Goal: Information Seeking & Learning: Learn about a topic

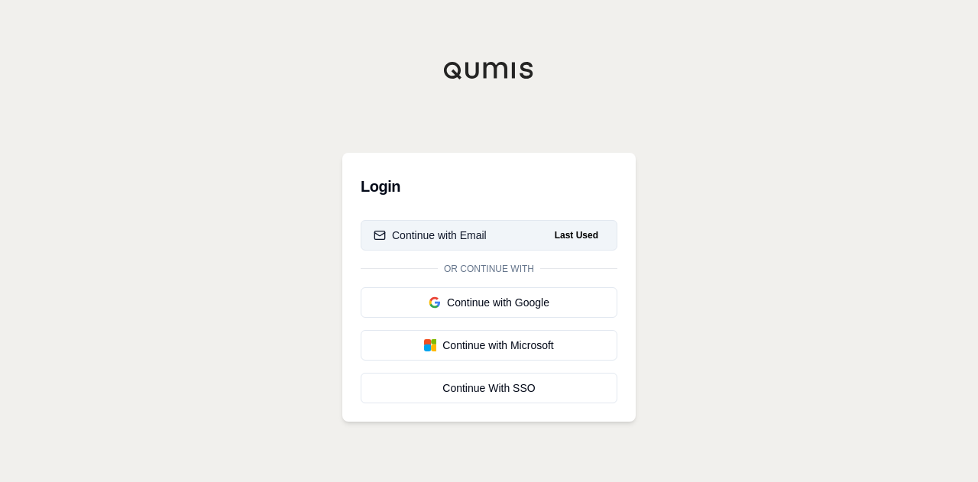
click at [460, 240] on div "Continue with Email" at bounding box center [430, 235] width 113 height 15
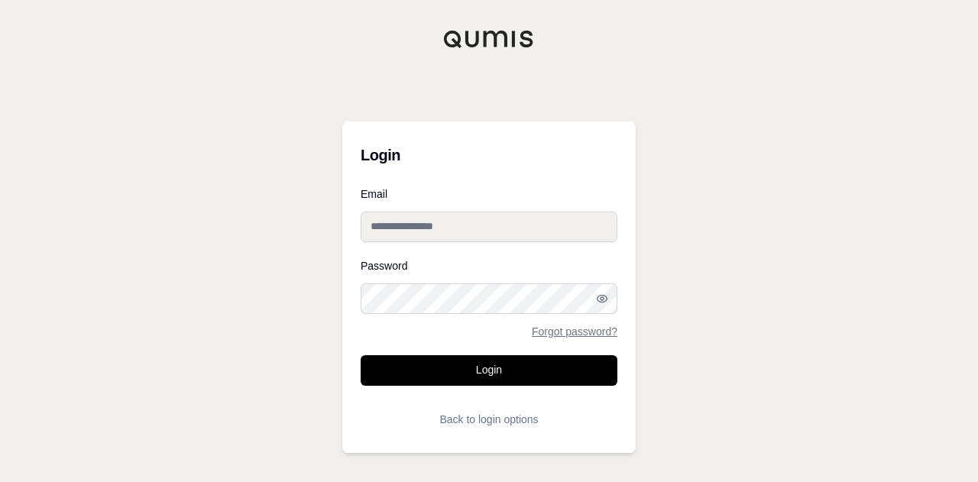
type input "**********"
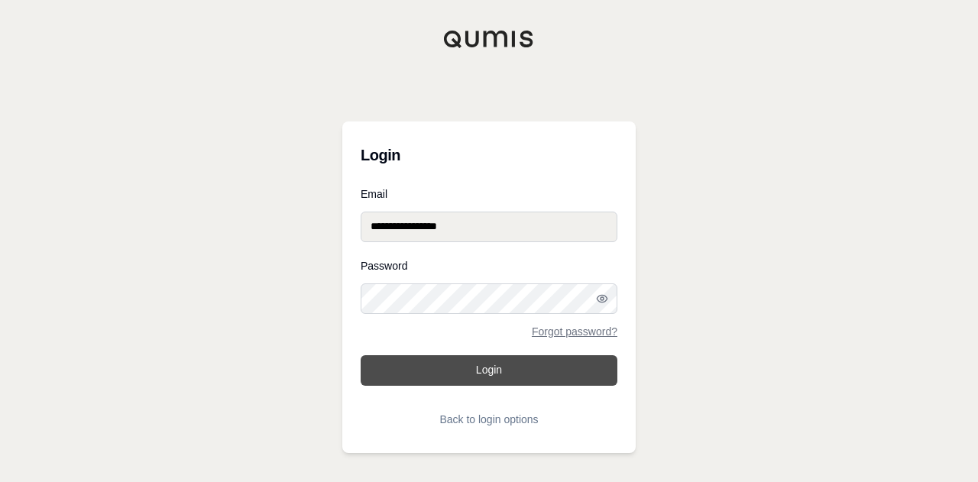
click at [498, 372] on button "Login" at bounding box center [489, 370] width 257 height 31
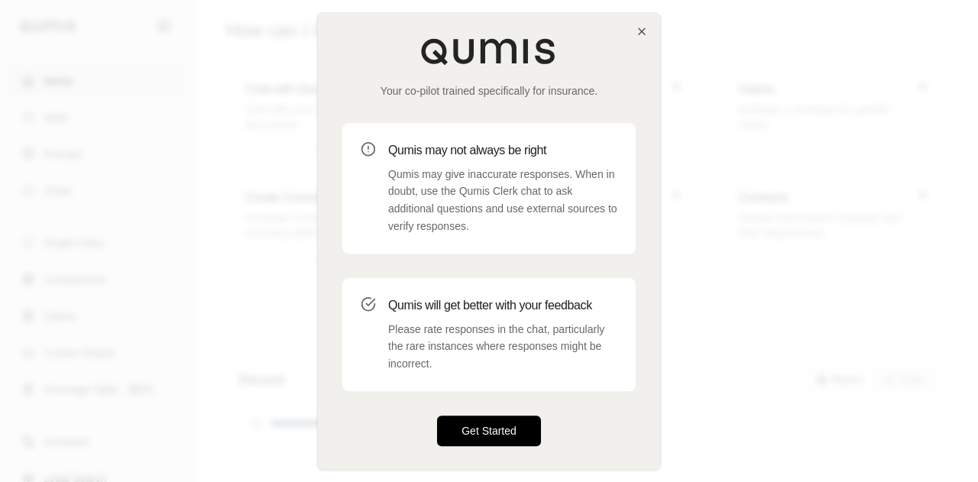
click at [501, 434] on button "Get Started" at bounding box center [489, 431] width 104 height 31
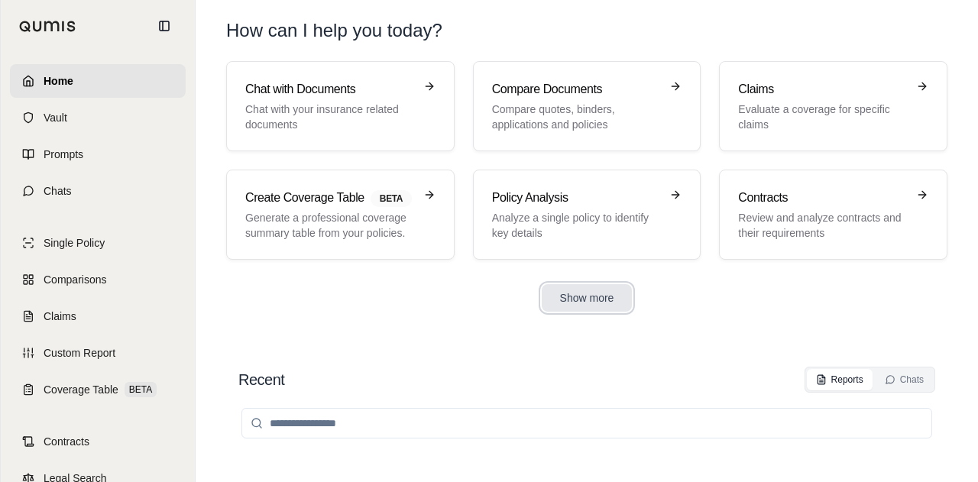
click at [549, 286] on button "Show more" at bounding box center [587, 298] width 91 height 28
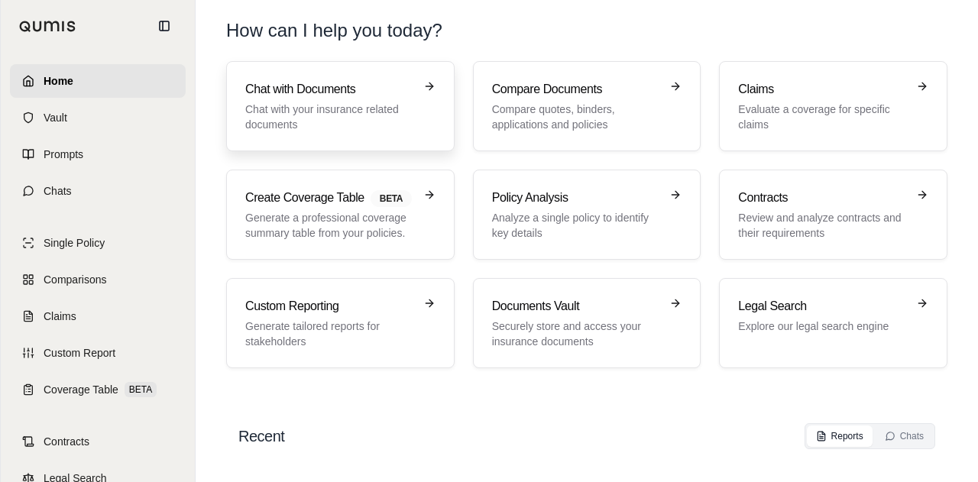
click at [335, 113] on p "Chat with your insurance related documents" at bounding box center [329, 117] width 169 height 31
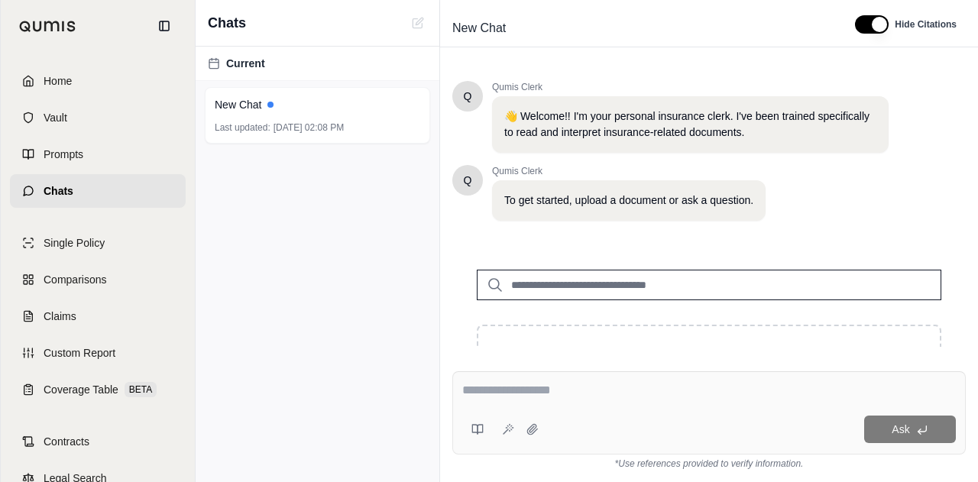
click at [545, 291] on input "search" at bounding box center [709, 285] width 465 height 31
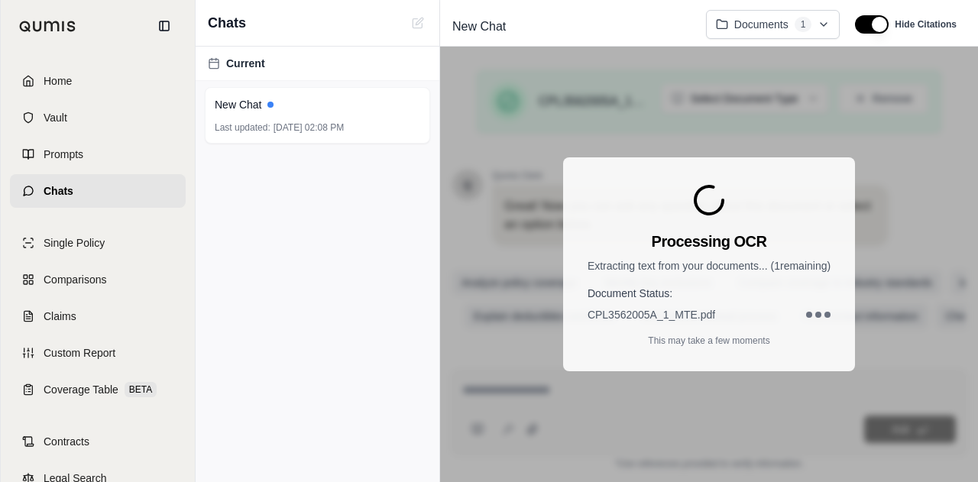
scroll to position [374, 0]
click at [546, 243] on div "Processing OCR Extracting text from your documents... ( 1 remaining) Document S…" at bounding box center [709, 265] width 538 height 436
click at [420, 412] on div "Current New Chat Last updated: [DATE] 02:08 PM" at bounding box center [318, 265] width 244 height 436
click at [366, 480] on div "Current New Chat Last updated: [DATE] 02:08 PM" at bounding box center [318, 265] width 244 height 436
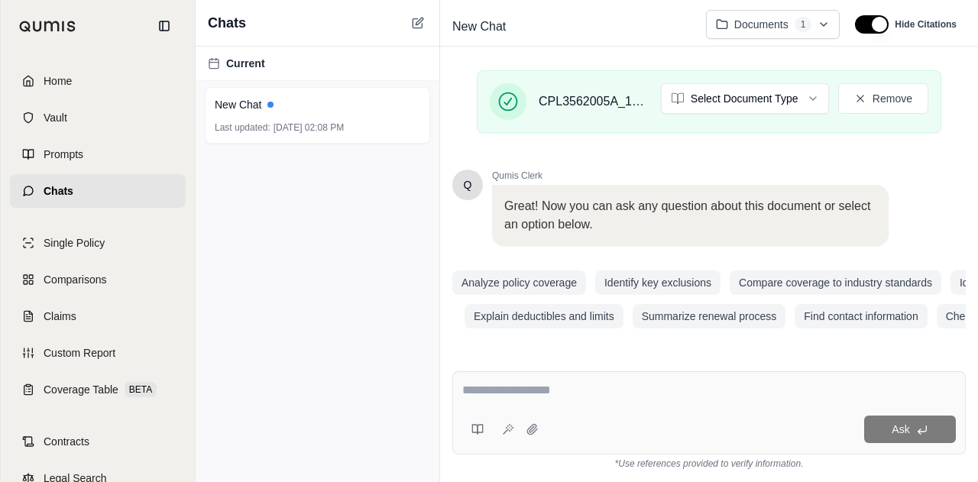
click at [640, 335] on div "Q Qumis Clerk 👋 Welcome!! I'm your personal insurance clerk. I've been trained …" at bounding box center [710, 207] width 514 height 279
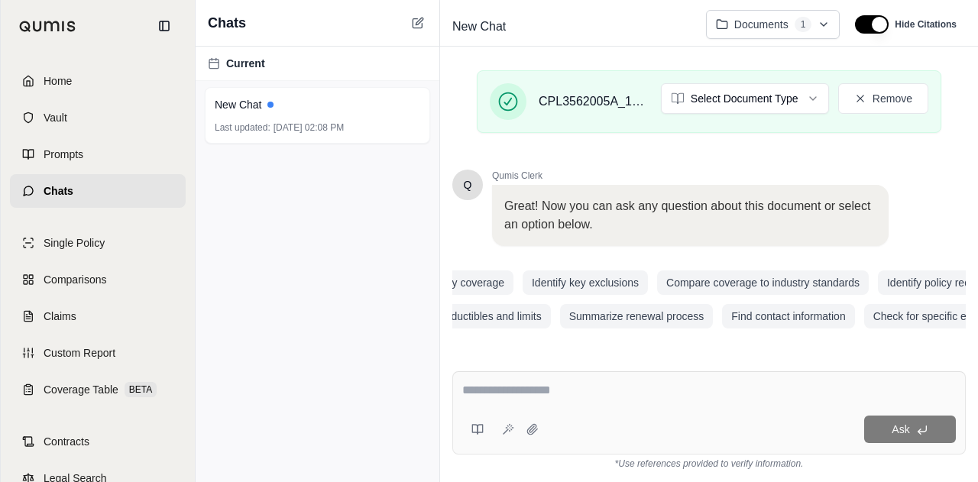
scroll to position [0, 75]
drag, startPoint x: 702, startPoint y: 337, endPoint x: 855, endPoint y: 340, distance: 153.7
click at [855, 340] on div "Q Qumis Clerk 👋 Welcome!! I'm your personal insurance clerk. I've been trained …" at bounding box center [710, 207] width 514 height 279
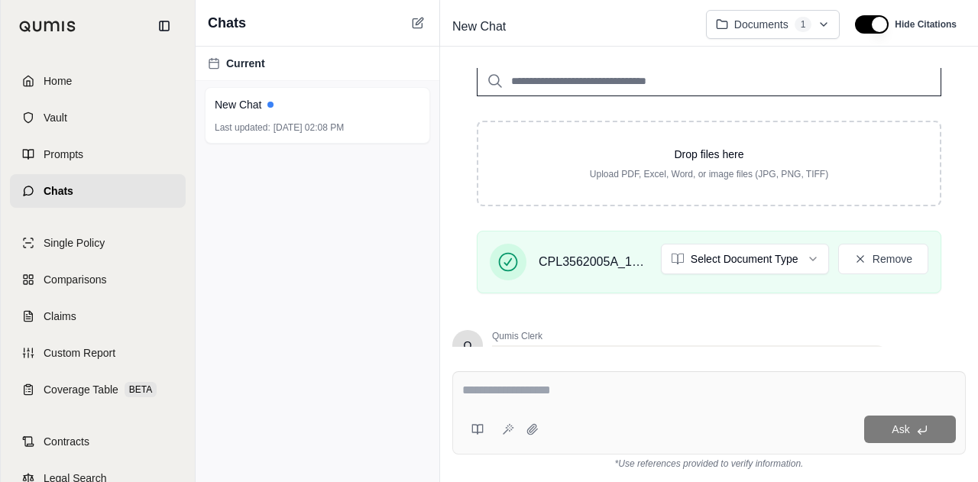
scroll to position [203, 0]
click at [861, 258] on button "Remove" at bounding box center [884, 259] width 90 height 31
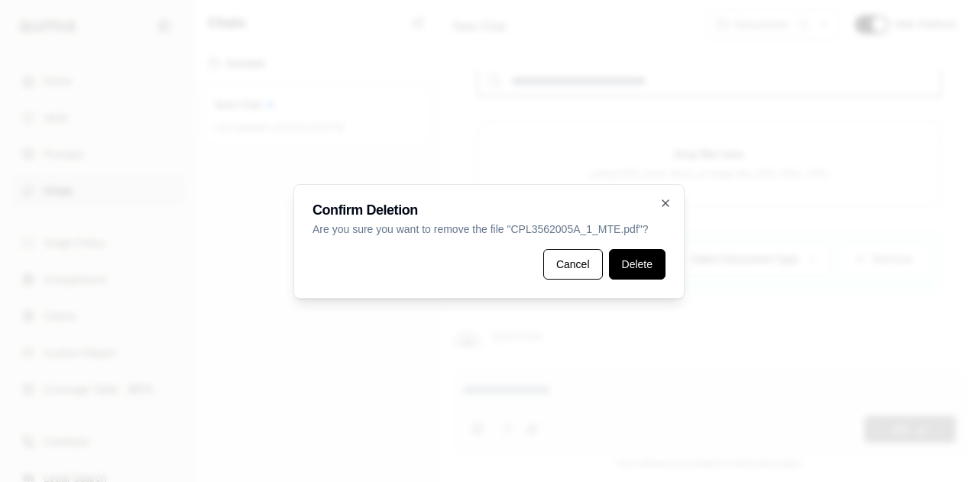
click at [638, 262] on button "Delete" at bounding box center [637, 264] width 57 height 31
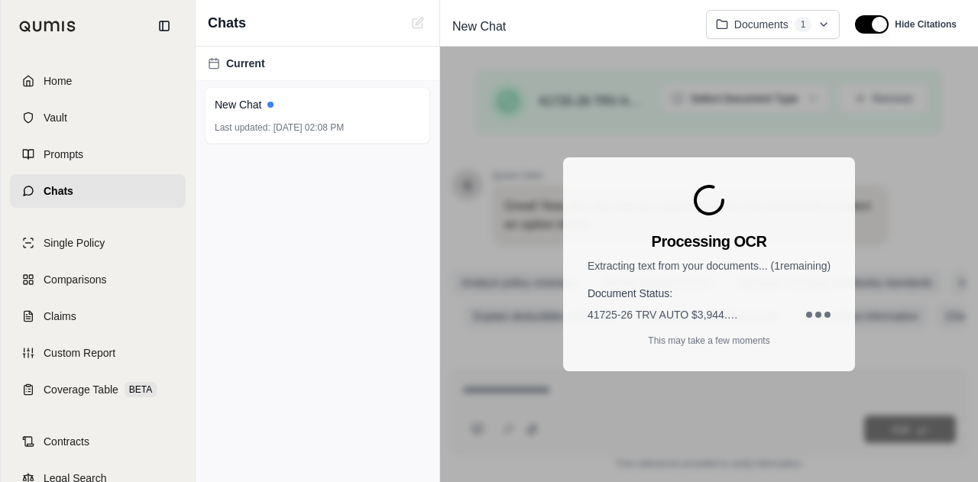
scroll to position [374, 0]
click at [520, 248] on div "Processing OCR Extracting text from your documents... ( 1 remaining) Document S…" at bounding box center [709, 265] width 538 height 436
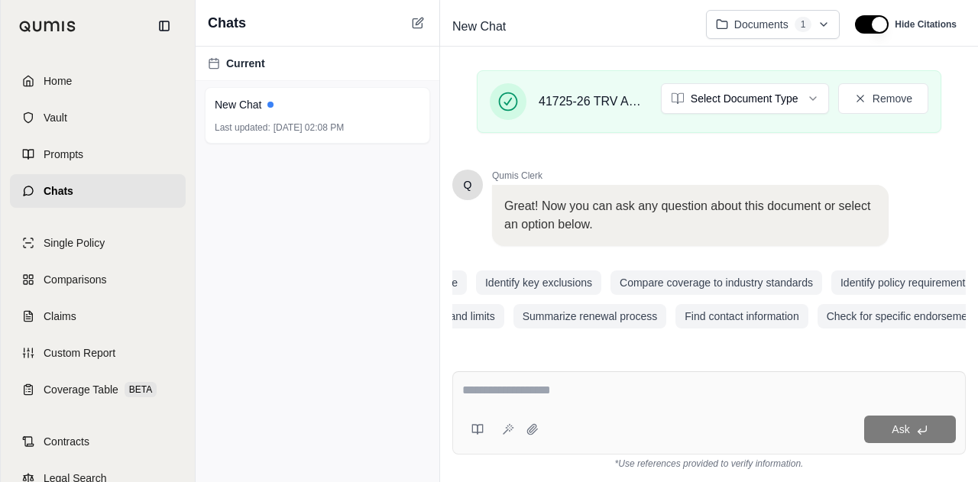
scroll to position [0, 156]
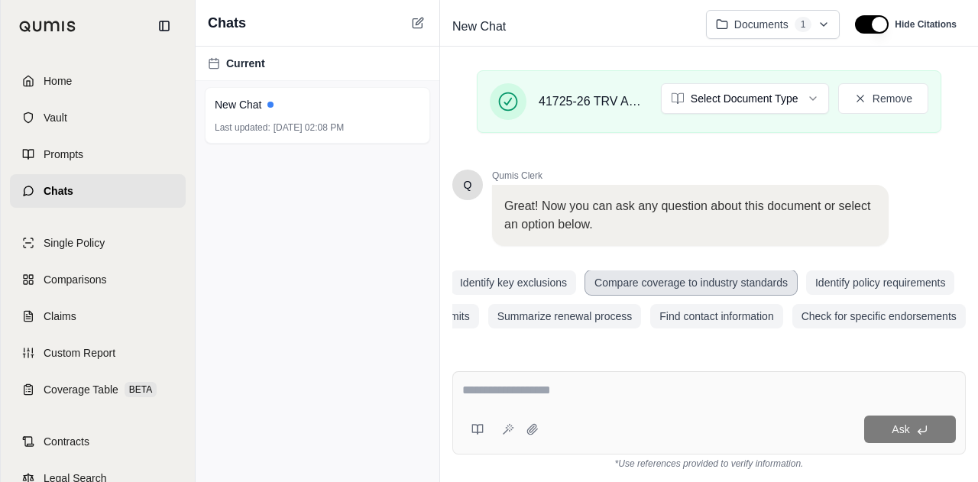
click at [734, 271] on button "Compare coverage to industry standards" at bounding box center [692, 283] width 212 height 24
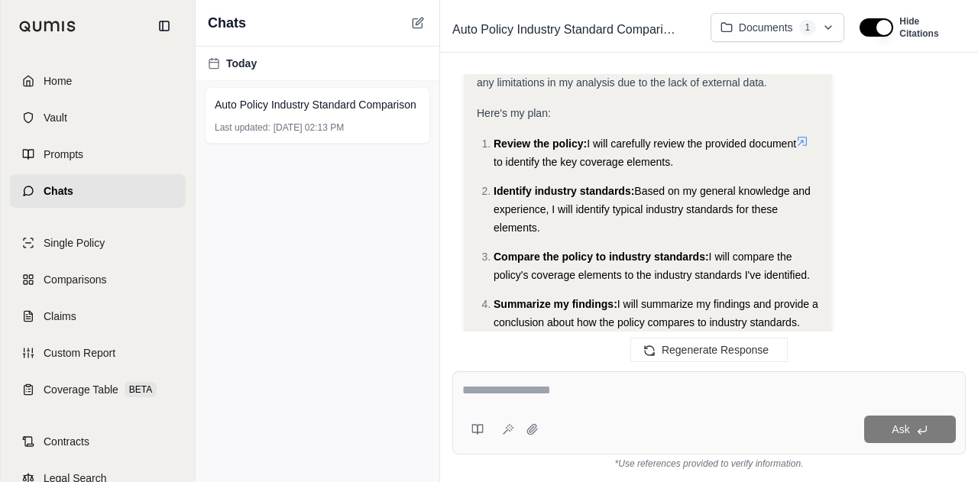
scroll to position [815, 0]
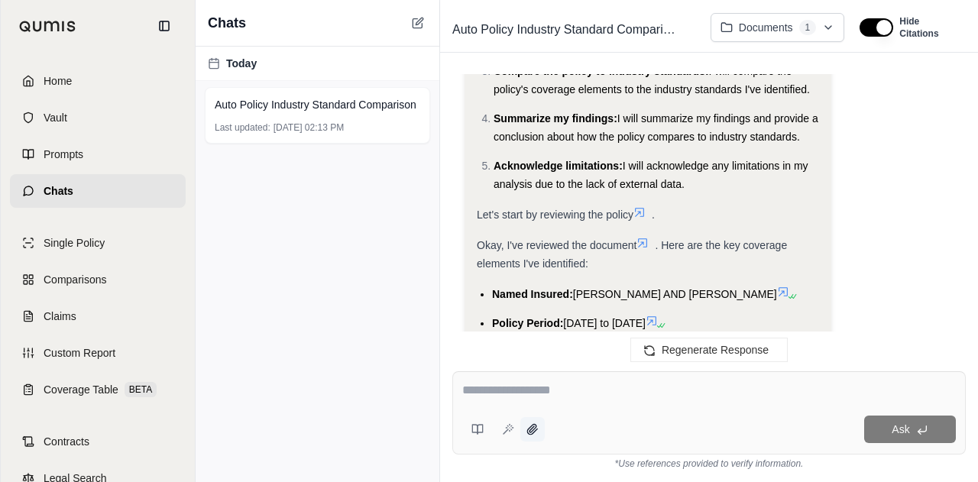
click at [534, 436] on icon at bounding box center [533, 429] width 12 height 12
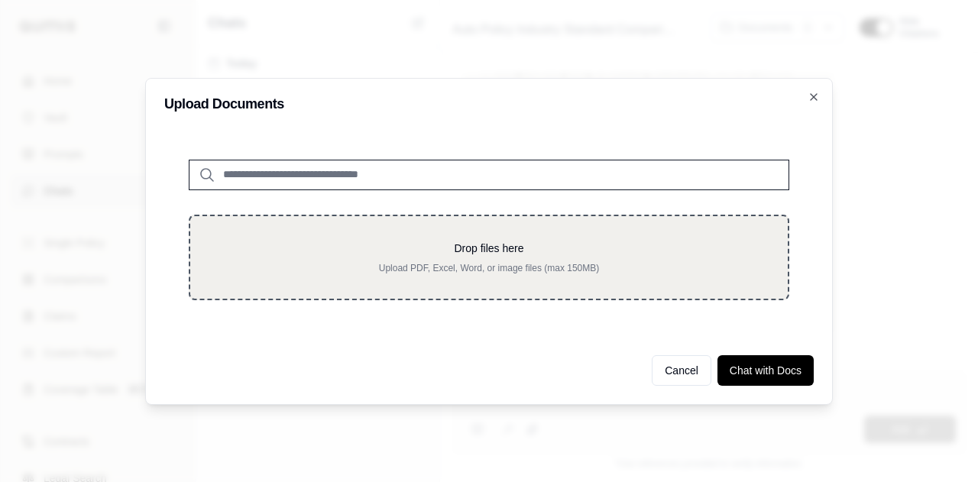
click at [443, 268] on p "Upload PDF, Excel, Word, or image files (max 150MB)" at bounding box center [489, 268] width 549 height 12
type input "**********"
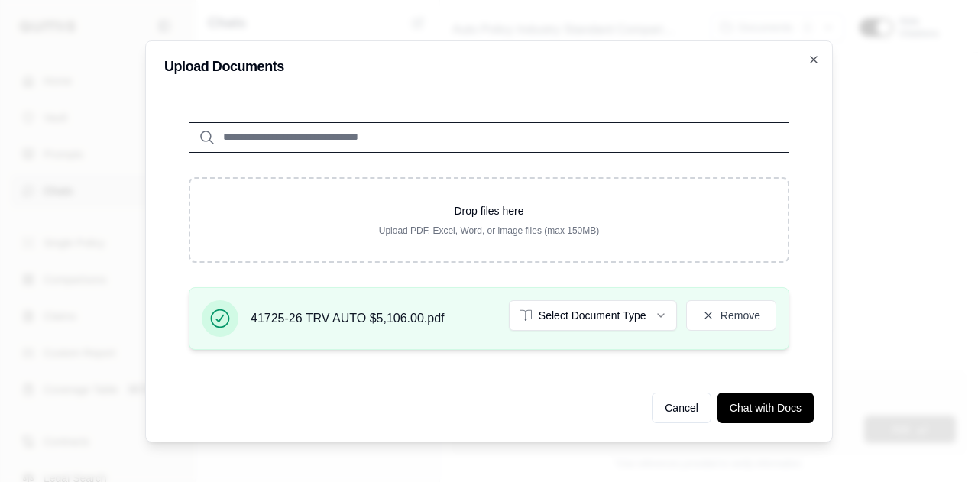
drag, startPoint x: 645, startPoint y: 342, endPoint x: 645, endPoint y: 332, distance: 10.7
click at [645, 340] on div "41725-26 TRV AUTO $5,106.00.pdf Select Document Type Remove" at bounding box center [489, 318] width 601 height 63
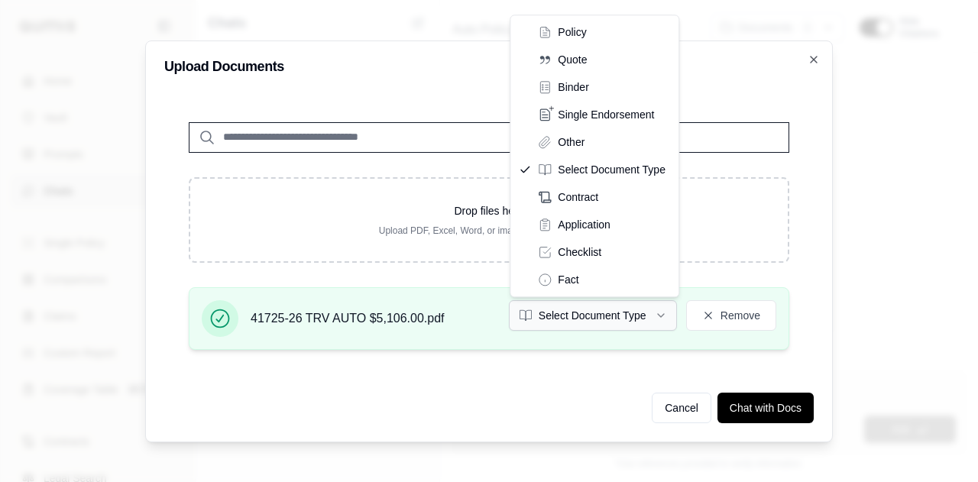
click at [645, 328] on button "Select Document Type" at bounding box center [593, 315] width 168 height 31
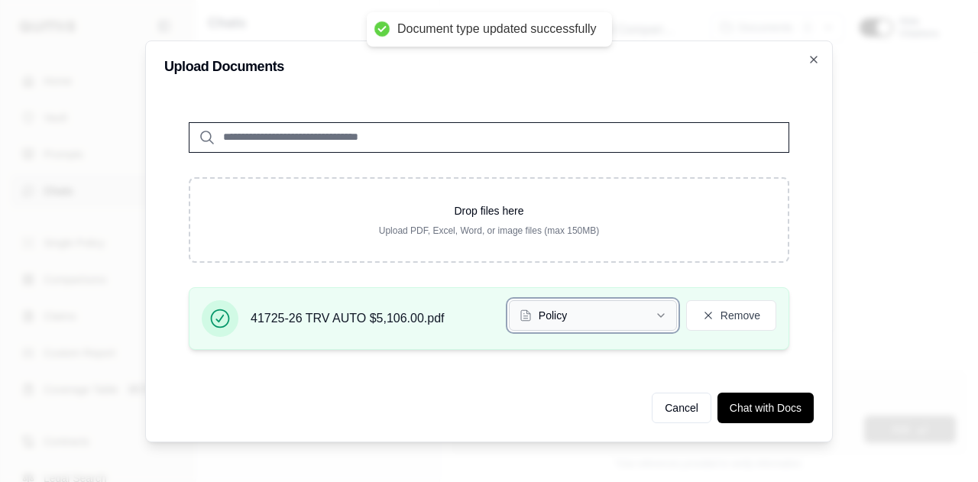
click at [635, 322] on button "Policy" at bounding box center [593, 315] width 168 height 31
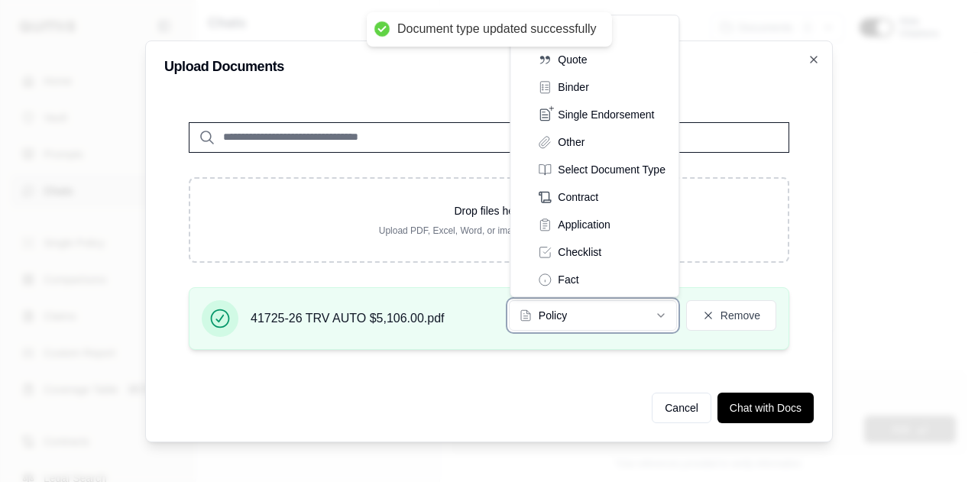
click at [645, 348] on div "41725-26 TRV AUTO $5,106.00.pdf Policy Remove" at bounding box center [489, 318] width 601 height 63
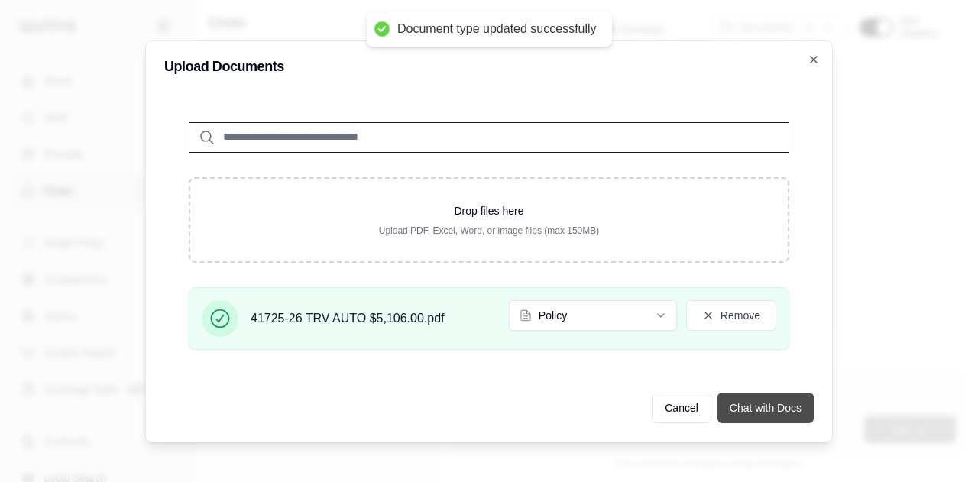
click at [764, 412] on button "Chat with Docs" at bounding box center [766, 408] width 96 height 31
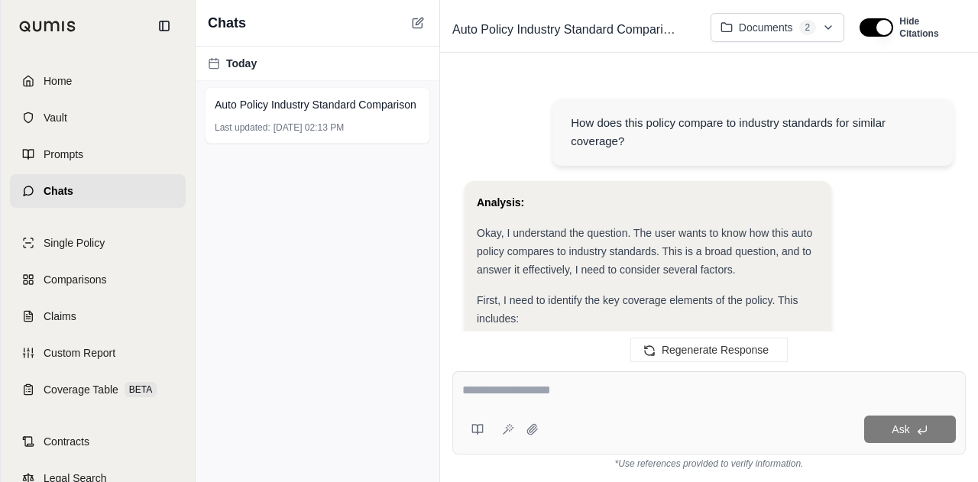
scroll to position [2997, 0]
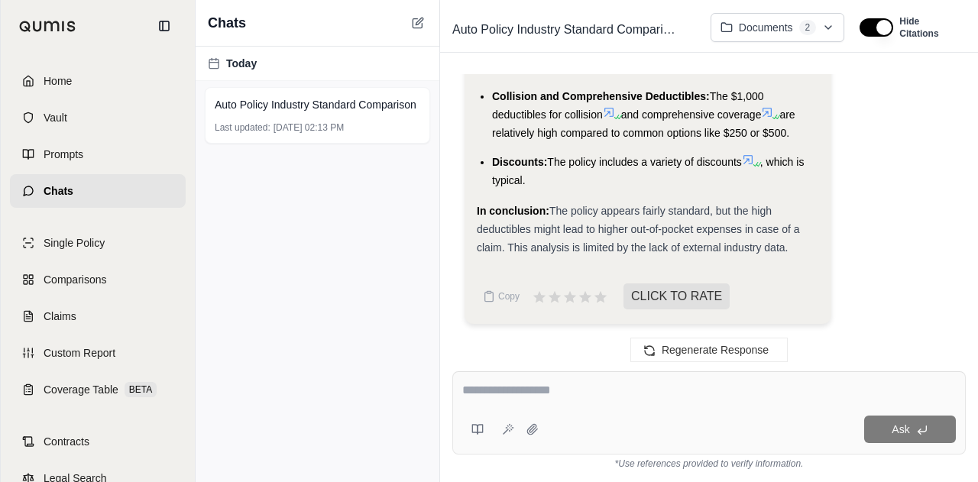
click at [598, 391] on textarea at bounding box center [709, 390] width 494 height 18
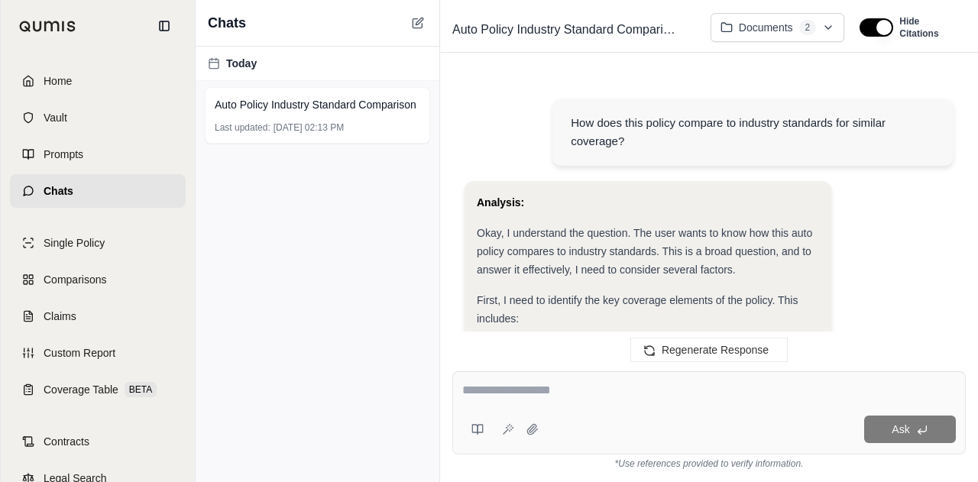
scroll to position [3123, 0]
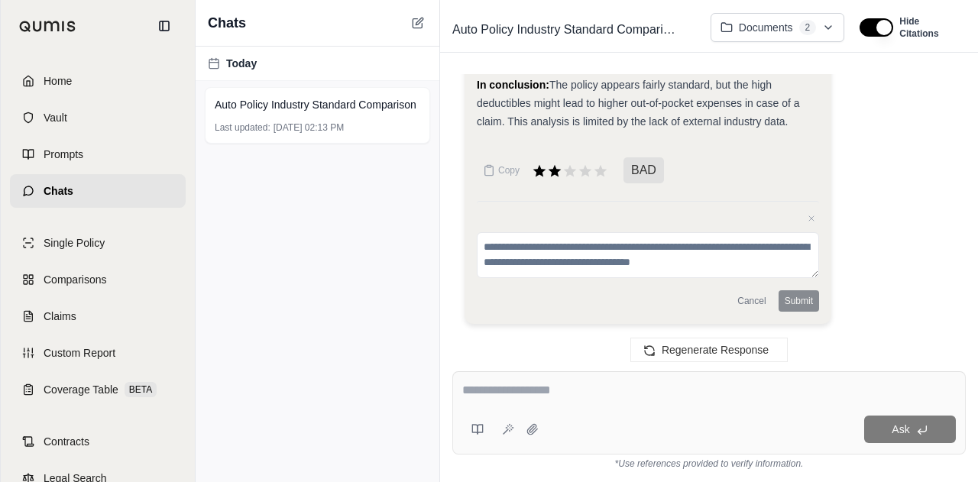
click at [563, 391] on textarea at bounding box center [709, 390] width 494 height 18
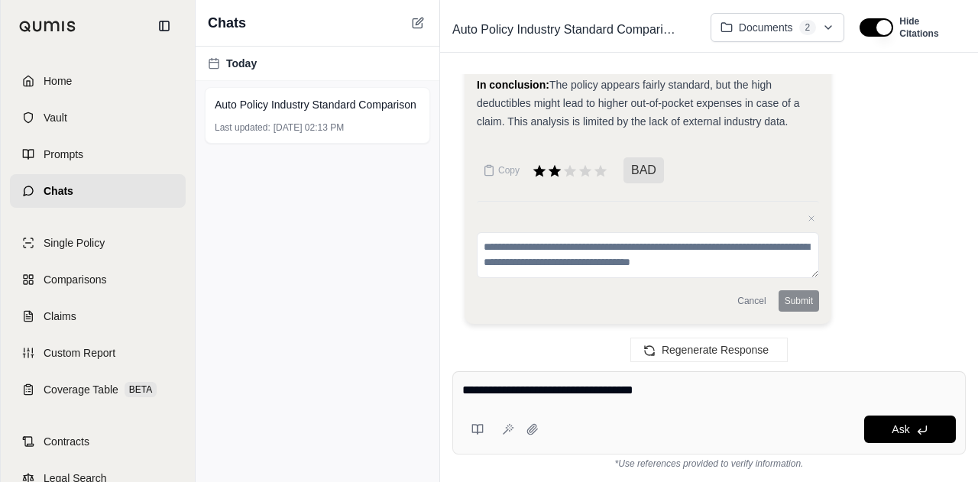
type textarea "**********"
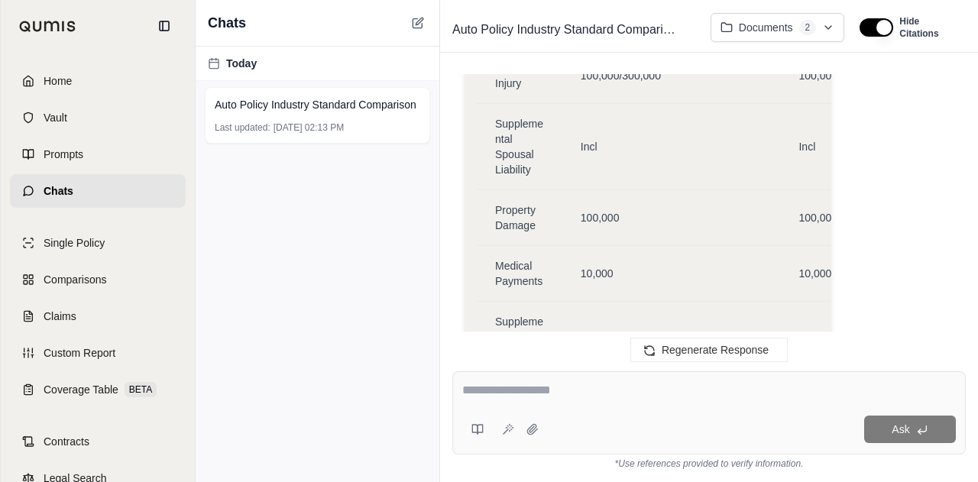
scroll to position [4596, 0]
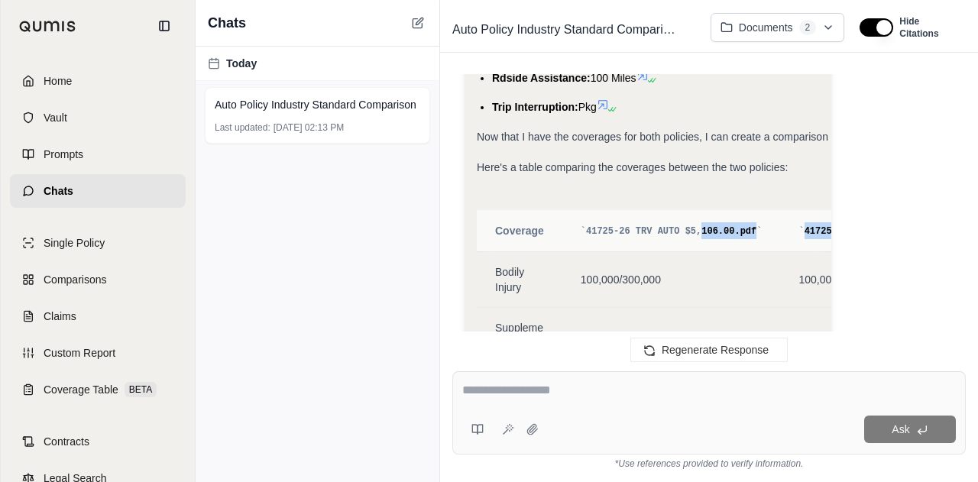
drag, startPoint x: 690, startPoint y: 268, endPoint x: 873, endPoint y: 264, distance: 183.5
click at [873, 264] on div "Analysis: Okay, I understand. The user wants me to compare the coverages betwee…" at bounding box center [709, 257] width 489 height 2886
click at [850, 252] on div "Analysis: Okay, I understand. The user wants me to compare the coverages betwee…" at bounding box center [709, 257] width 489 height 2886
drag, startPoint x: 641, startPoint y: 258, endPoint x: 885, endPoint y: 258, distance: 244.6
click at [885, 258] on div "Analysis: Okay, I understand. The user wants me to compare the coverages betwee…" at bounding box center [709, 257] width 489 height 2886
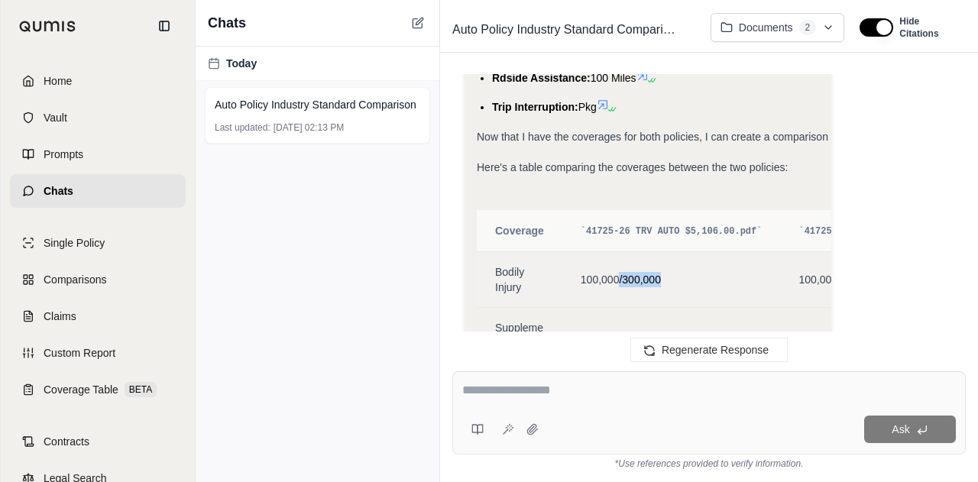
drag, startPoint x: 617, startPoint y: 288, endPoint x: 774, endPoint y: 285, distance: 156.7
click at [774, 285] on tr "Bodily Injury 100,000/300,000 100,000/300,000" at bounding box center [738, 280] width 522 height 56
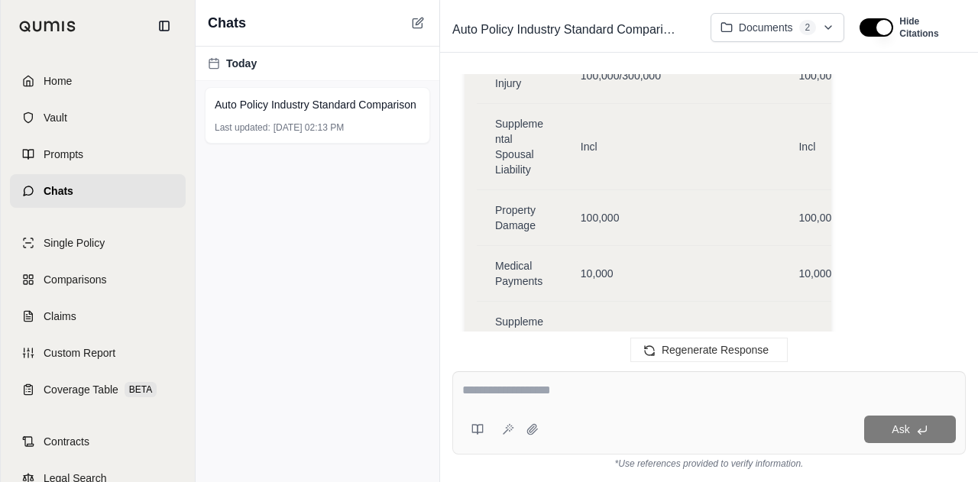
scroll to position [5004, 0]
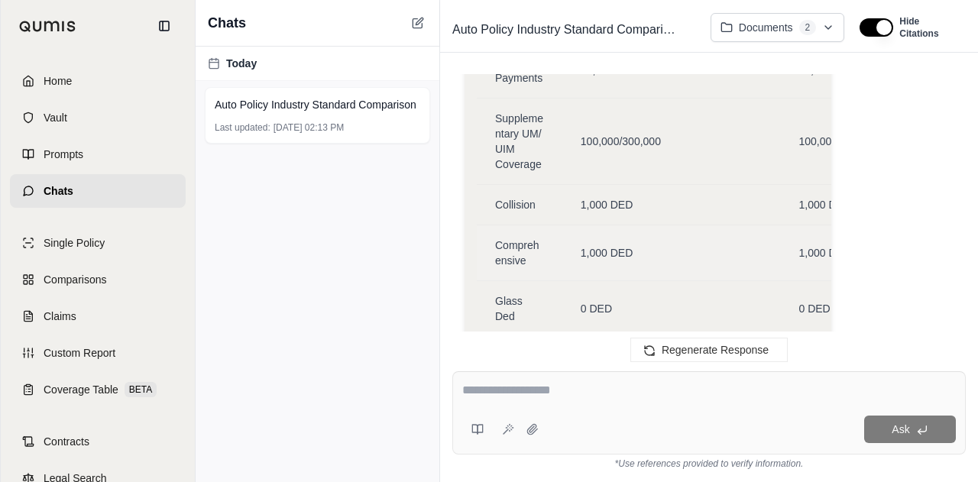
drag, startPoint x: 780, startPoint y: 265, endPoint x: 723, endPoint y: 288, distance: 61.7
click at [723, 261] on div "1,000 DED" at bounding box center [672, 252] width 182 height 15
drag, startPoint x: 700, startPoint y: 288, endPoint x: 834, endPoint y: 294, distance: 133.9
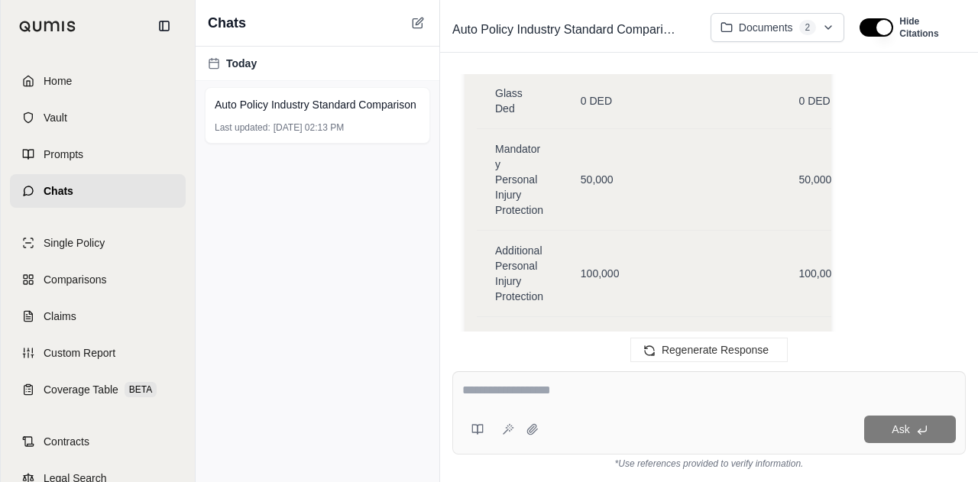
scroll to position [5208, 0]
drag, startPoint x: 639, startPoint y: 170, endPoint x: 602, endPoint y: 146, distance: 44.1
click at [602, 133] on td "0 DED" at bounding box center [672, 105] width 219 height 56
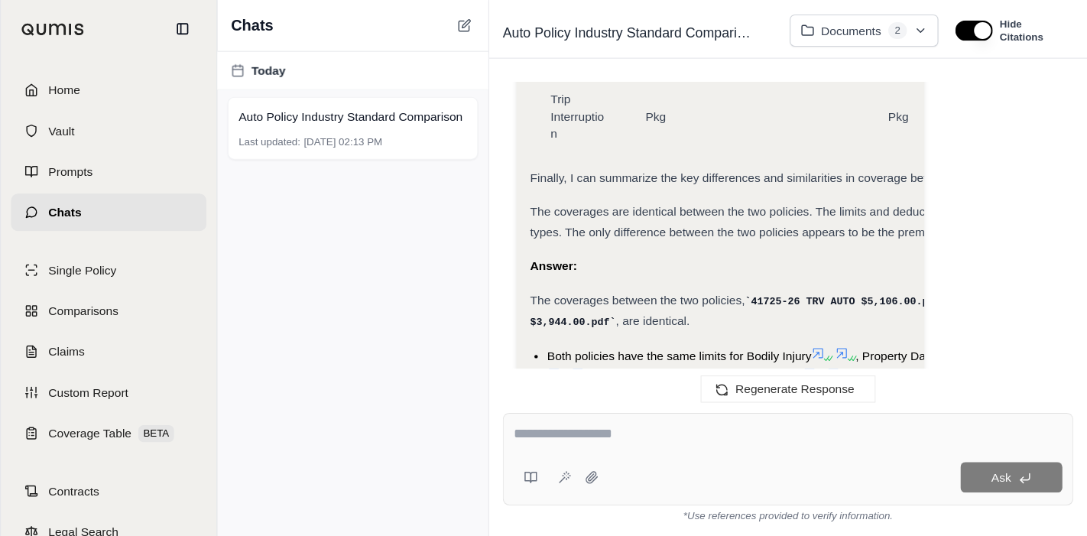
scroll to position [6024, 0]
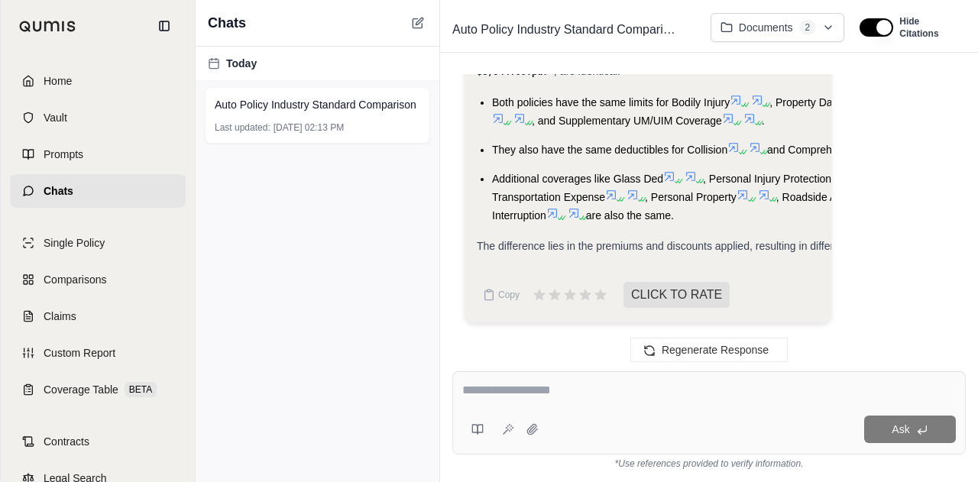
drag, startPoint x: 810, startPoint y: 303, endPoint x: 826, endPoint y: 300, distance: 15.5
click at [813, 302] on div "Copy CLICK TO RATE" at bounding box center [738, 295] width 522 height 31
drag, startPoint x: 826, startPoint y: 300, endPoint x: 852, endPoint y: 303, distance: 26.2
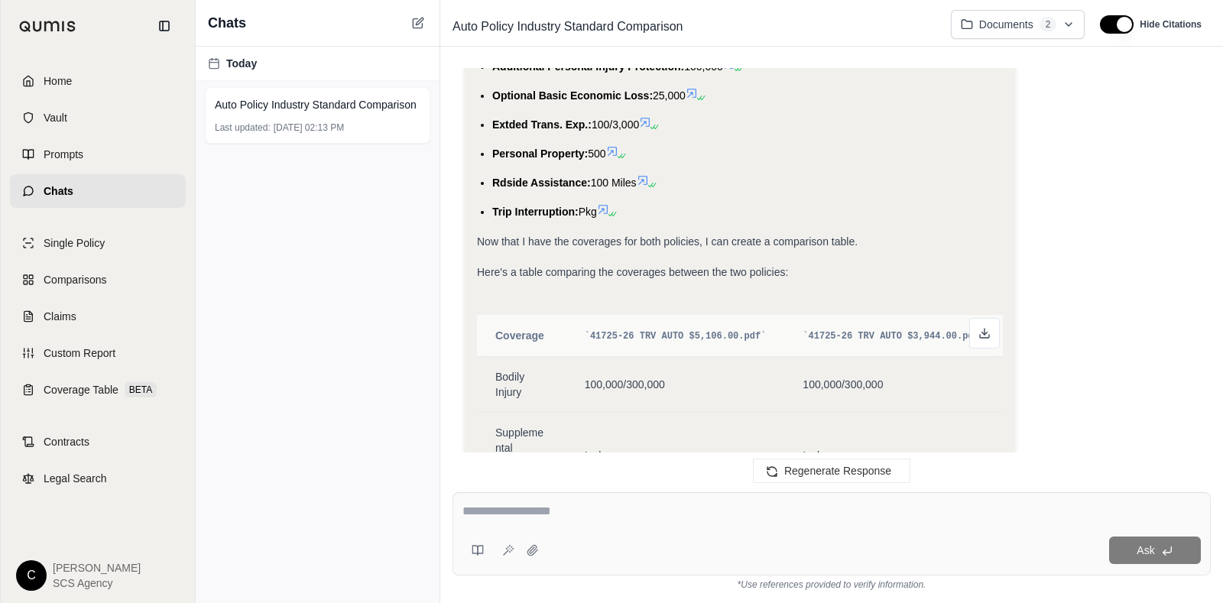
scroll to position [3538, 0]
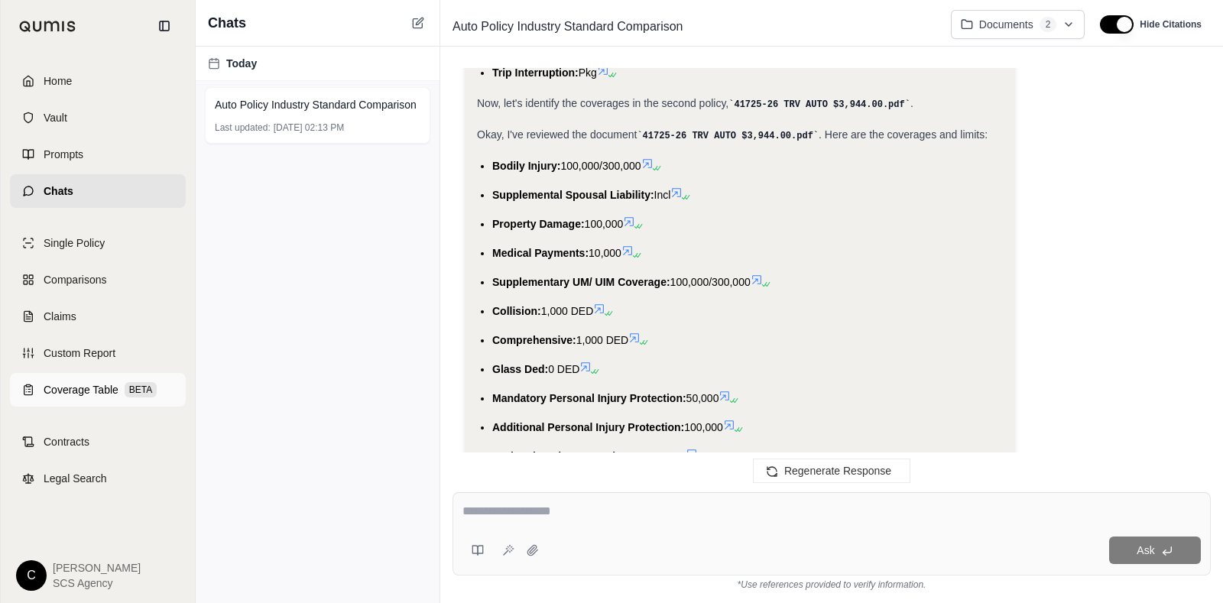
click at [125, 391] on span "BETA" at bounding box center [141, 389] width 32 height 15
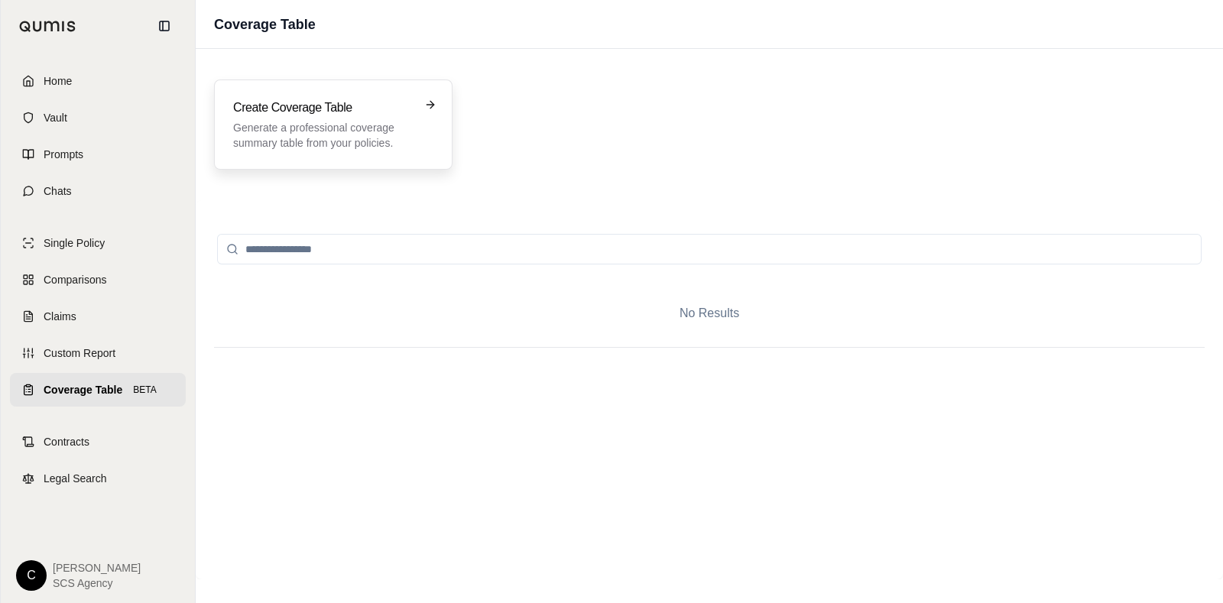
click at [404, 115] on h3 "Create Coverage Table" at bounding box center [322, 108] width 179 height 18
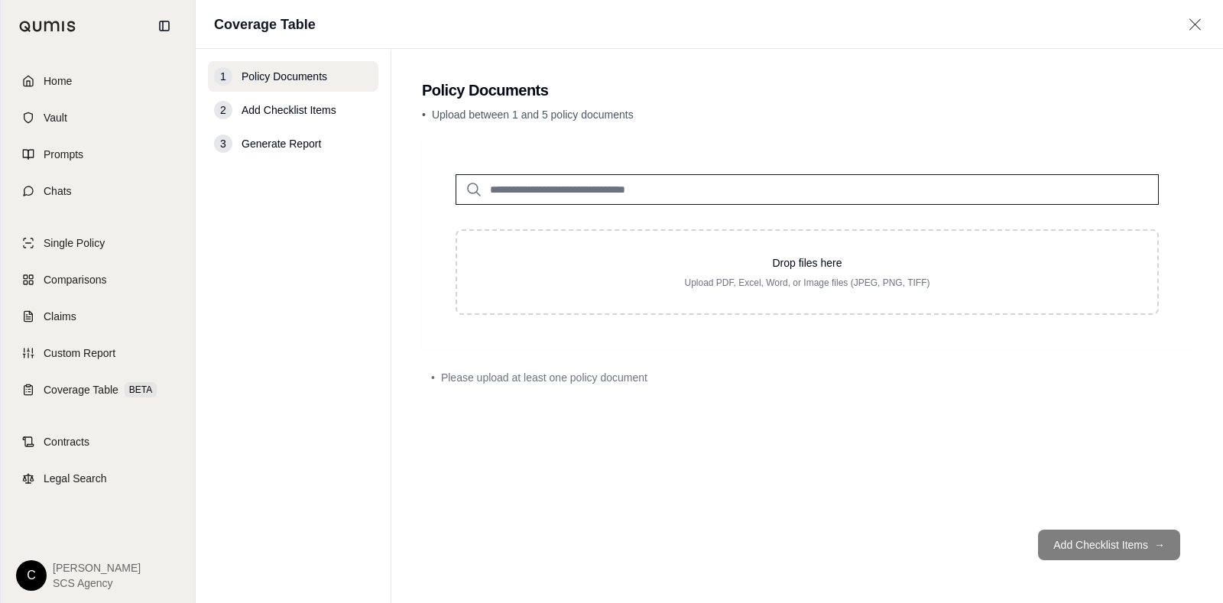
click at [579, 193] on input "search" at bounding box center [807, 189] width 703 height 31
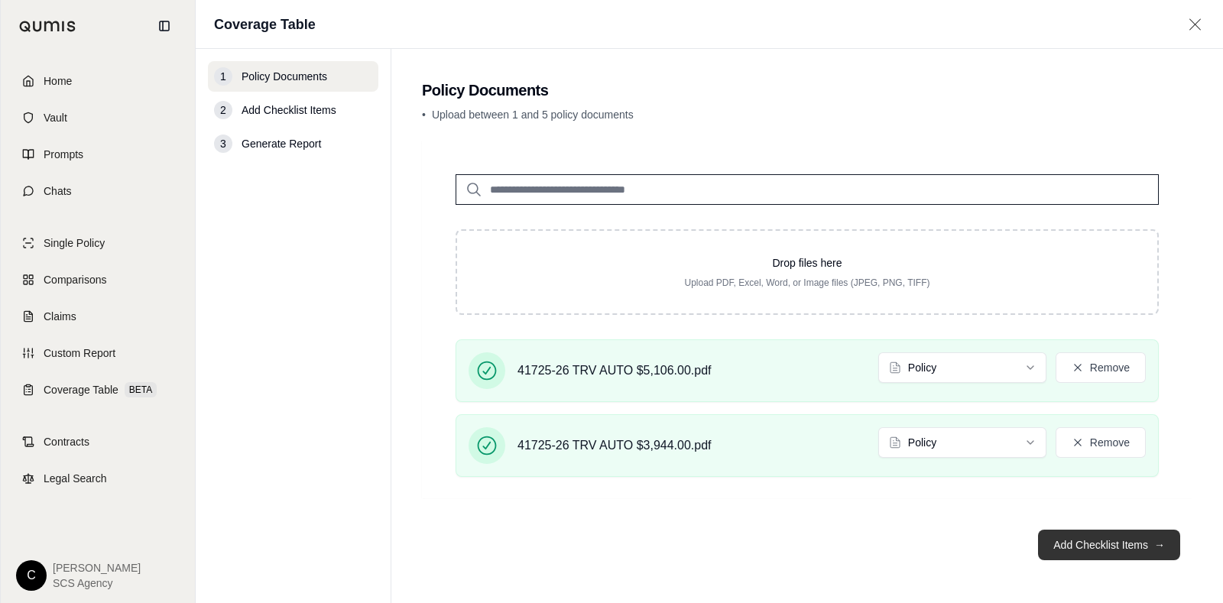
click at [978, 482] on button "Add Checklist Items →" at bounding box center [1109, 545] width 142 height 31
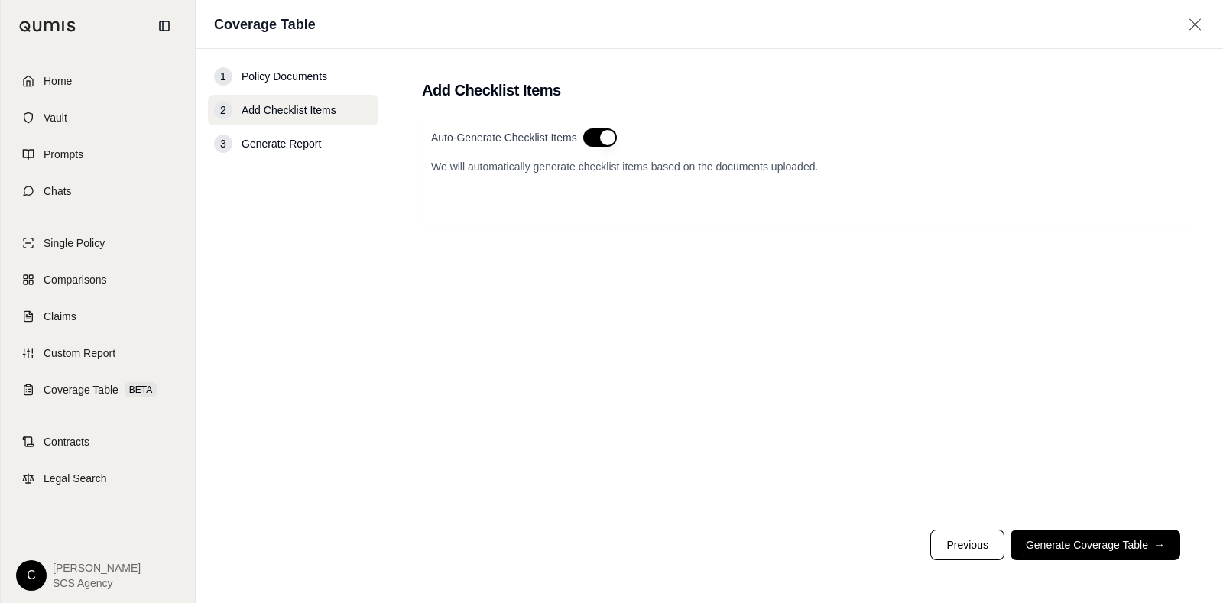
click at [595, 131] on button "button" at bounding box center [600, 137] width 34 height 18
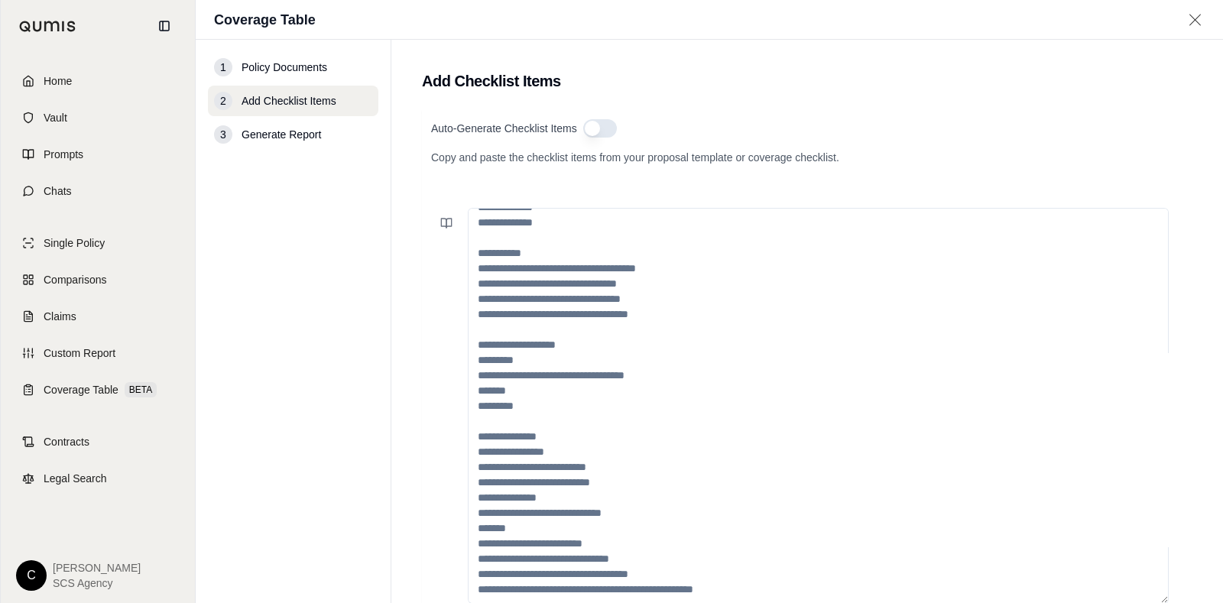
scroll to position [260, 0]
drag, startPoint x: 531, startPoint y: 388, endPoint x: 474, endPoint y: 368, distance: 59.7
click at [474, 368] on textarea at bounding box center [818, 406] width 701 height 396
drag, startPoint x: 524, startPoint y: 388, endPoint x: 497, endPoint y: 316, distance: 76.7
click at [483, 325] on textarea at bounding box center [818, 406] width 701 height 396
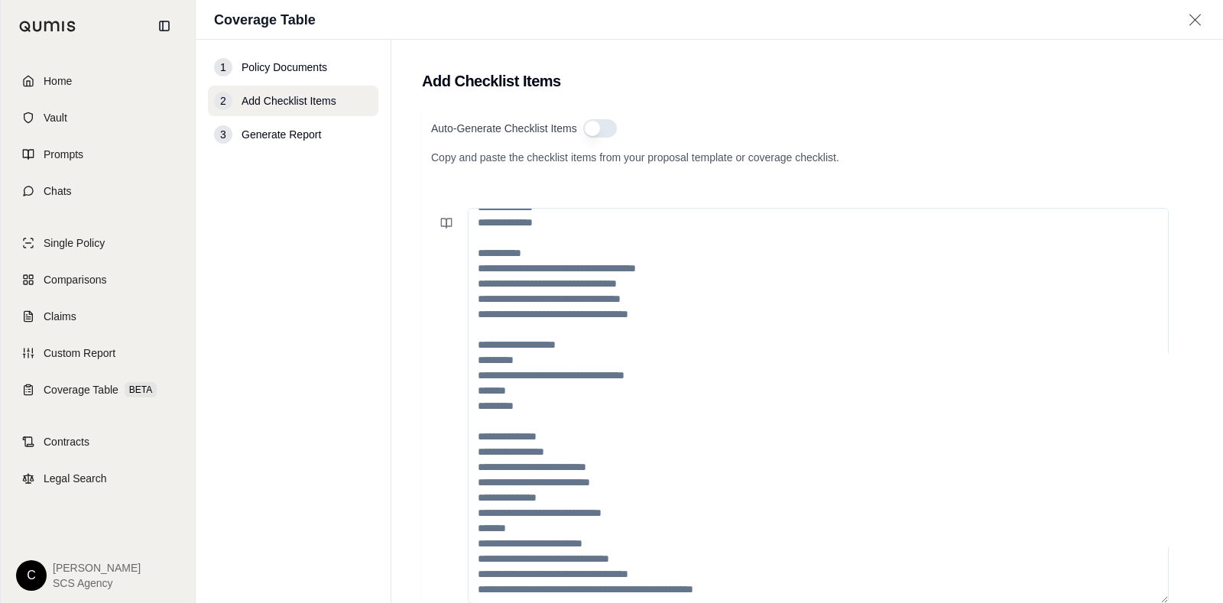
scroll to position [0, 0]
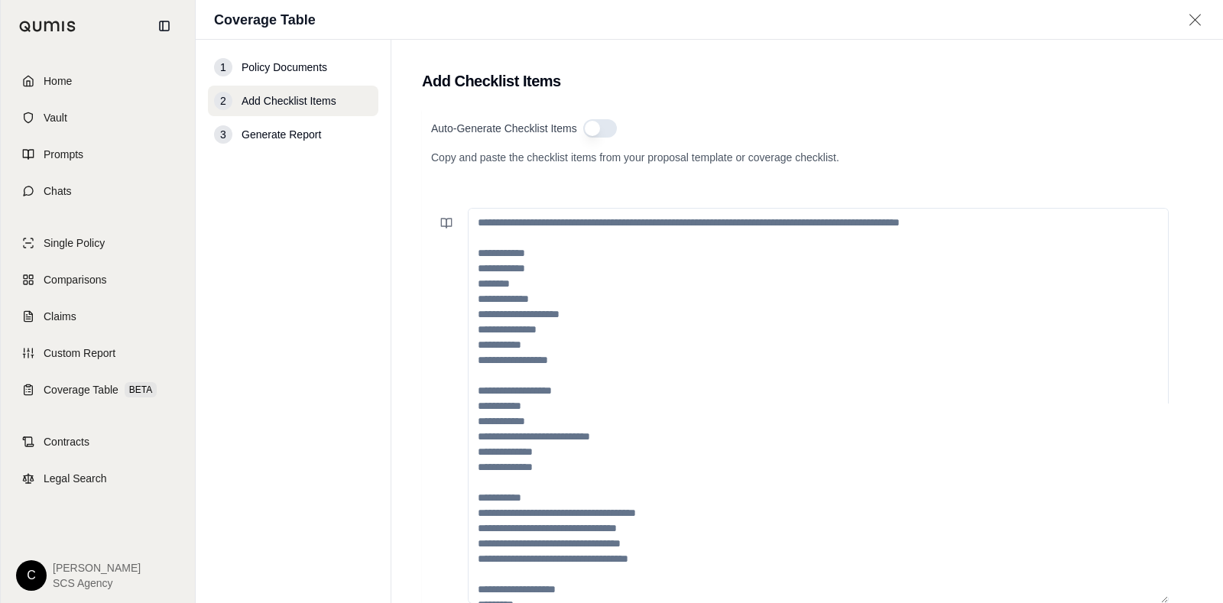
click at [527, 271] on textarea at bounding box center [818, 406] width 701 height 396
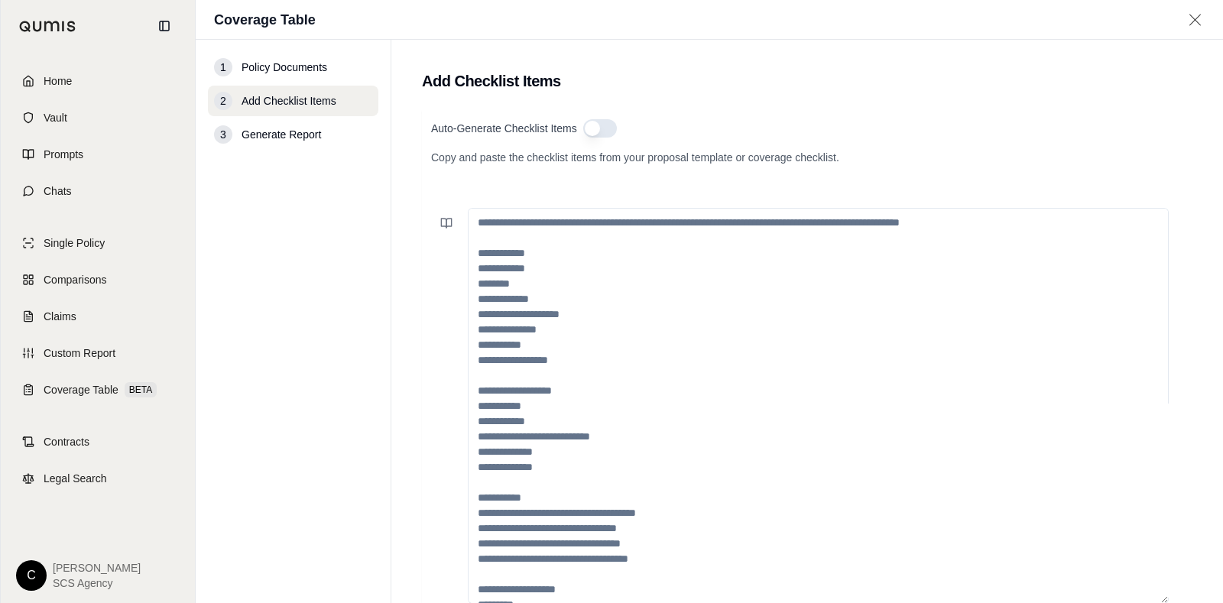
click at [529, 191] on div "Auto-Generate Checklist Items Copy and paste the checklist items from your prop…" at bounding box center [807, 157] width 752 height 76
click at [543, 264] on textarea at bounding box center [818, 406] width 701 height 396
click at [527, 226] on textarea at bounding box center [818, 406] width 701 height 396
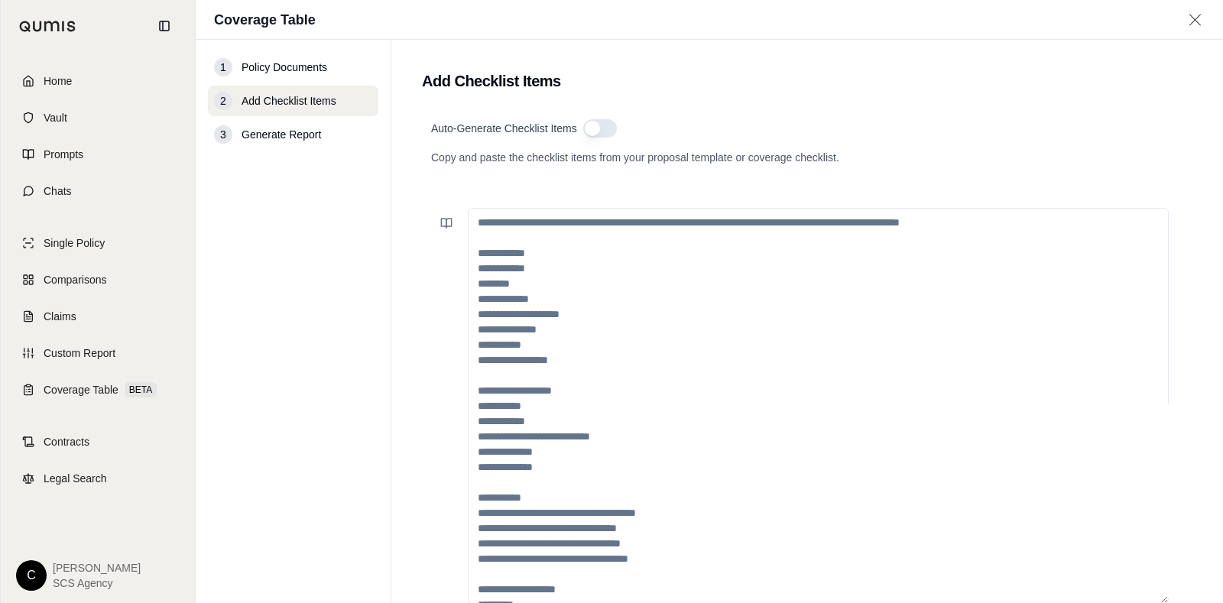
drag, startPoint x: 527, startPoint y: 221, endPoint x: 493, endPoint y: 227, distance: 34.2
click at [493, 227] on textarea at bounding box center [818, 406] width 701 height 396
type textarea "*"
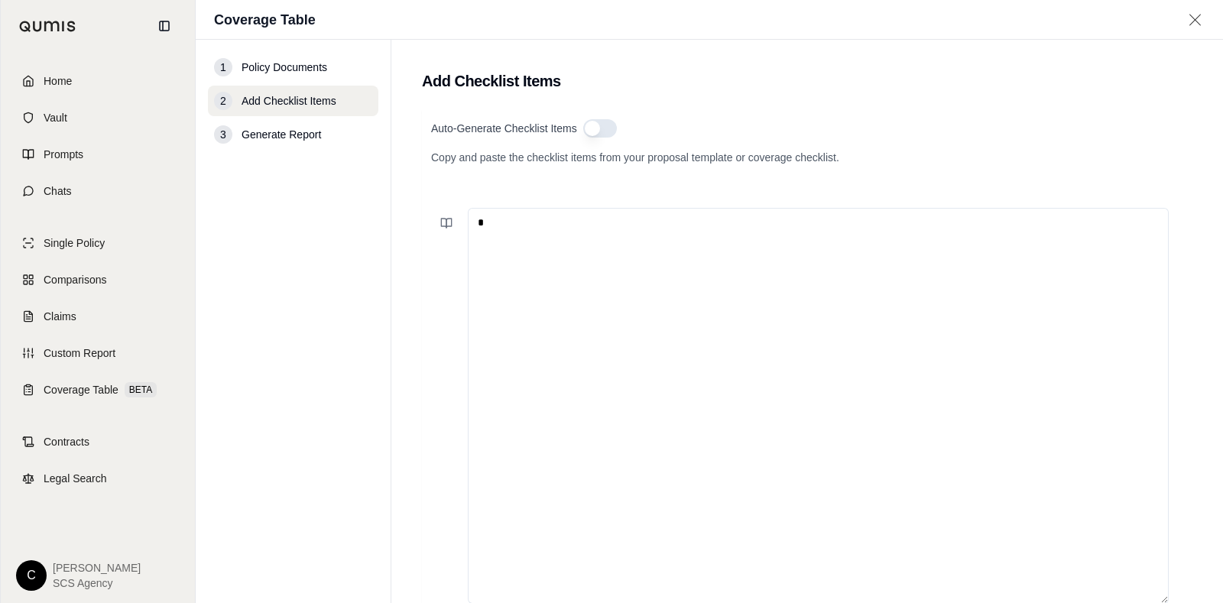
click at [493, 222] on textarea "*" at bounding box center [818, 406] width 701 height 396
type textarea "*********"
drag, startPoint x: 524, startPoint y: 235, endPoint x: 346, endPoint y: 231, distance: 177.4
click at [346, 231] on div "1 Policy Documents 2 Add Checklist Items 3 Generate Report Add Checklist Items …" at bounding box center [709, 321] width 1027 height 563
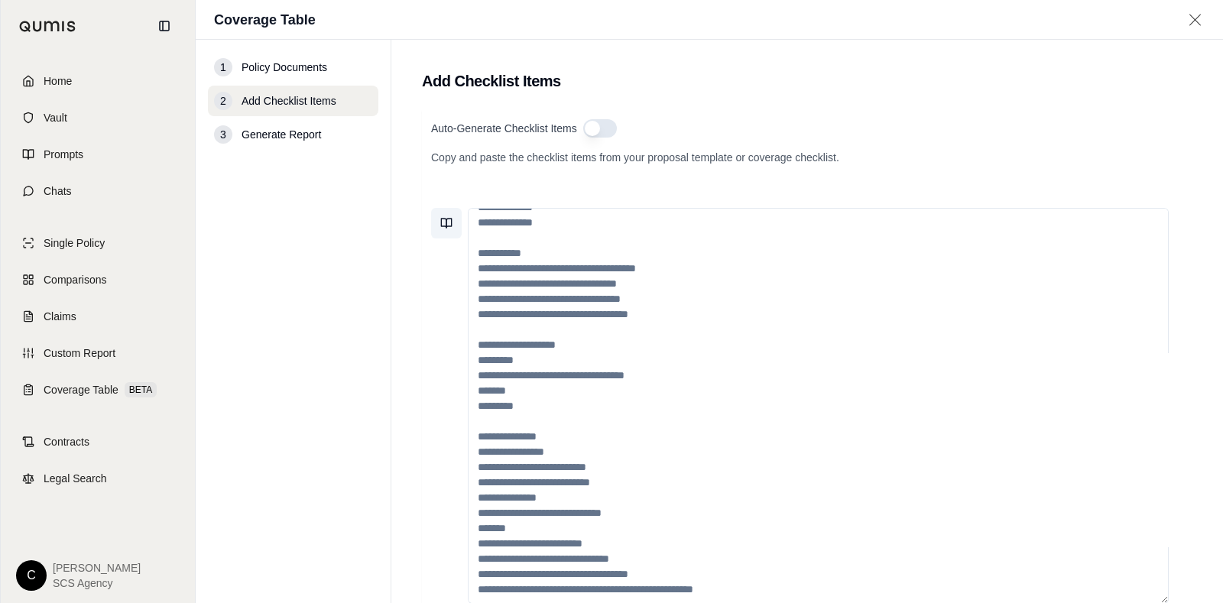
click at [447, 222] on icon at bounding box center [446, 223] width 12 height 12
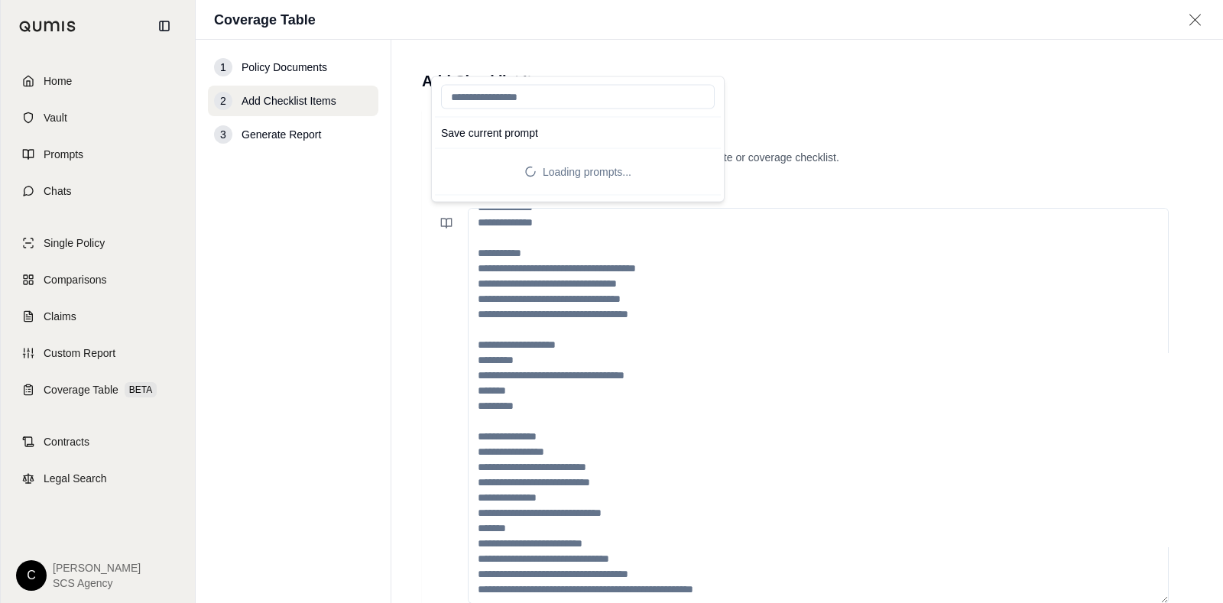
click at [582, 93] on input "search" at bounding box center [578, 97] width 274 height 24
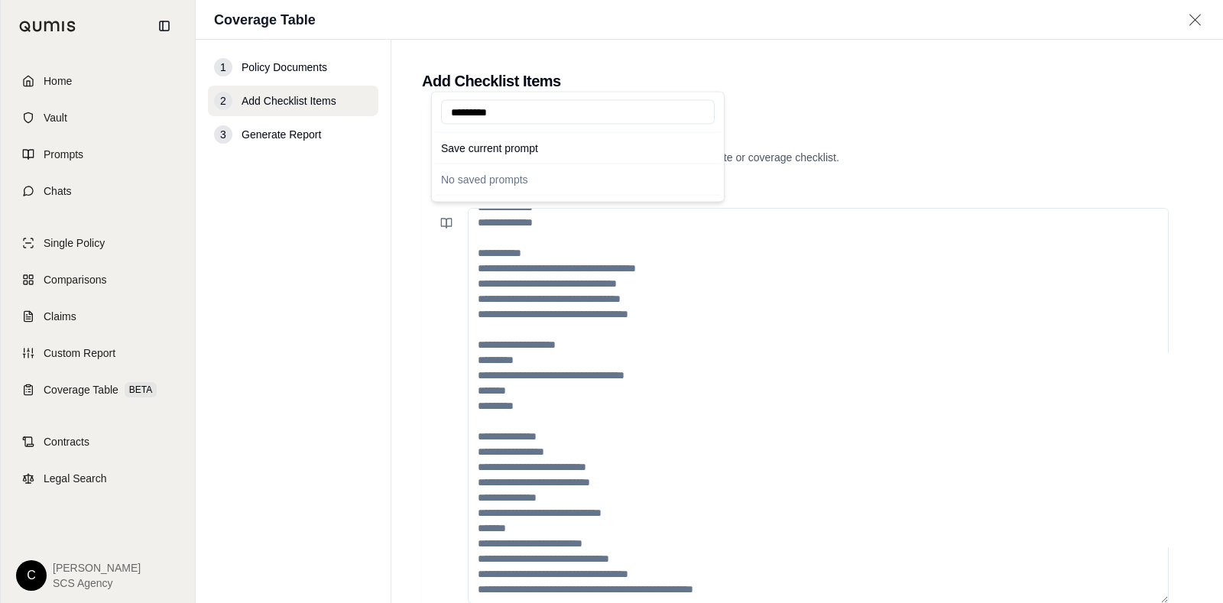
drag, startPoint x: 547, startPoint y: 107, endPoint x: 340, endPoint y: 118, distance: 206.7
click at [340, 118] on div "1 Policy Documents 2 Add Checklist Items 3 Generate Report Add Checklist Items …" at bounding box center [709, 321] width 1027 height 563
type input "******"
click at [694, 115] on input "******" at bounding box center [578, 112] width 274 height 24
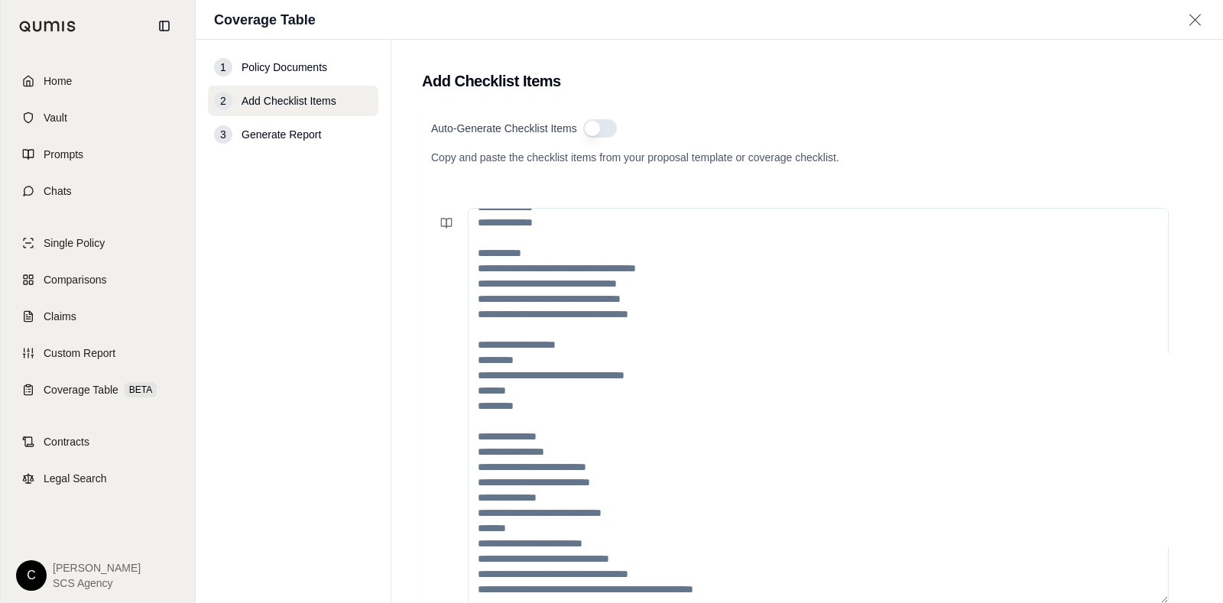
click at [707, 323] on textarea at bounding box center [818, 406] width 701 height 396
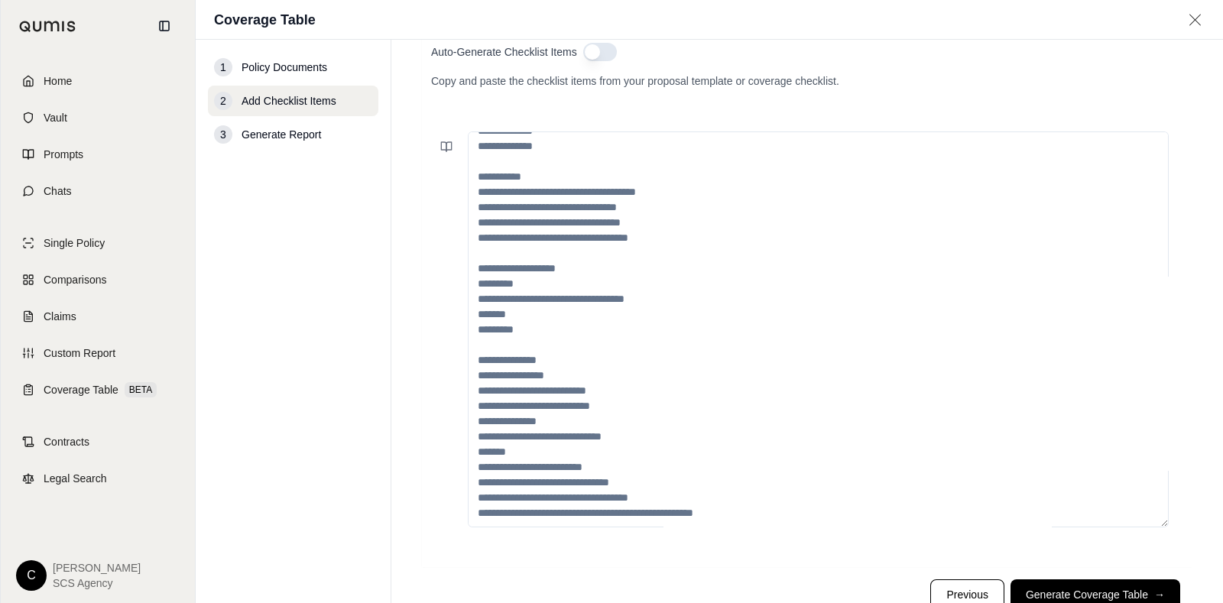
scroll to position [126, 0]
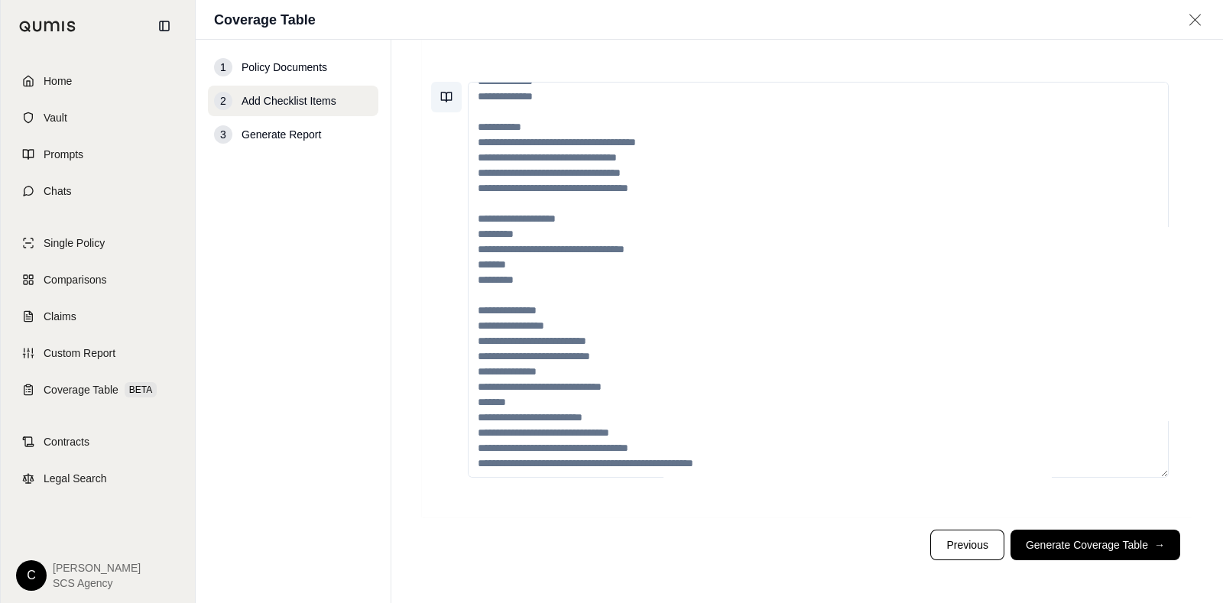
click at [435, 86] on button at bounding box center [446, 97] width 31 height 31
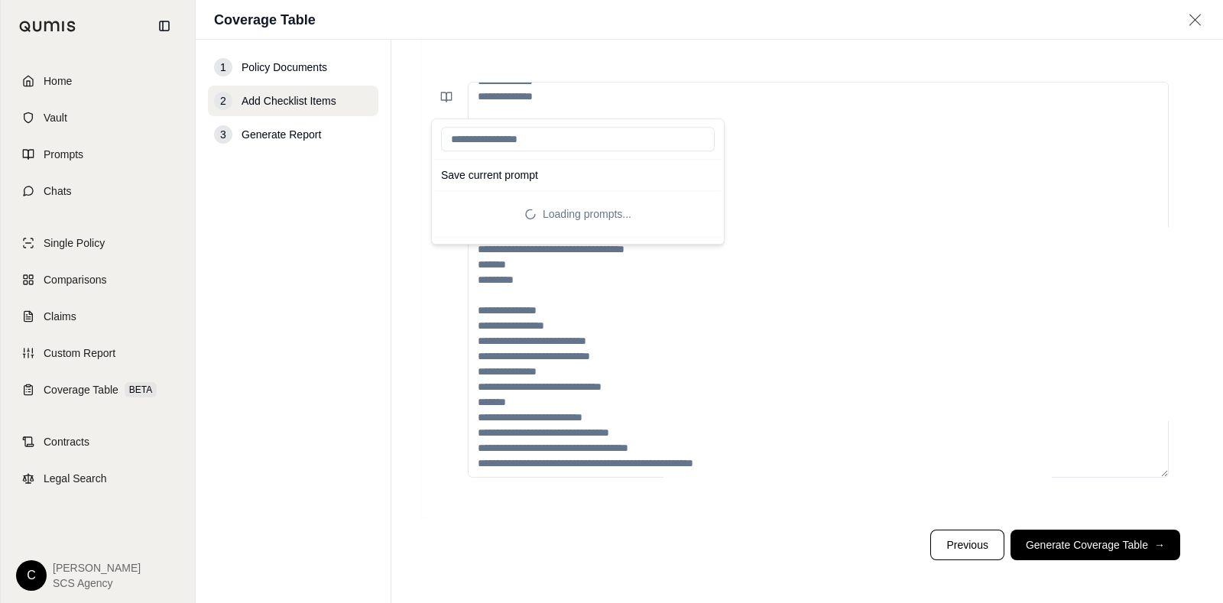
click at [527, 141] on input "search" at bounding box center [578, 140] width 274 height 24
type input "********"
click at [543, 209] on div "No saved prompts" at bounding box center [578, 207] width 286 height 24
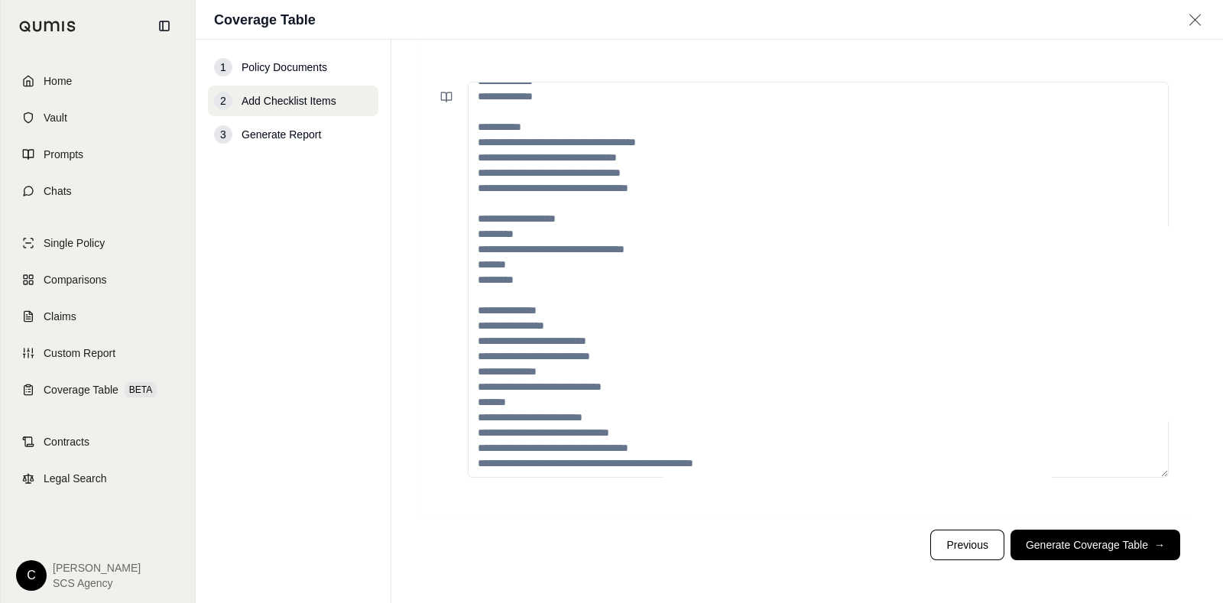
click at [852, 193] on textarea at bounding box center [818, 280] width 701 height 396
click at [599, 205] on textarea at bounding box center [818, 280] width 701 height 396
click at [560, 203] on textarea at bounding box center [818, 280] width 701 height 396
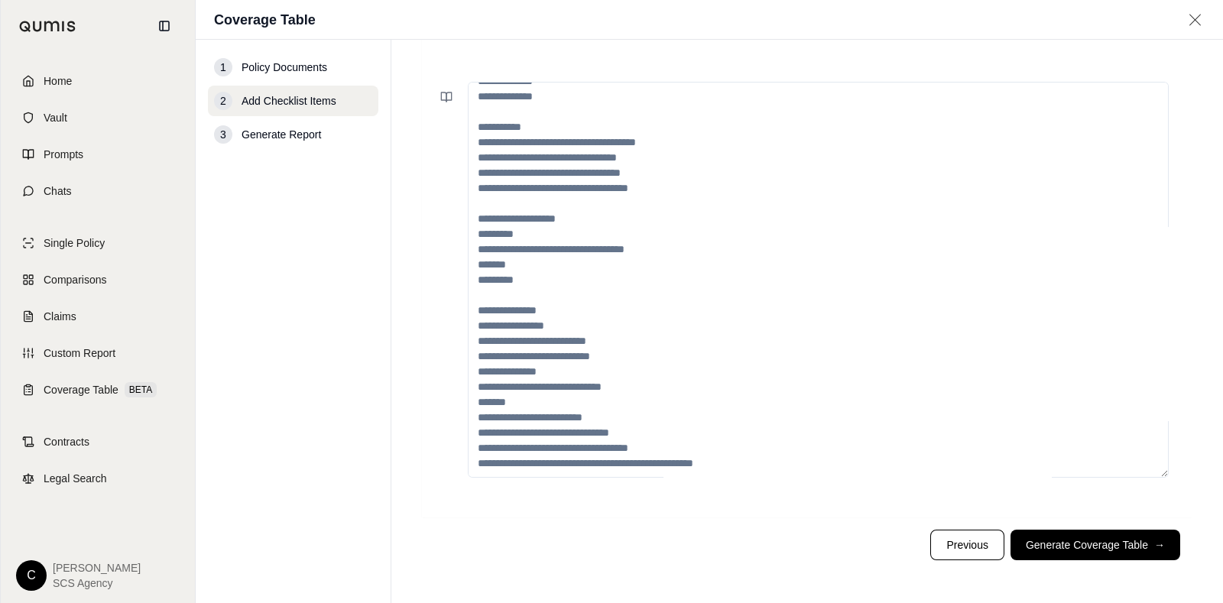
click at [558, 201] on textarea at bounding box center [818, 280] width 701 height 396
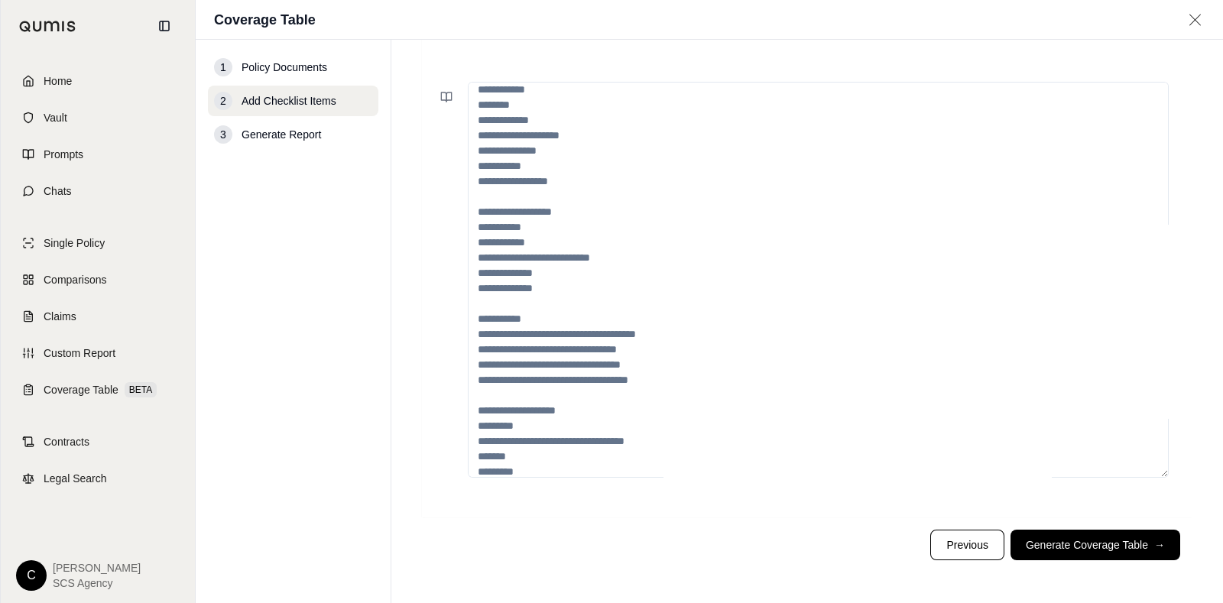
scroll to position [0, 0]
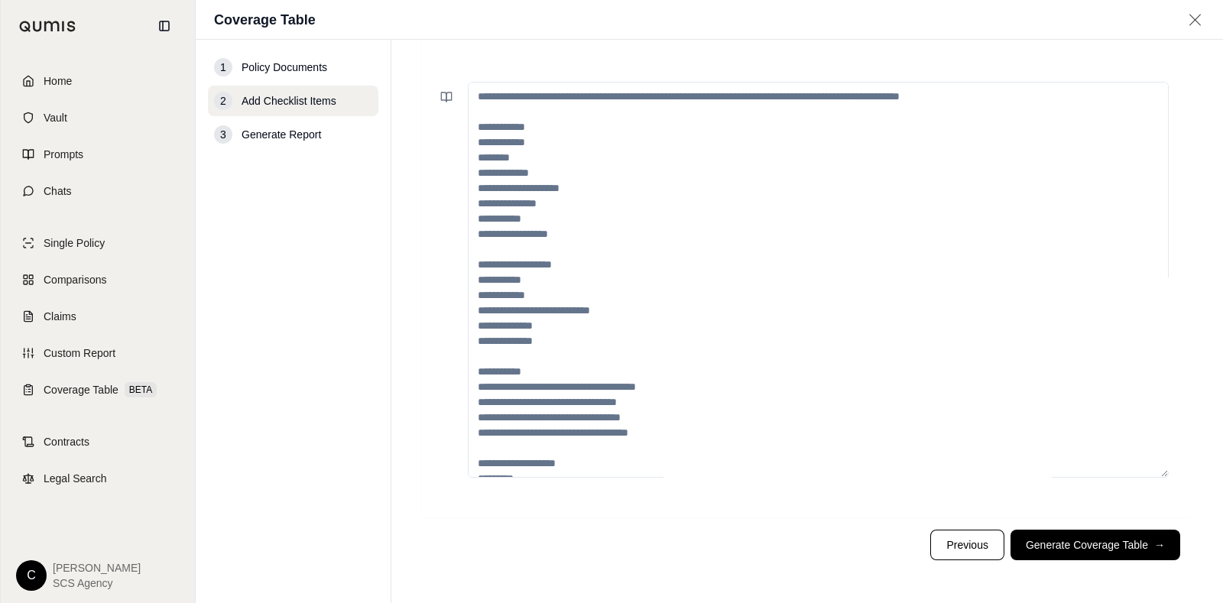
click at [534, 170] on textarea at bounding box center [818, 280] width 701 height 396
click at [516, 154] on textarea at bounding box center [818, 280] width 701 height 396
click at [514, 154] on textarea at bounding box center [818, 280] width 701 height 396
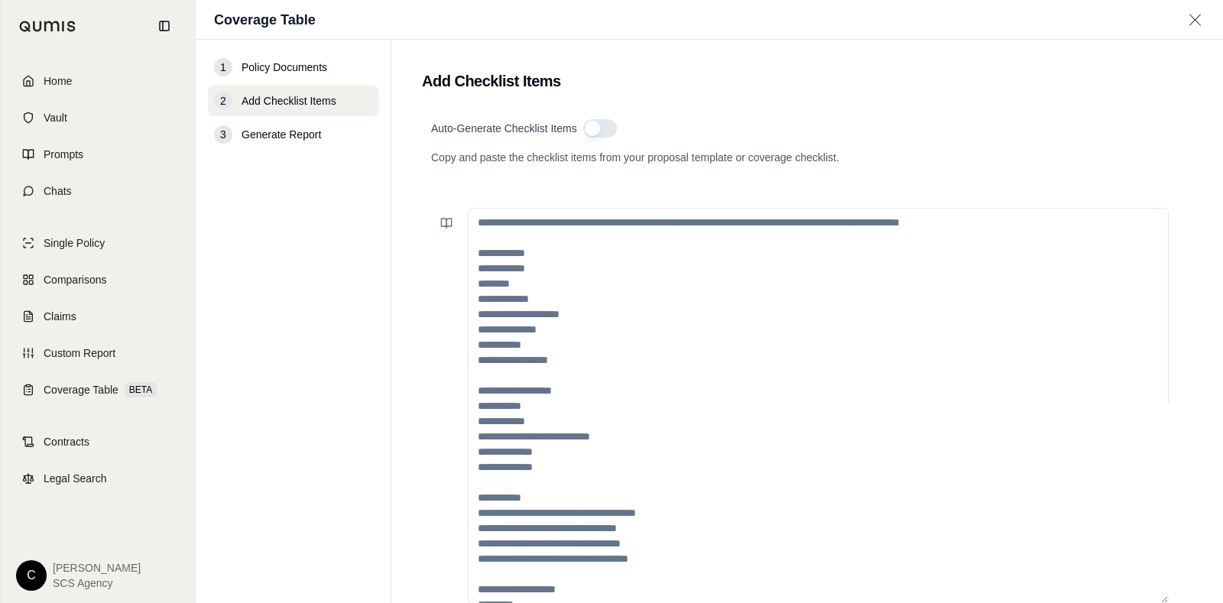
click at [639, 219] on textarea at bounding box center [818, 406] width 701 height 396
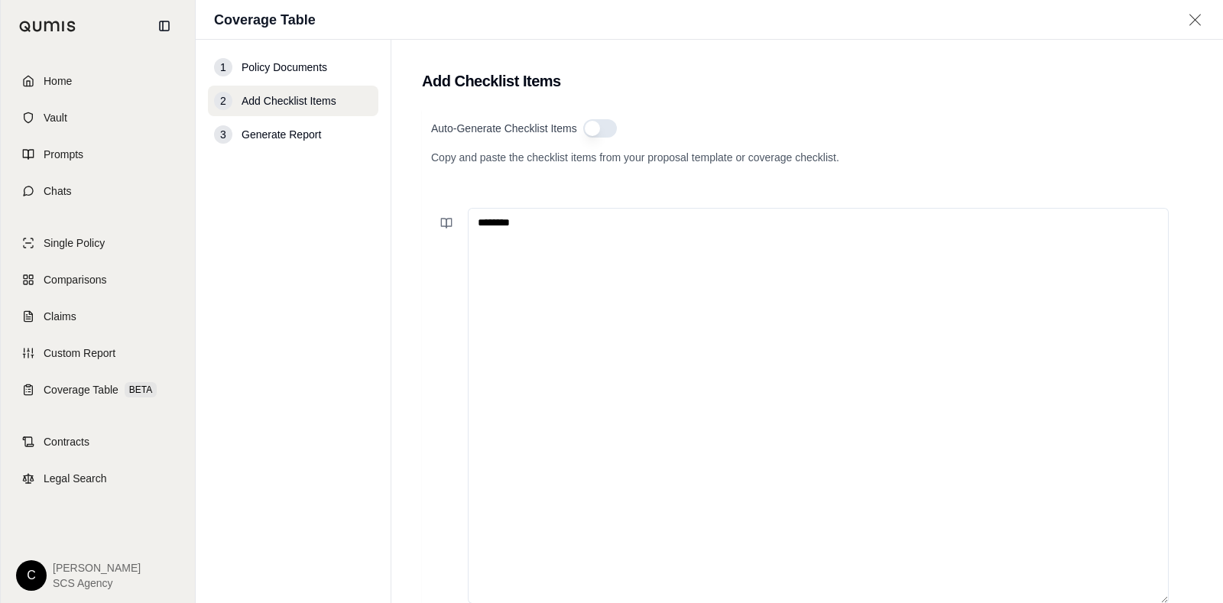
type textarea "********"
click at [592, 129] on button "button" at bounding box center [600, 128] width 34 height 18
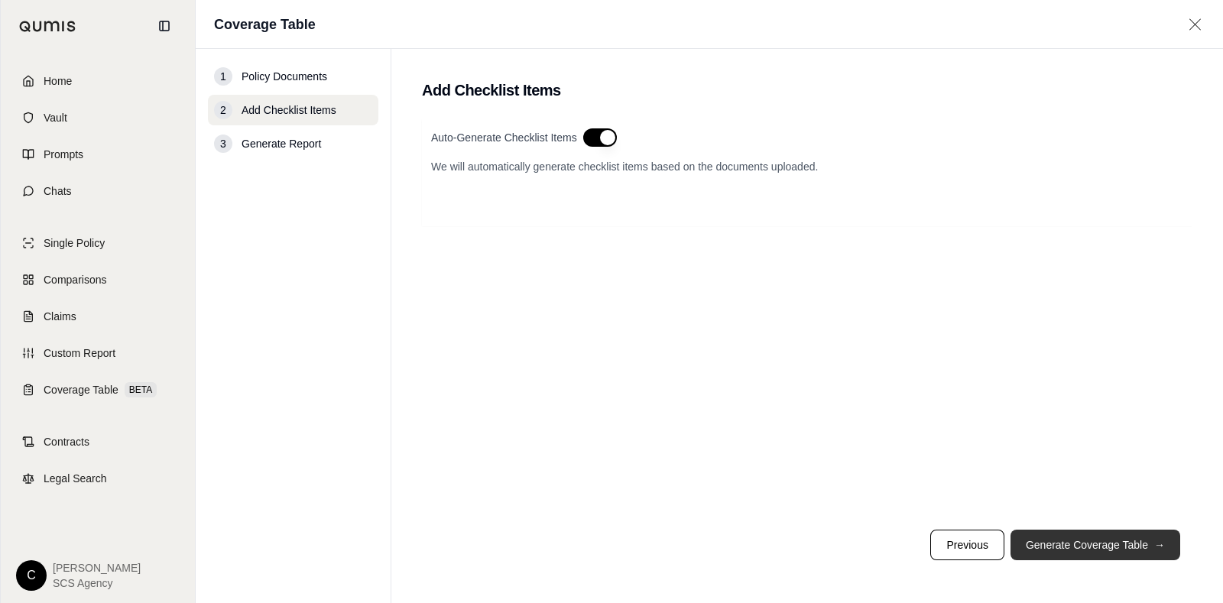
drag, startPoint x: 1050, startPoint y: 566, endPoint x: 1050, endPoint y: 557, distance: 8.4
click at [978, 482] on footer "Previous Generate Coverage Table →" at bounding box center [807, 545] width 771 height 55
click at [978, 482] on button "Generate Coverage Table →" at bounding box center [1096, 545] width 170 height 31
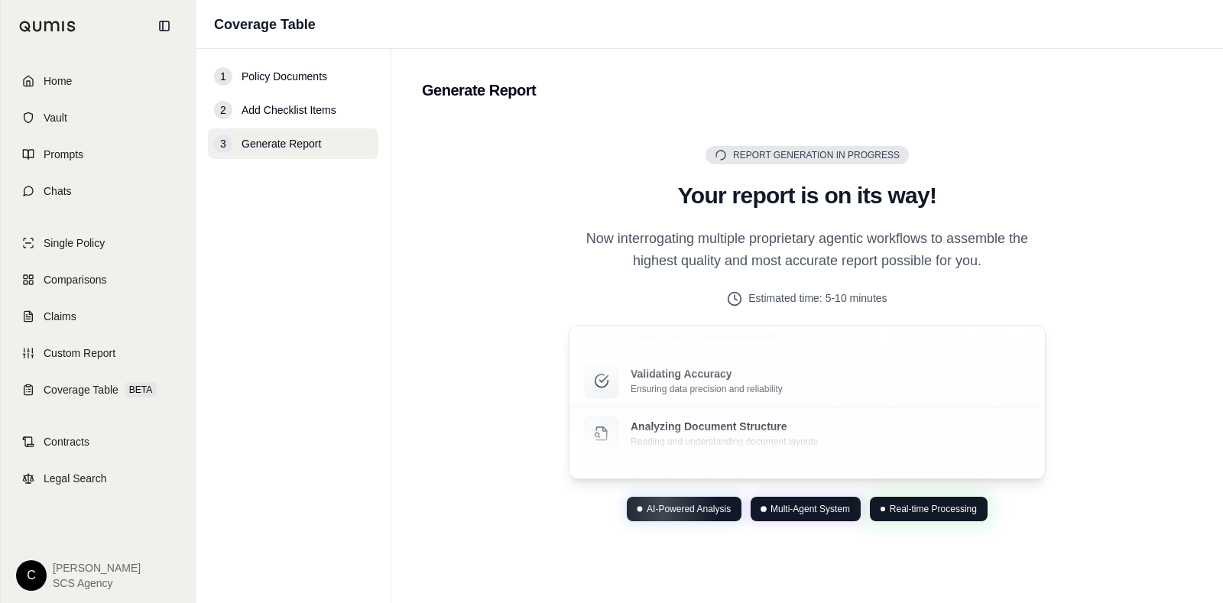
click at [951, 298] on div "Estimated time: 5-10 minutes" at bounding box center [807, 298] width 477 height 16
click at [811, 176] on div "Report Generation in Progress Generating Report Your report is on its way! Now …" at bounding box center [807, 334] width 514 height 376
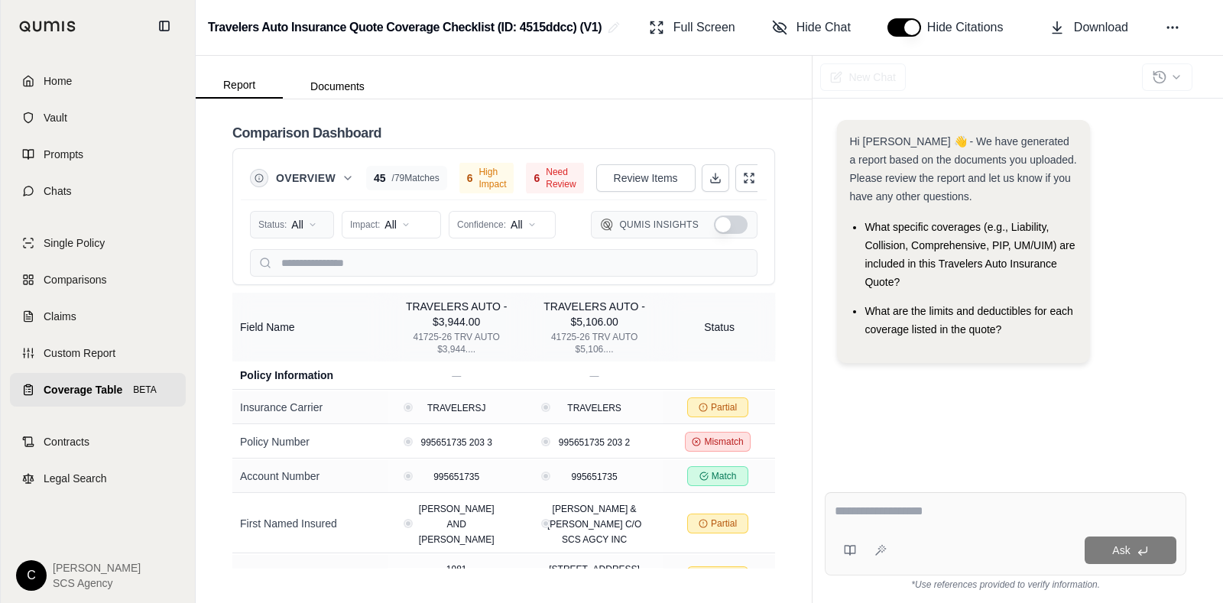
click at [329, 225] on html "Home Vault Prompts Chats Single Policy Comparisons Claims Custom Report Coverag…" at bounding box center [611, 301] width 1223 height 603
click at [316, 327] on span "Mismatch" at bounding box center [290, 330] width 61 height 15
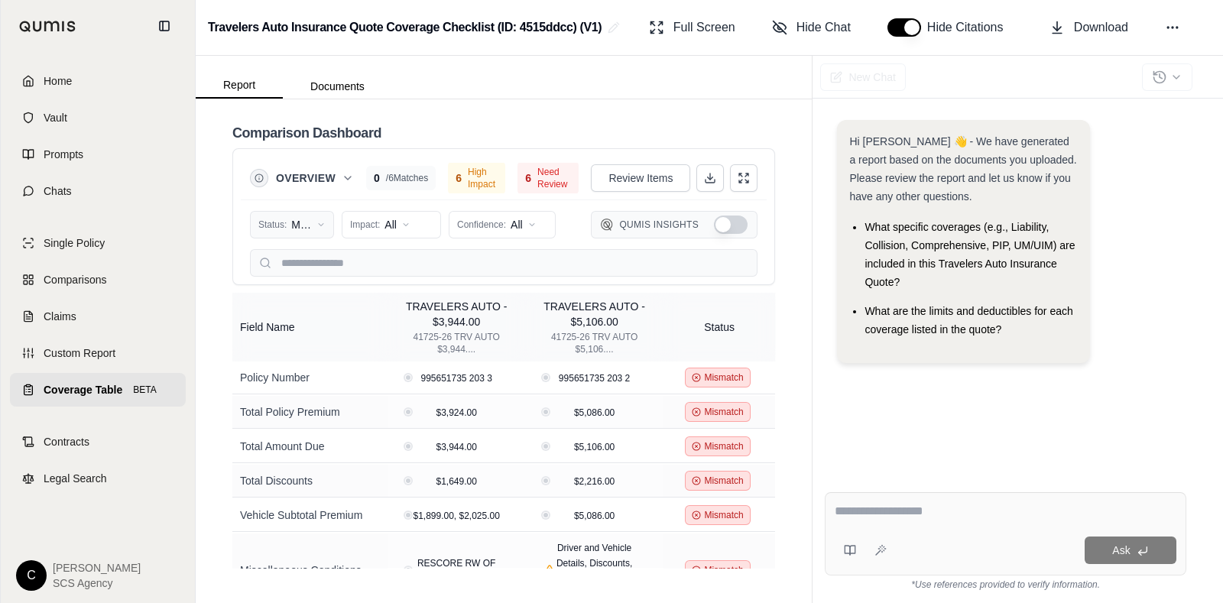
click at [289, 223] on html "Home Vault Prompts Chats Single Policy Comparisons Claims Custom Report Coverag…" at bounding box center [611, 301] width 1223 height 603
click at [294, 305] on span "Partial" at bounding box center [283, 305] width 46 height 15
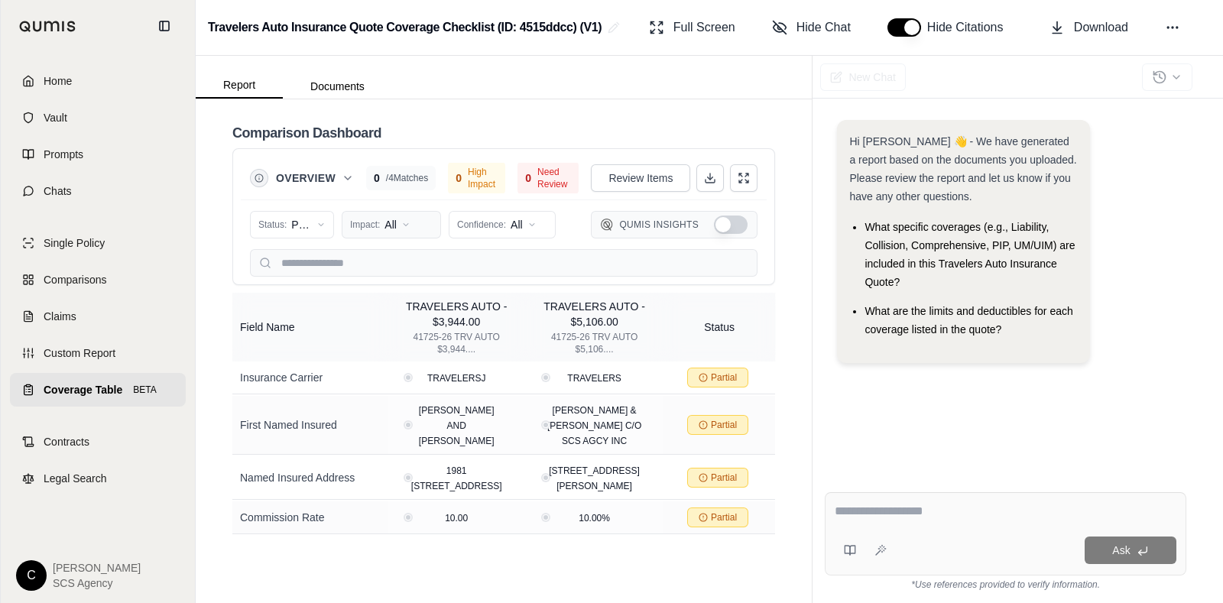
click at [398, 215] on html "Home Vault Prompts Chats Single Policy Comparisons Claims Custom Report Coverag…" at bounding box center [611, 301] width 1223 height 603
click at [369, 287] on span "High Impact" at bounding box center [388, 281] width 73 height 15
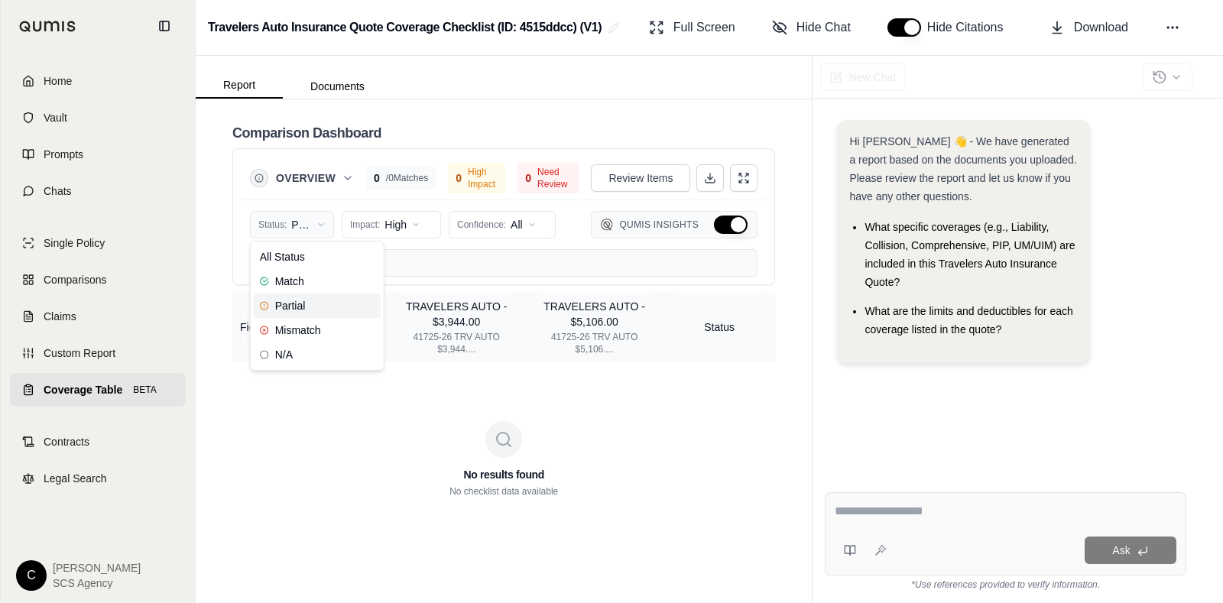
click at [329, 235] on html "Home Vault Prompts Chats Single Policy Comparisons Claims Custom Report Coverag…" at bounding box center [611, 301] width 1223 height 603
click at [301, 265] on div "All Status" at bounding box center [317, 257] width 127 height 24
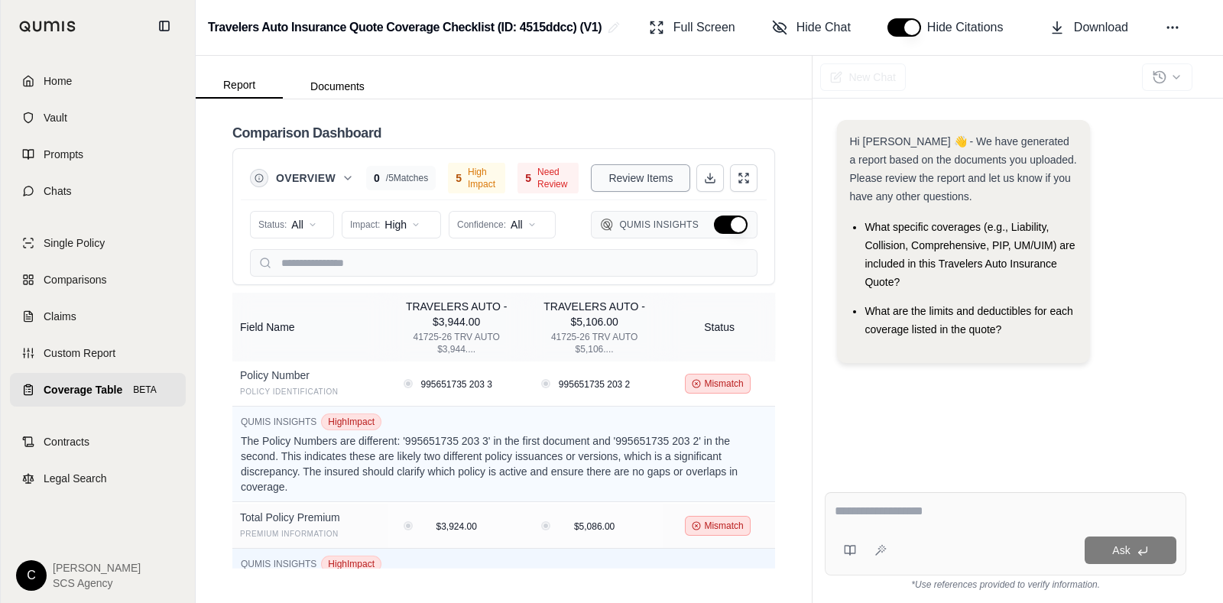
click at [635, 176] on span "Review Items" at bounding box center [640, 177] width 64 height 15
click at [704, 180] on icon at bounding box center [710, 178] width 12 height 12
click at [81, 280] on span "Comparisons" at bounding box center [75, 279] width 63 height 15
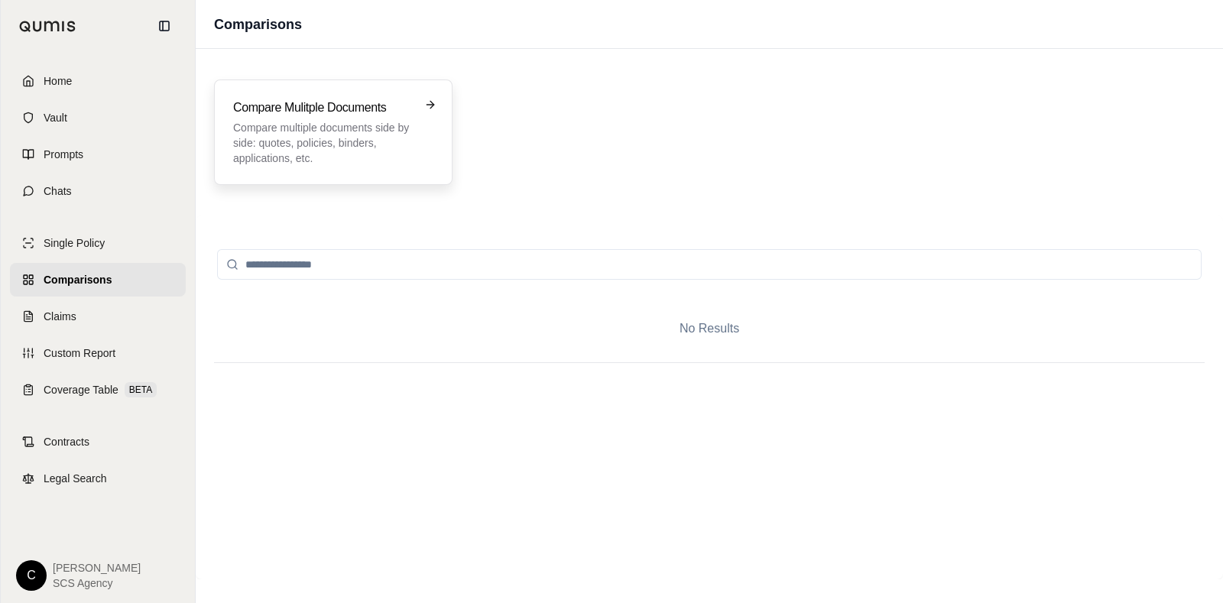
click at [342, 123] on p "Compare multiple documents side by side: quotes, policies, binders, application…" at bounding box center [322, 143] width 179 height 46
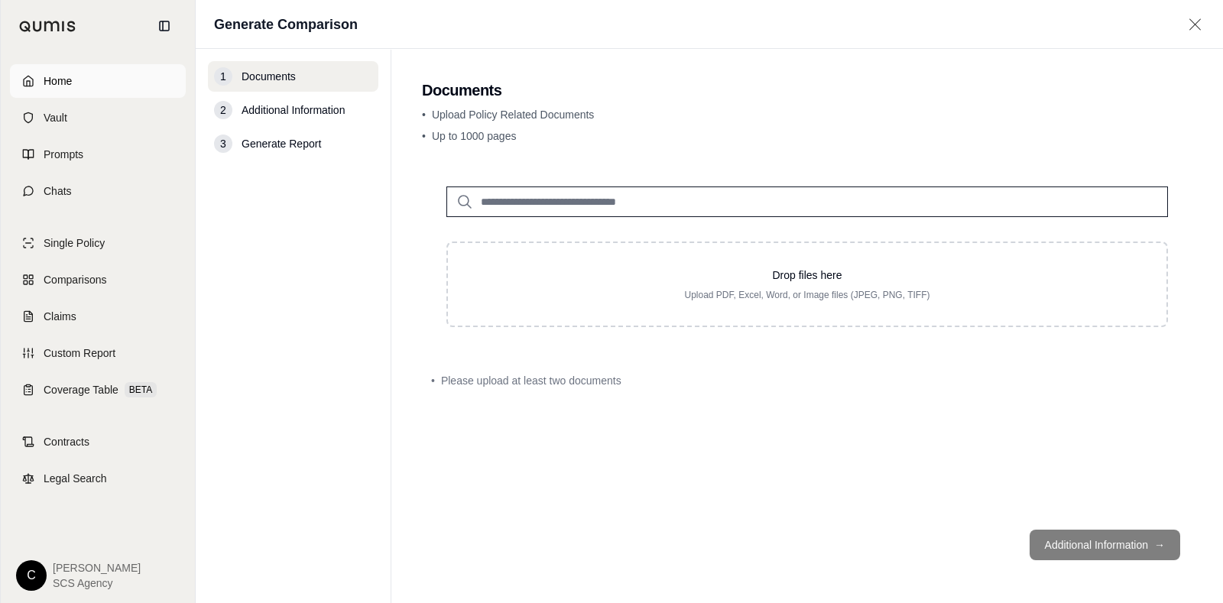
click at [76, 89] on link "Home" at bounding box center [98, 81] width 176 height 34
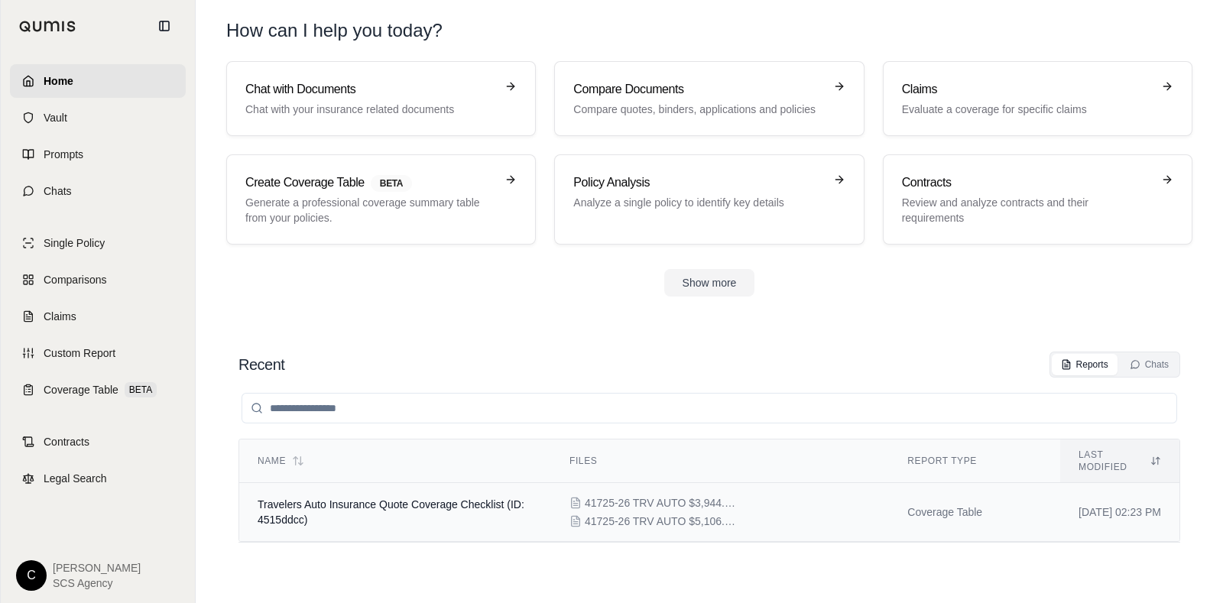
click at [425, 482] on span "Travelers Auto Insurance Quote Coverage Checklist (ID: 4515ddcc)" at bounding box center [391, 512] width 267 height 28
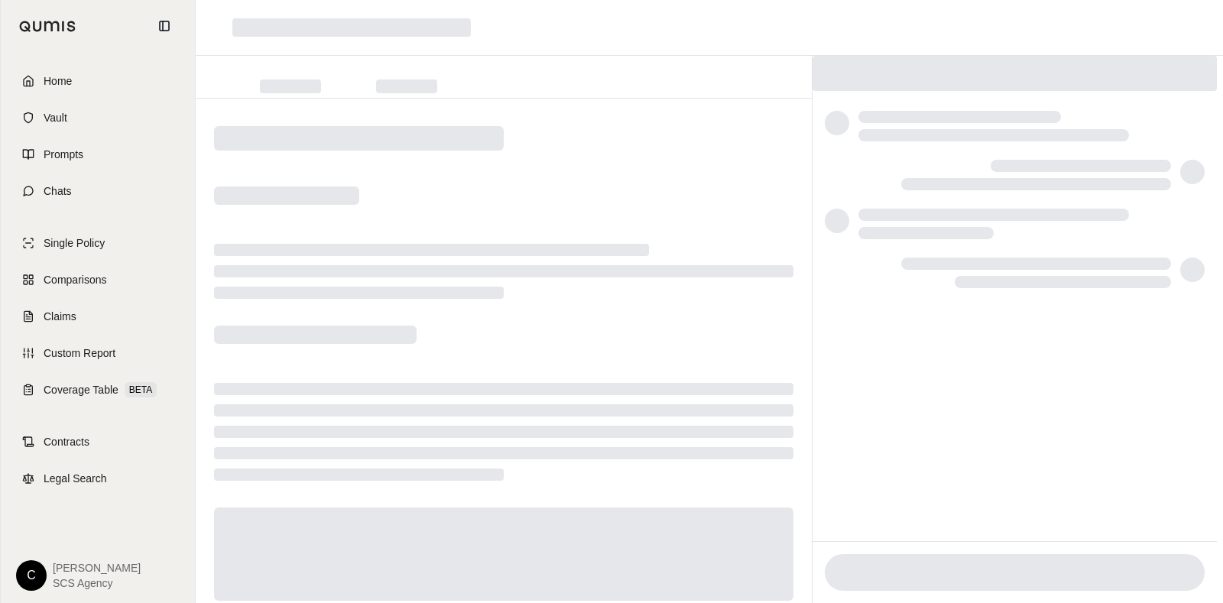
click at [425, 482] on div at bounding box center [504, 372] width 616 height 547
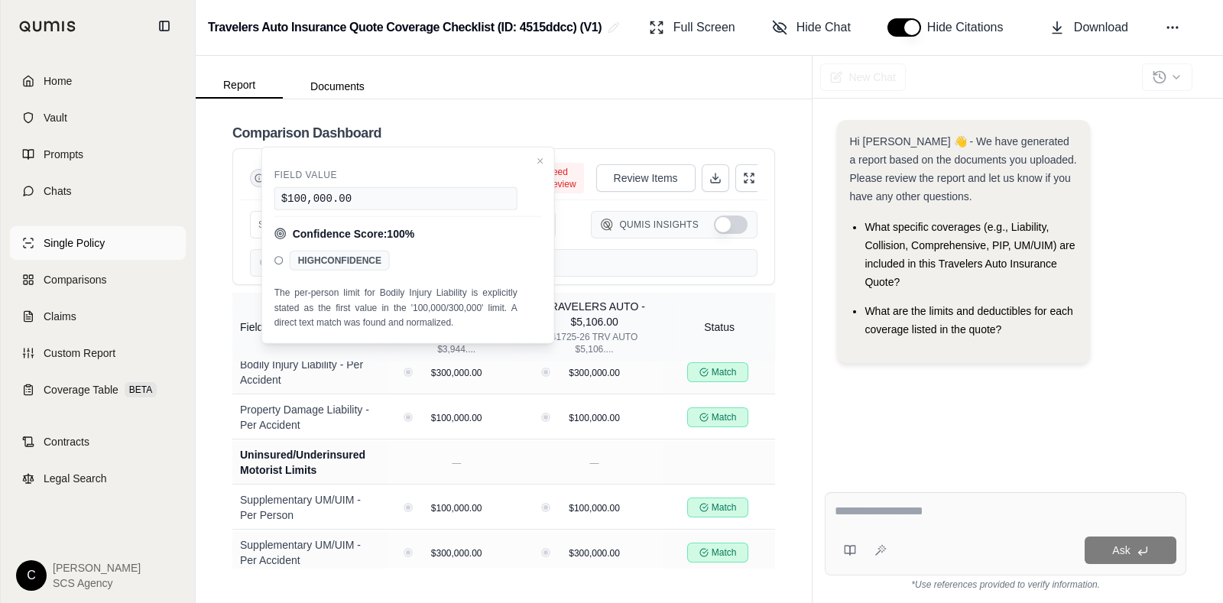
scroll to position [702, 0]
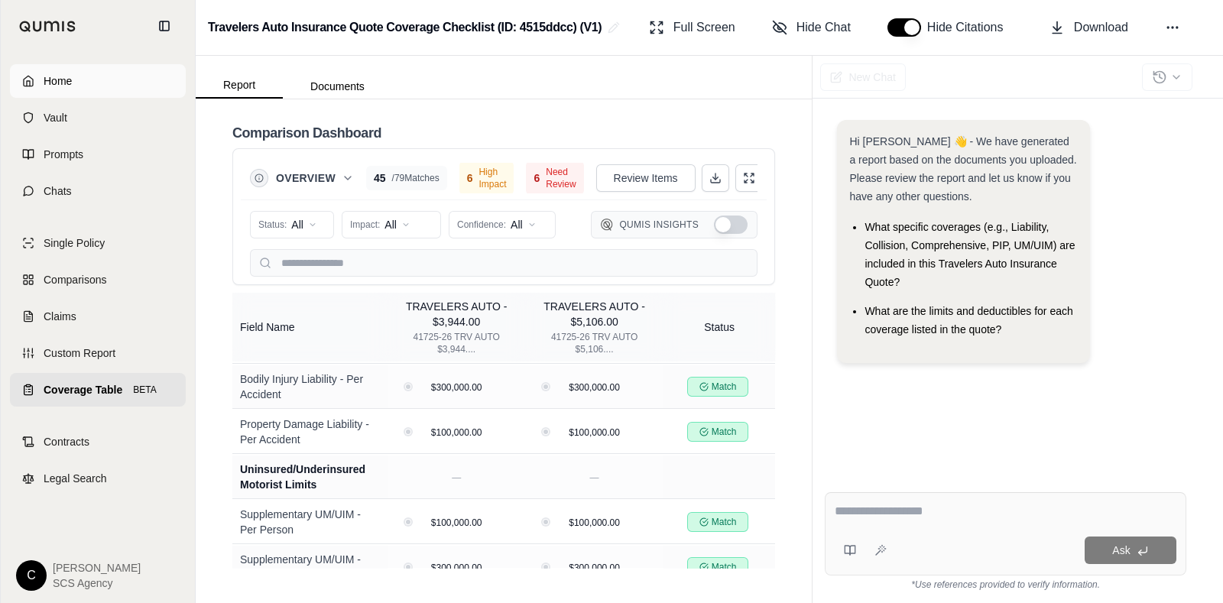
click at [45, 81] on span "Home" at bounding box center [58, 80] width 28 height 15
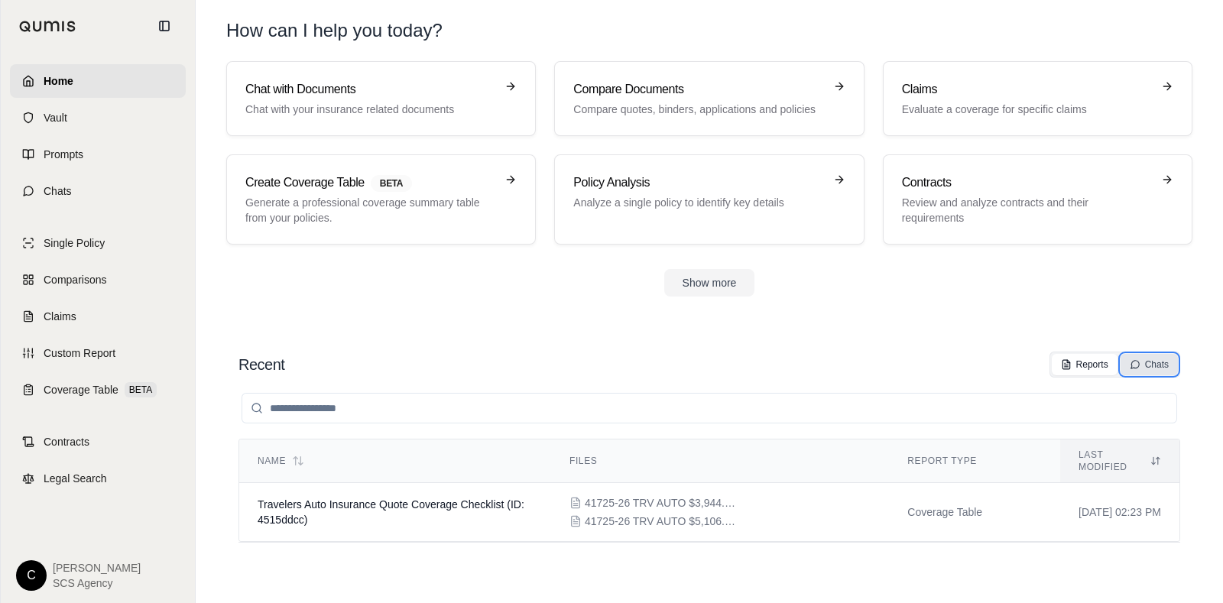
click at [978, 366] on div "Chats" at bounding box center [1149, 365] width 39 height 12
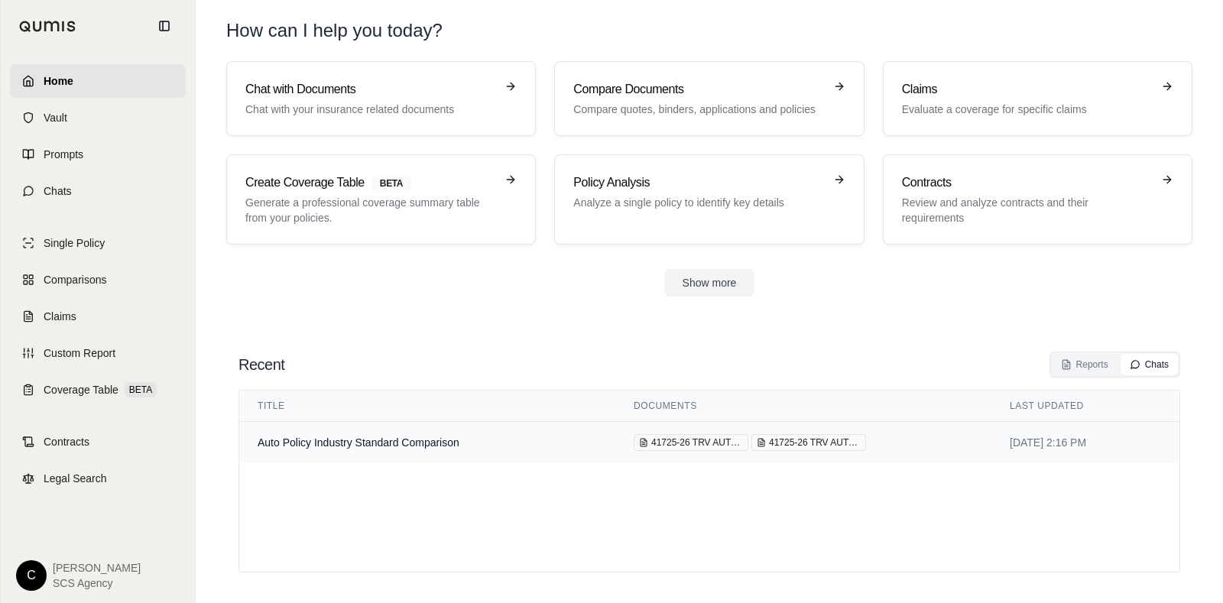
click at [585, 441] on td "Auto Policy Industry Standard Comparison" at bounding box center [427, 443] width 376 height 42
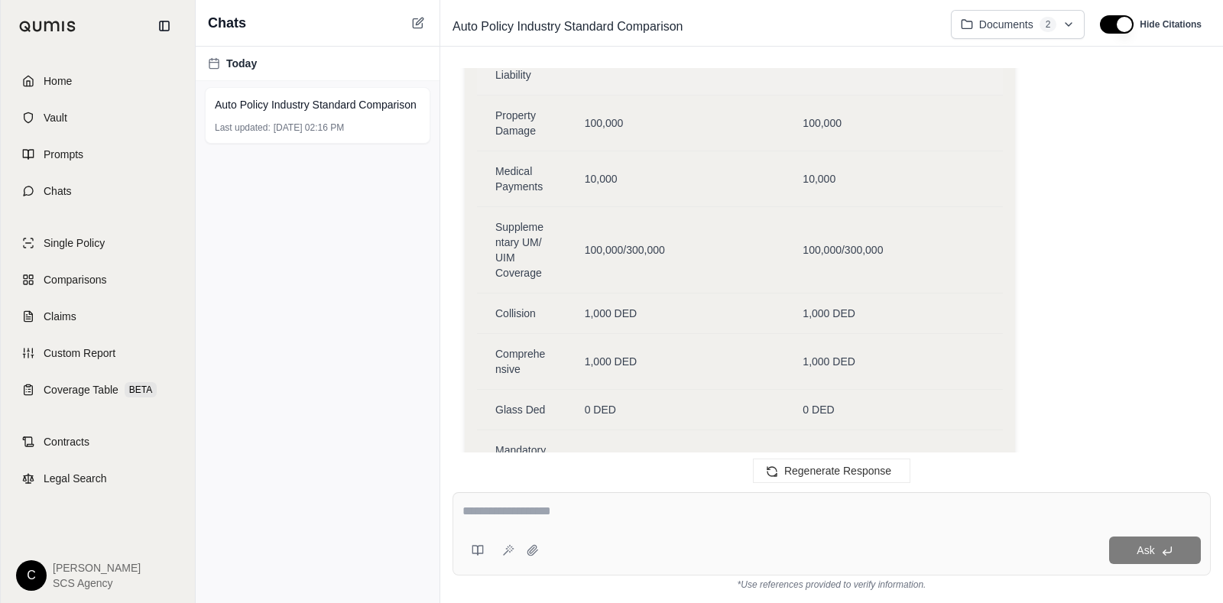
scroll to position [3283, 0]
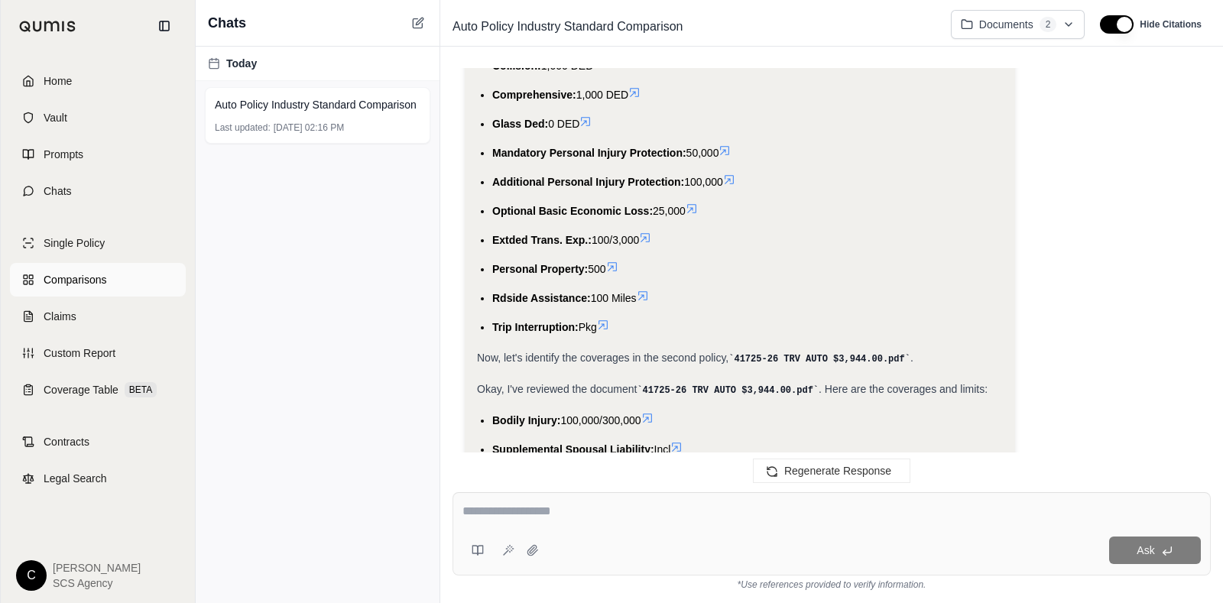
click at [125, 280] on link "Comparisons" at bounding box center [98, 280] width 176 height 34
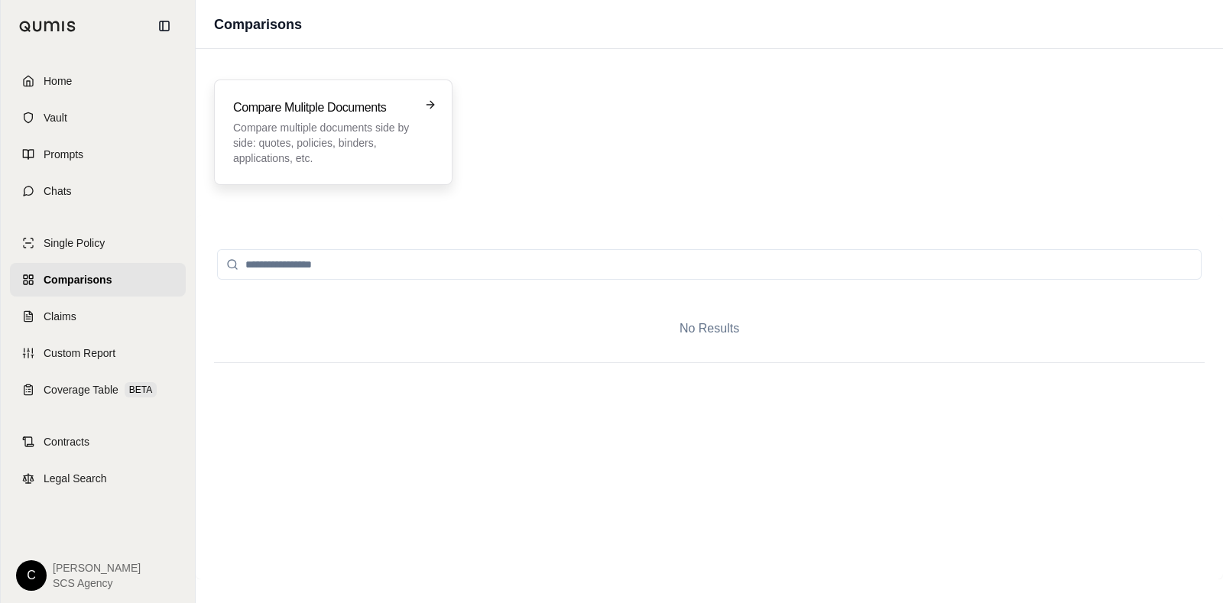
click at [374, 161] on p "Compare multiple documents side by side: quotes, policies, binders, application…" at bounding box center [322, 143] width 179 height 46
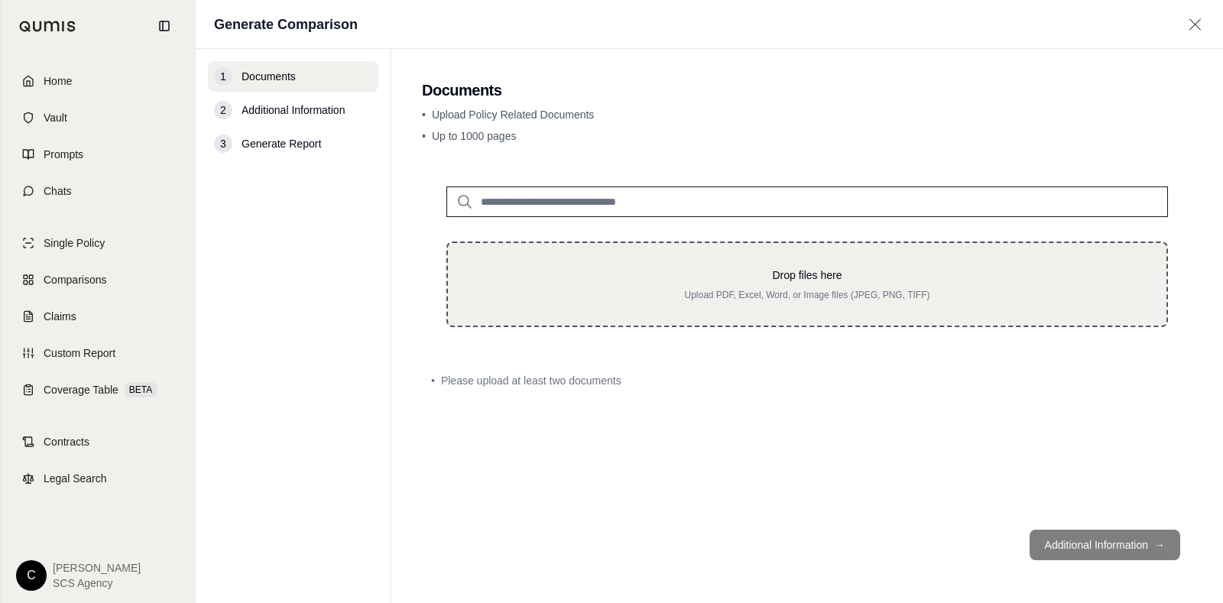
click at [593, 262] on div "Drop files here Upload PDF, Excel, Word, or Image files (JPEG, PNG, TIFF)" at bounding box center [807, 285] width 722 height 86
type input "**********"
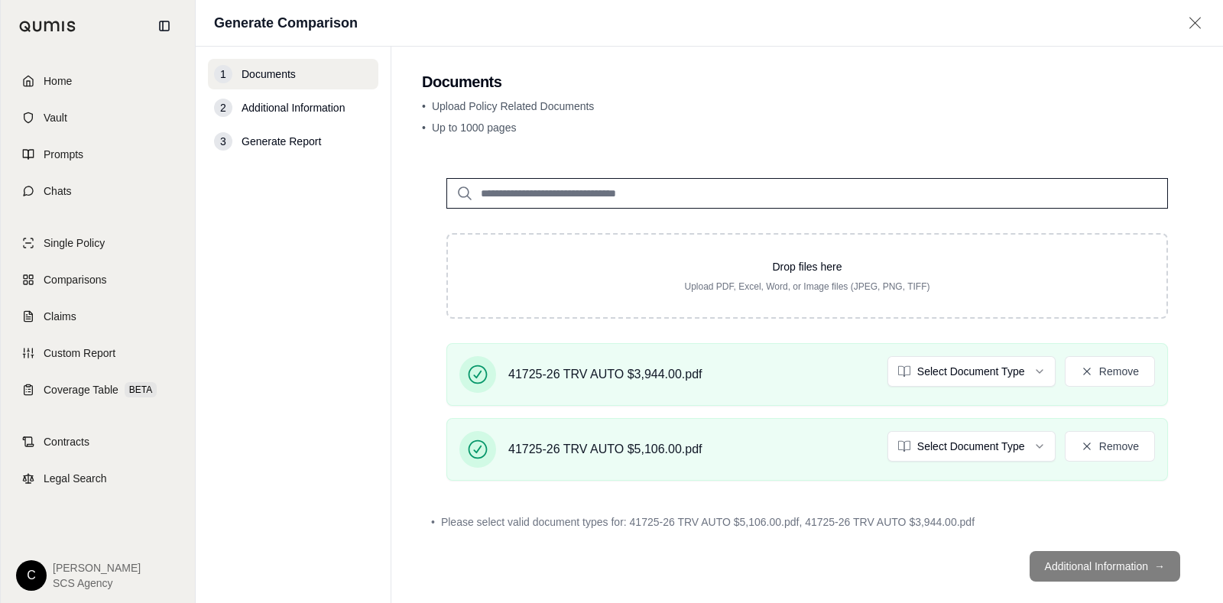
scroll to position [26, 0]
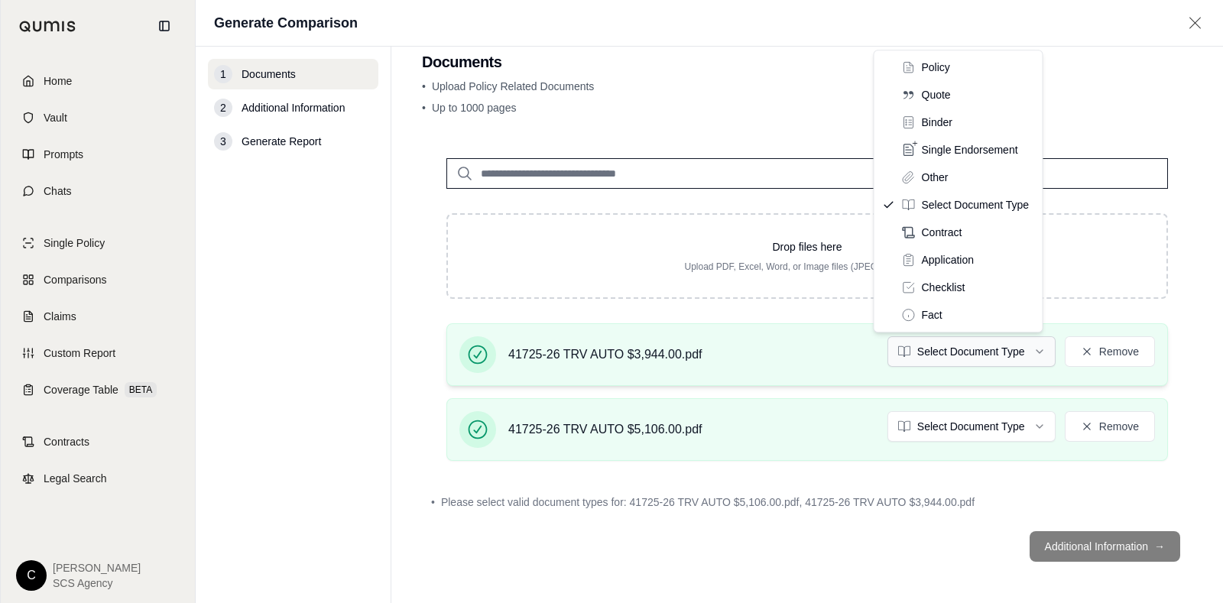
click at [975, 355] on html "Home Vault Prompts Chats Single Policy Comparisons Claims Custom Report Coverag…" at bounding box center [611, 301] width 1223 height 603
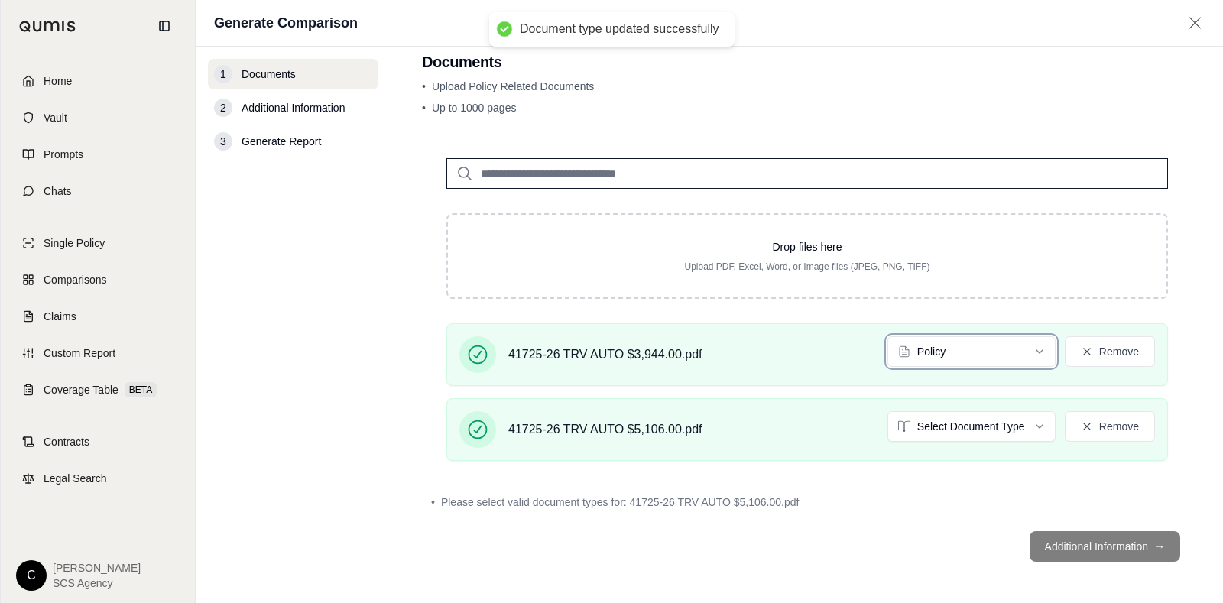
scroll to position [0, 0]
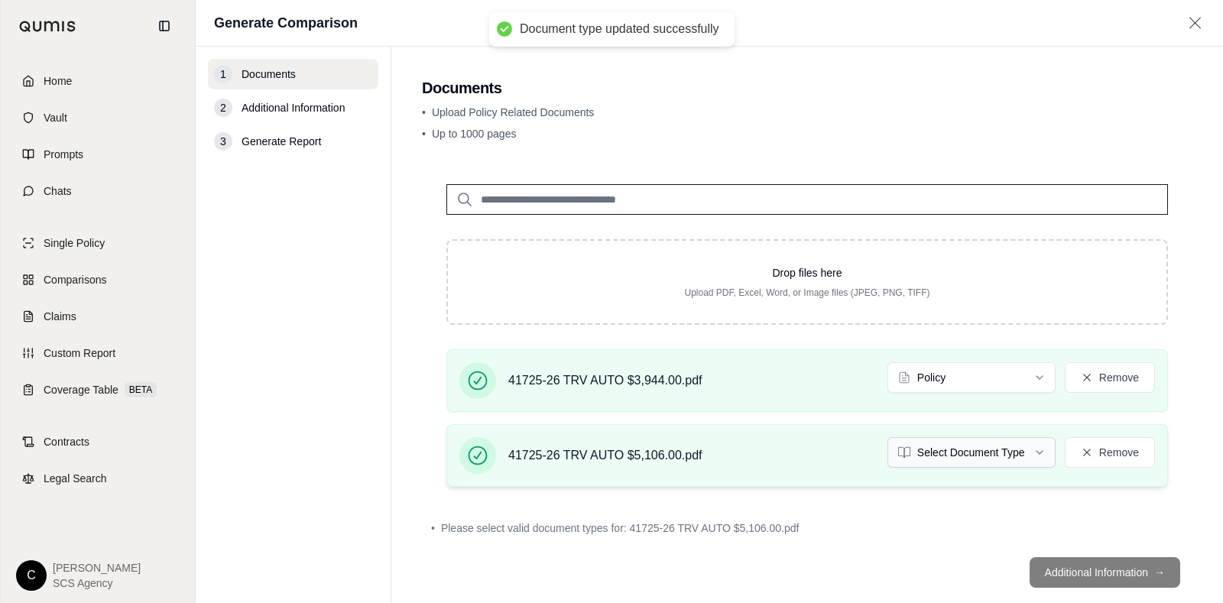
click at [966, 460] on html "Document type updated successfully Home Vault Prompts Chats Single Policy Compa…" at bounding box center [611, 301] width 1223 height 603
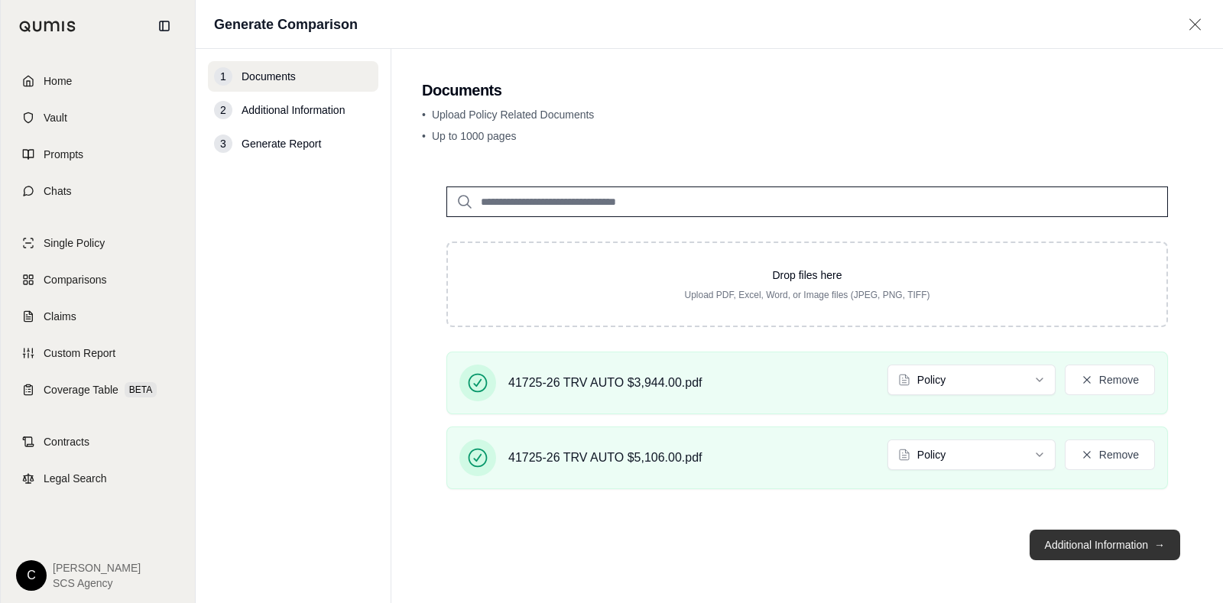
click at [978, 482] on button "Additional Information →" at bounding box center [1105, 545] width 151 height 31
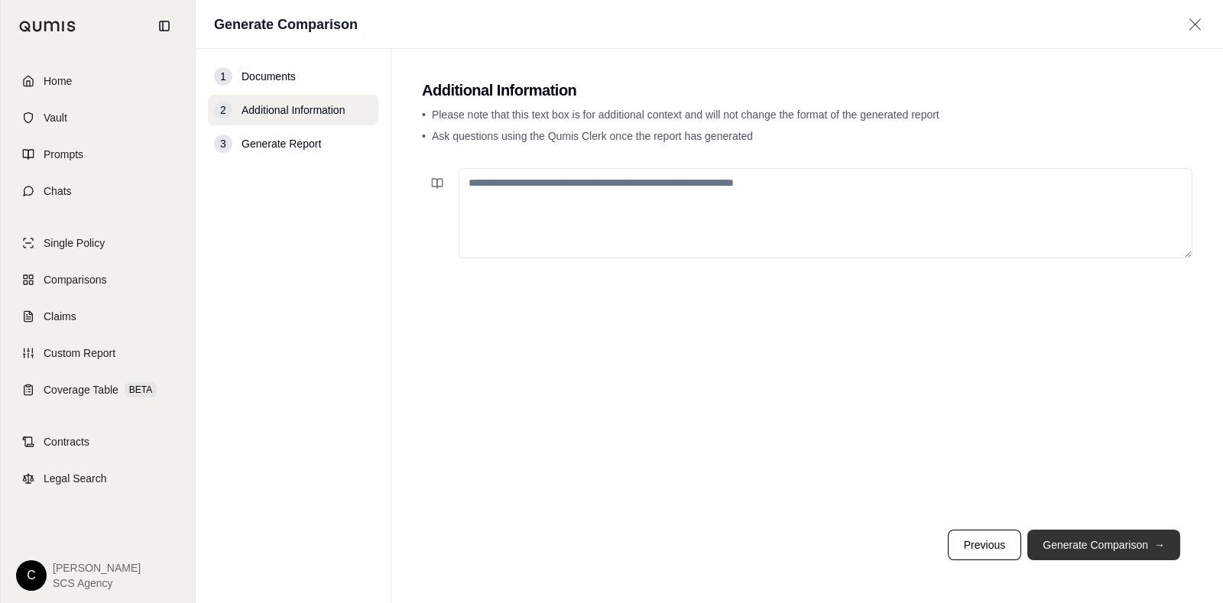
click at [978, 482] on button "Generate Comparison →" at bounding box center [1103, 545] width 153 height 31
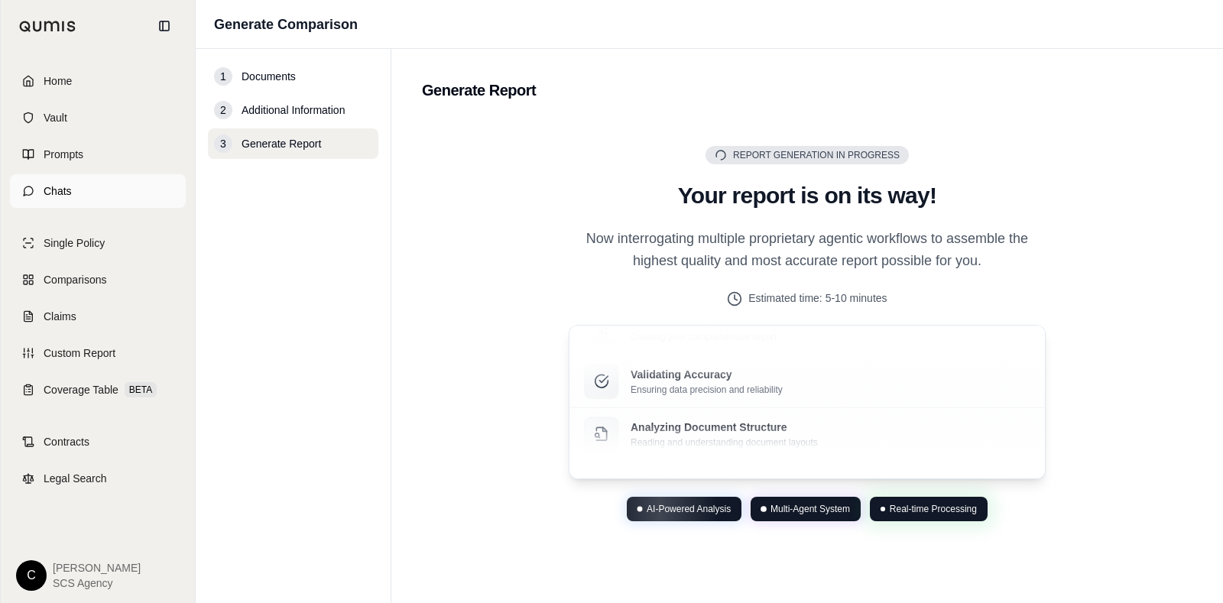
click at [115, 185] on link "Chats" at bounding box center [98, 191] width 176 height 34
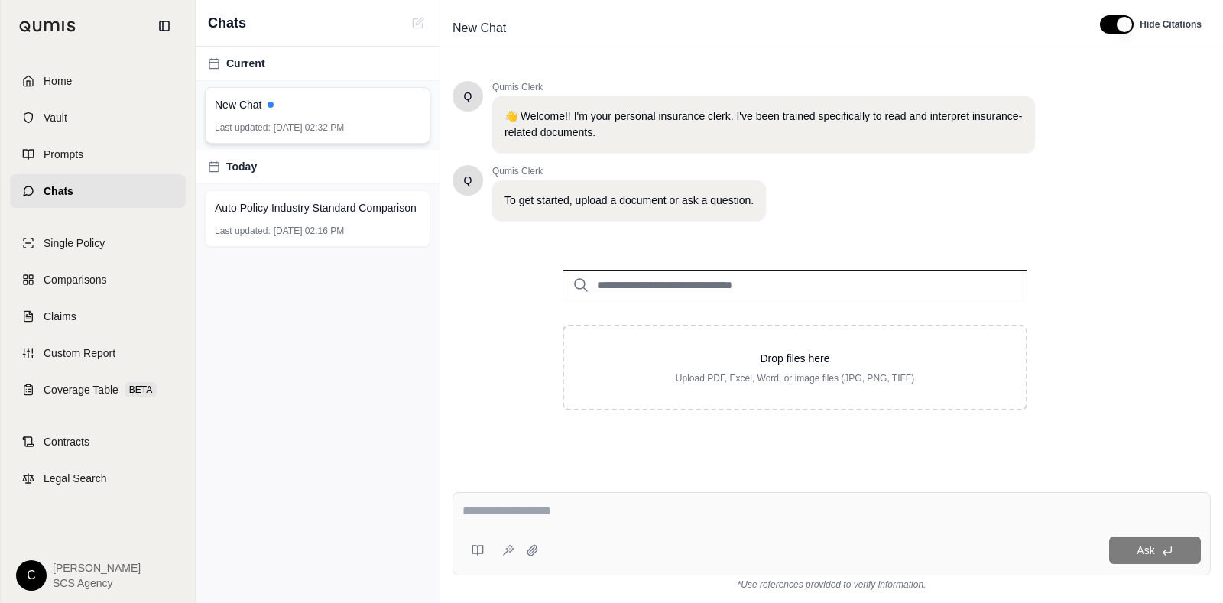
click at [339, 128] on span "[DATE] 02:32 PM" at bounding box center [309, 128] width 70 height 12
click at [347, 193] on div "Auto Policy Industry Standard Comparison Last updated: [DATE] 02:16 PM" at bounding box center [318, 218] width 226 height 57
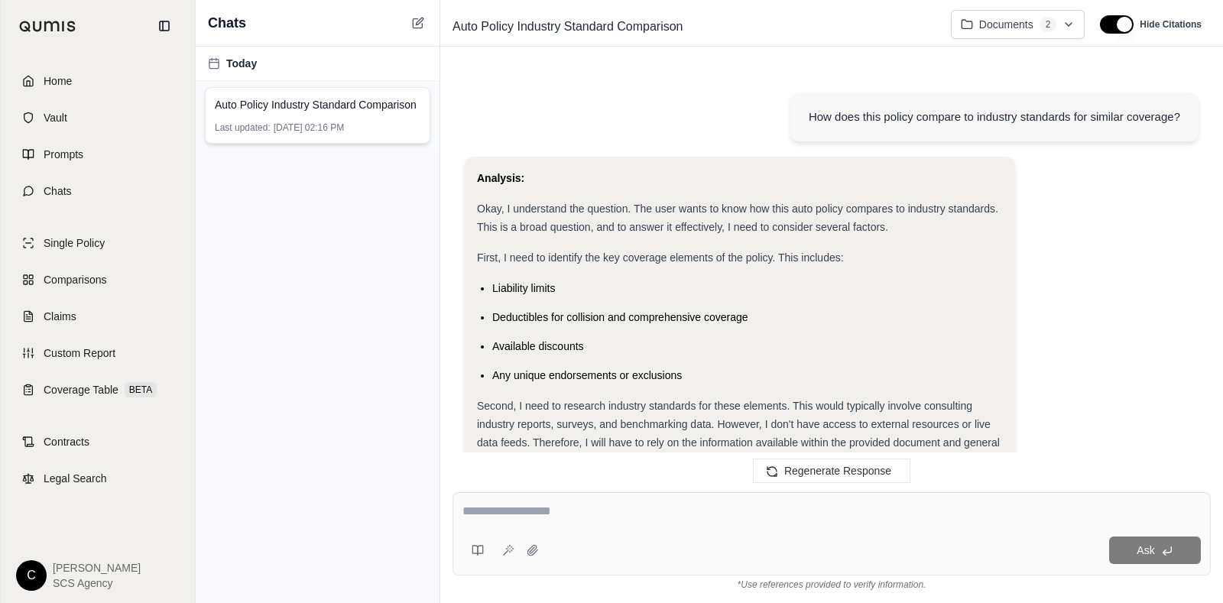
click at [341, 128] on span "[DATE] 02:16 PM" at bounding box center [309, 128] width 70 height 12
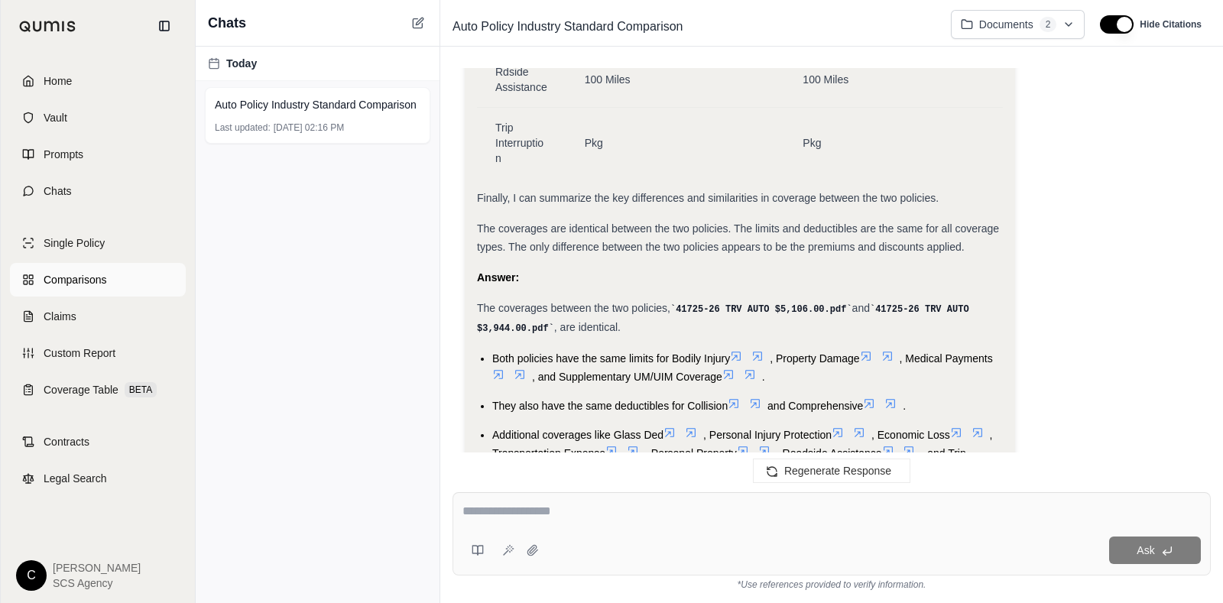
click at [84, 275] on span "Comparisons" at bounding box center [75, 279] width 63 height 15
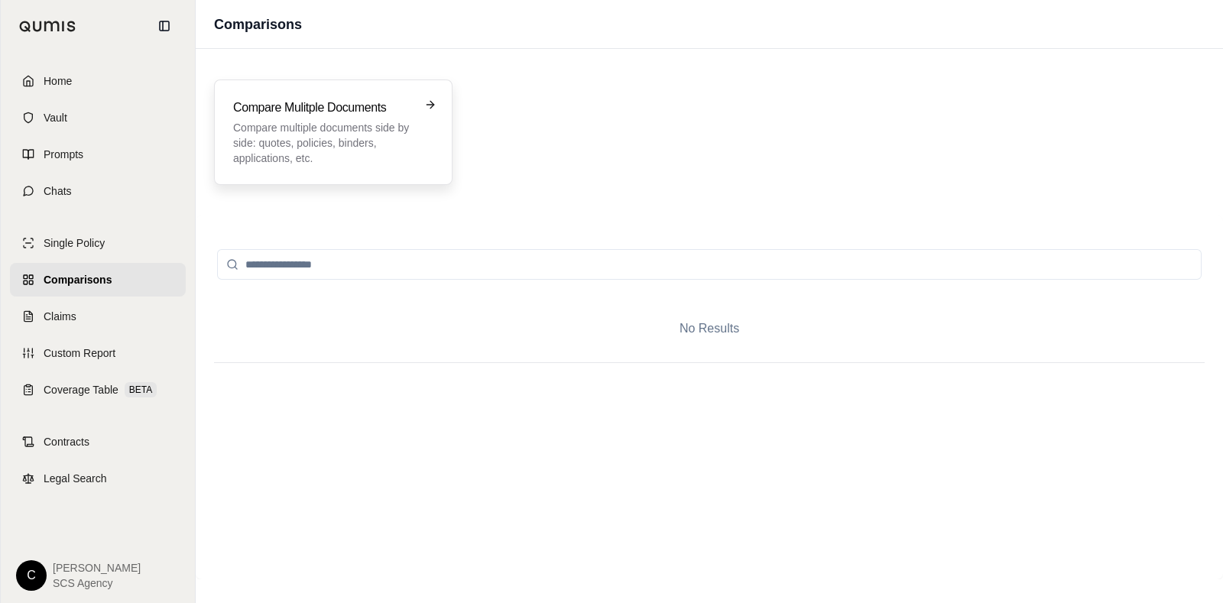
click at [363, 158] on p "Compare multiple documents side by side: quotes, policies, binders, application…" at bounding box center [322, 143] width 179 height 46
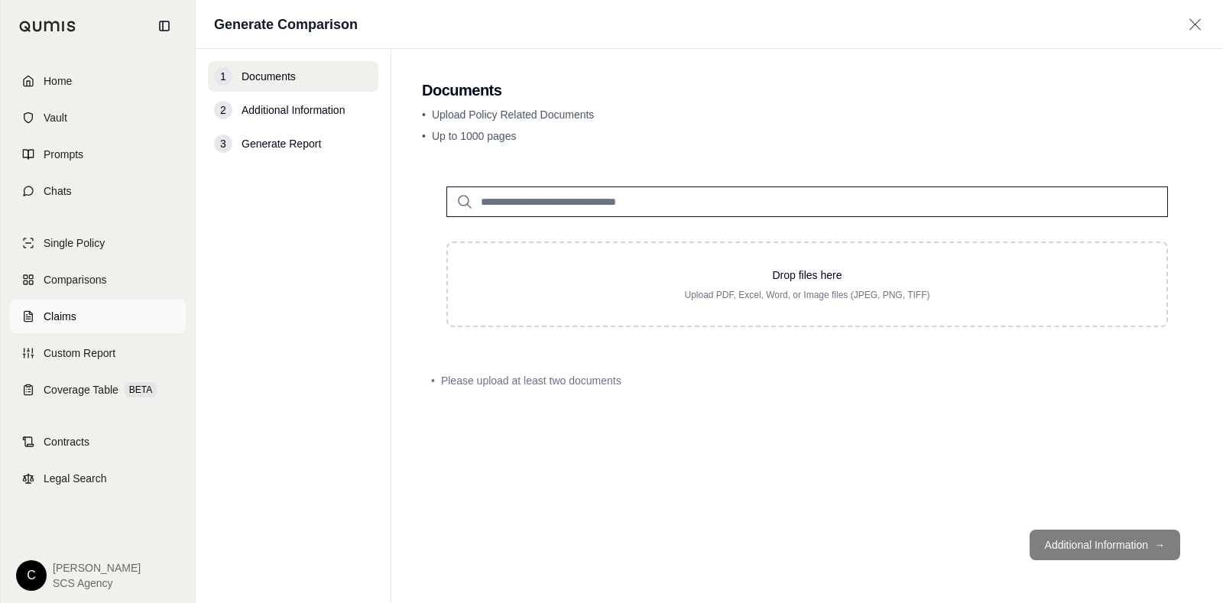
click at [77, 303] on link "Claims" at bounding box center [98, 317] width 176 height 34
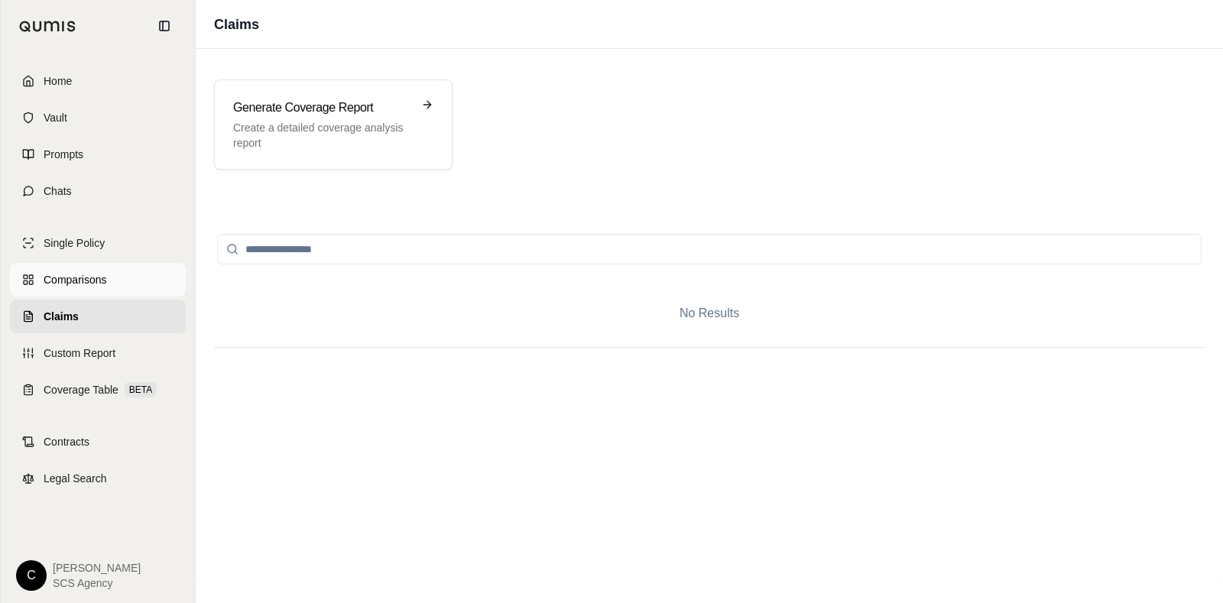
click at [97, 282] on span "Comparisons" at bounding box center [75, 279] width 63 height 15
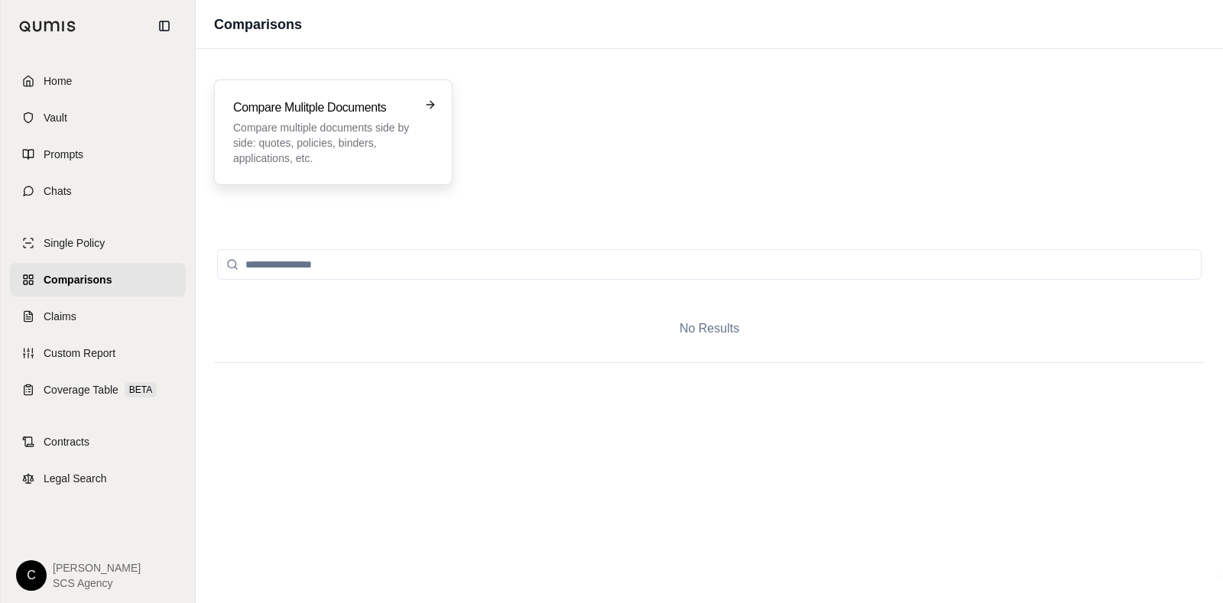
click at [308, 157] on p "Compare multiple documents side by side: quotes, policies, binders, application…" at bounding box center [322, 143] width 179 height 46
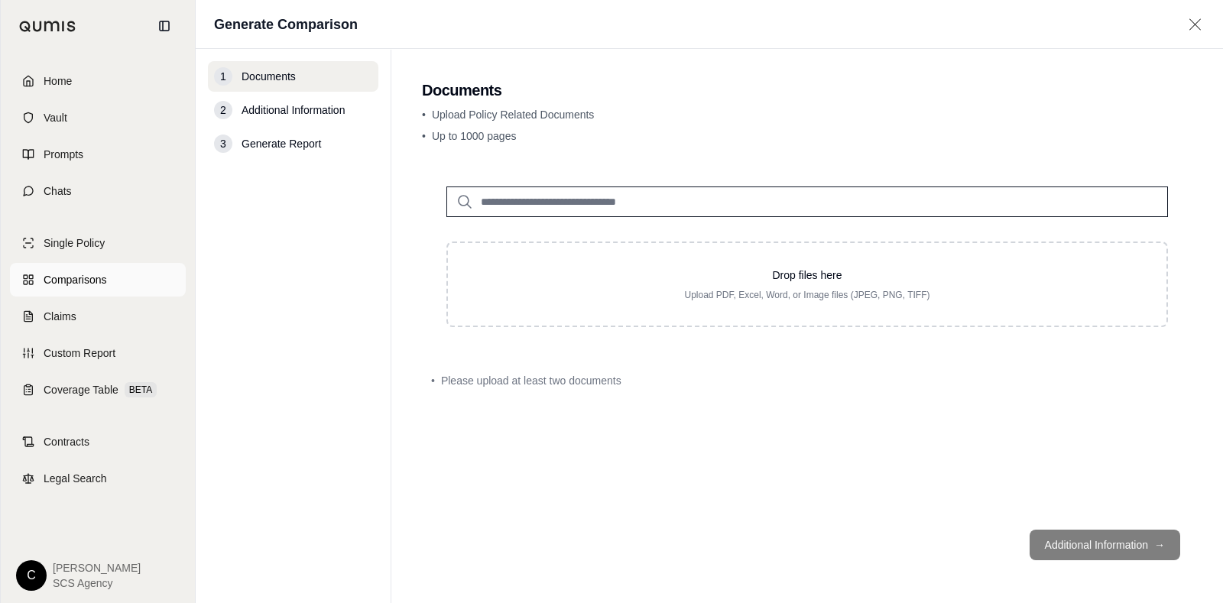
click at [89, 284] on span "Comparisons" at bounding box center [75, 279] width 63 height 15
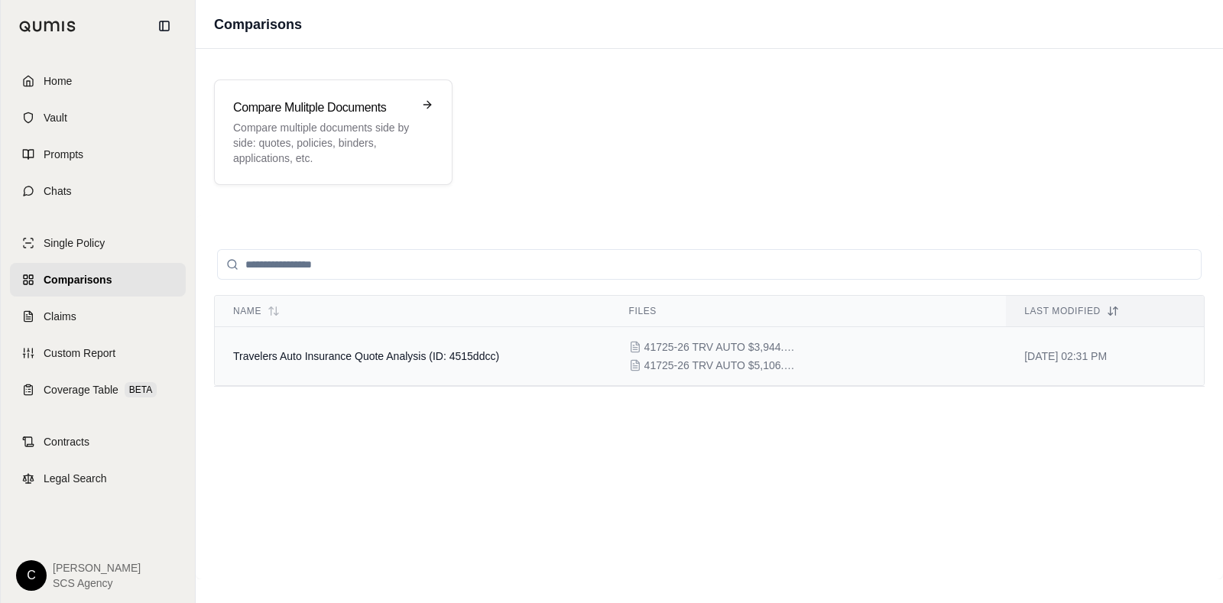
click at [446, 352] on span "Travelers Auto Insurance Quote Analysis (ID: 4515ddcc)" at bounding box center [366, 356] width 266 height 12
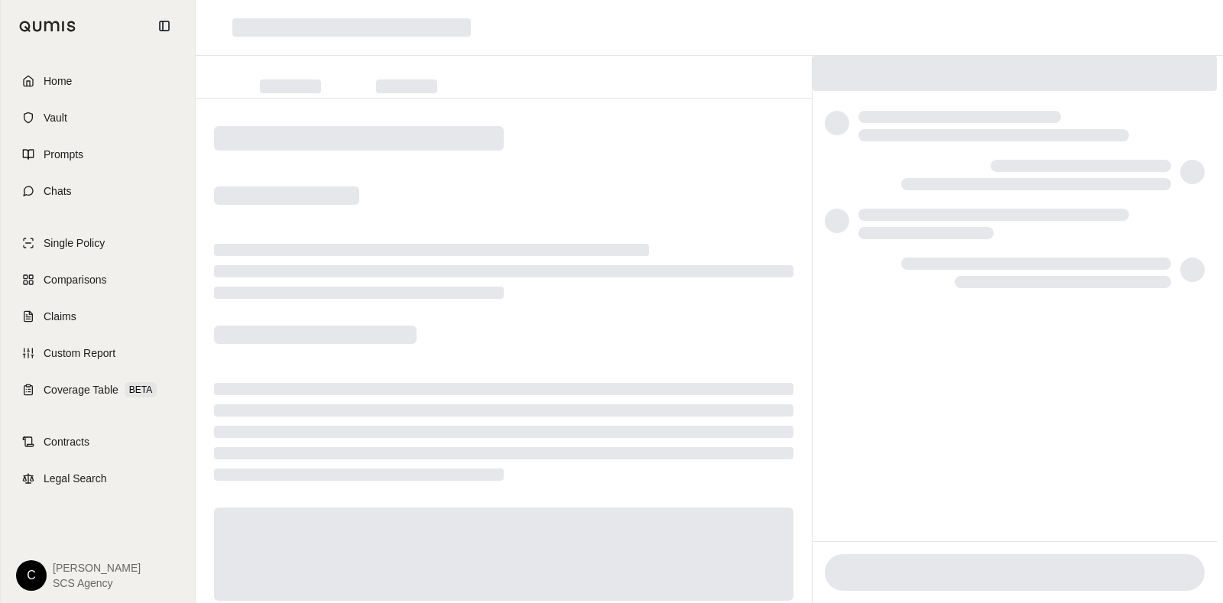
click at [446, 352] on div at bounding box center [504, 372] width 616 height 547
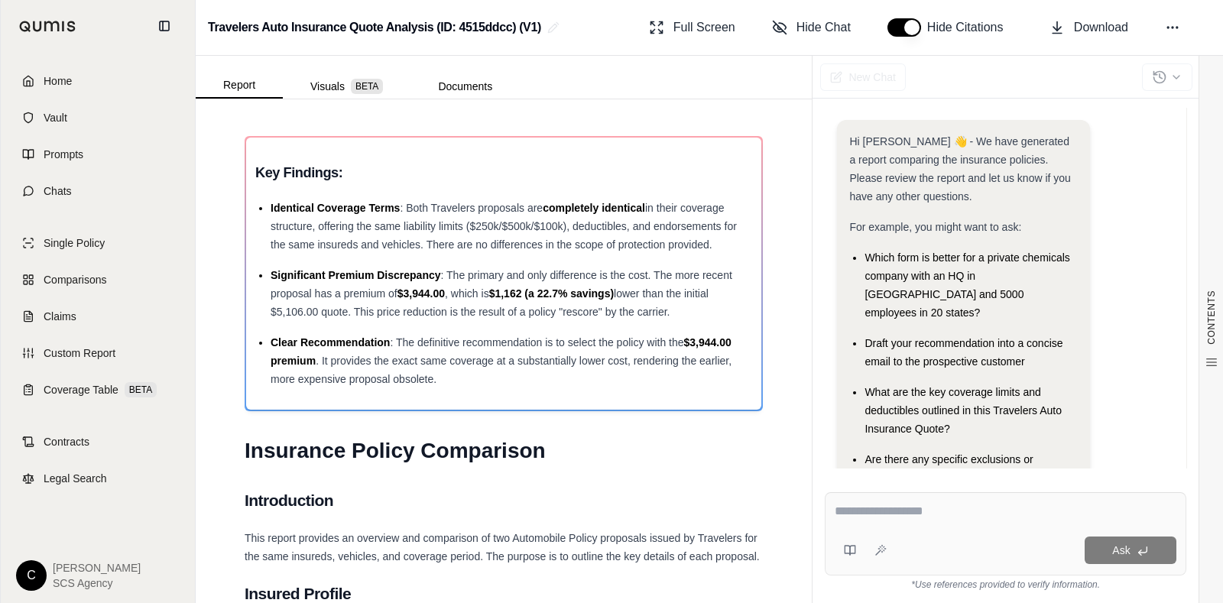
scroll to position [67, 0]
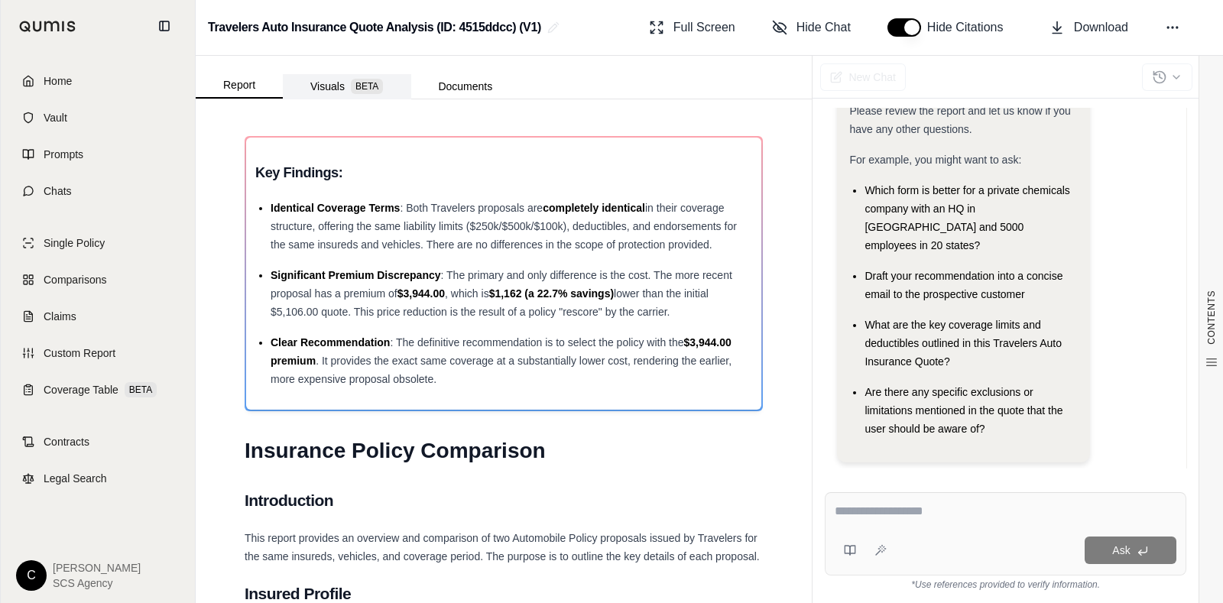
click at [314, 92] on button "Visuals BETA" at bounding box center [347, 86] width 128 height 24
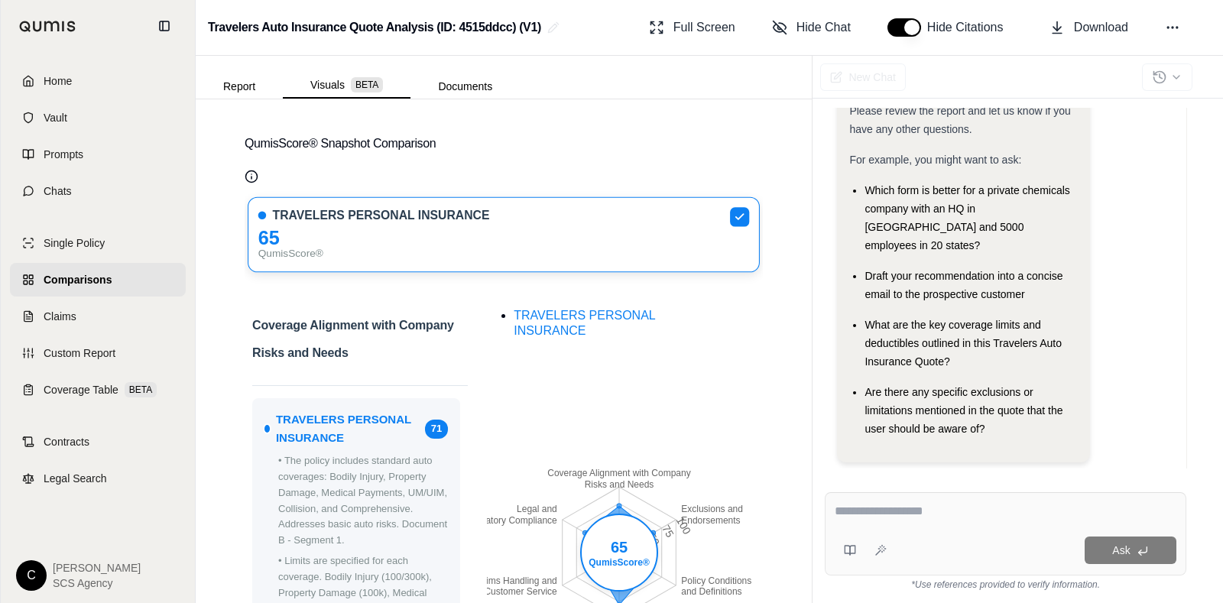
scroll to position [0, 0]
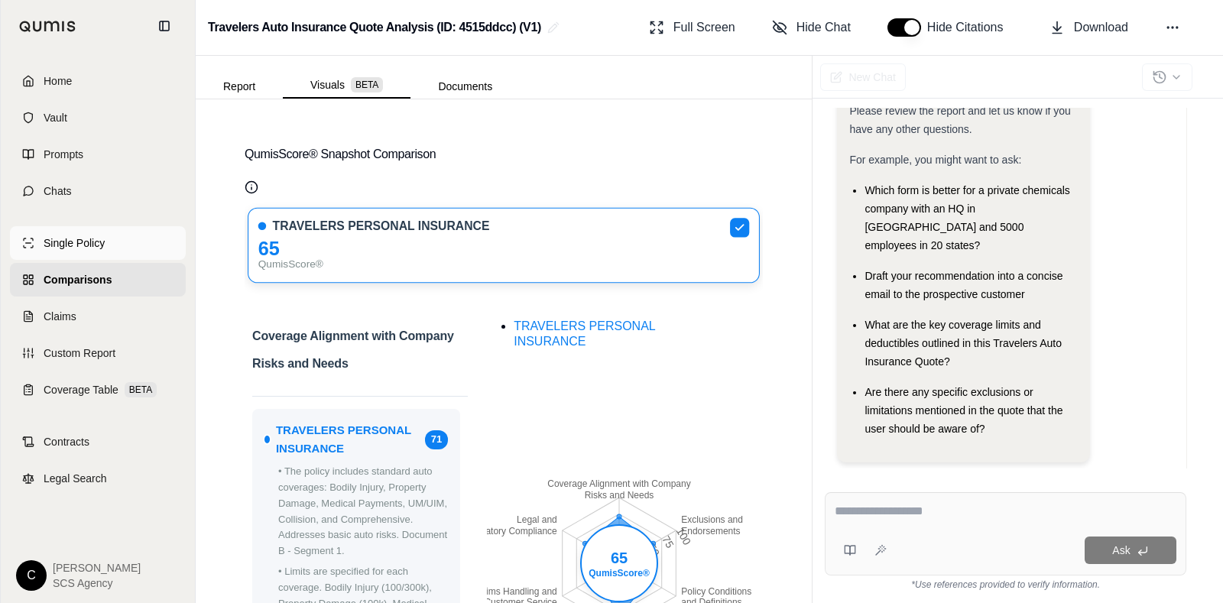
click at [111, 238] on link "Single Policy" at bounding box center [98, 243] width 176 height 34
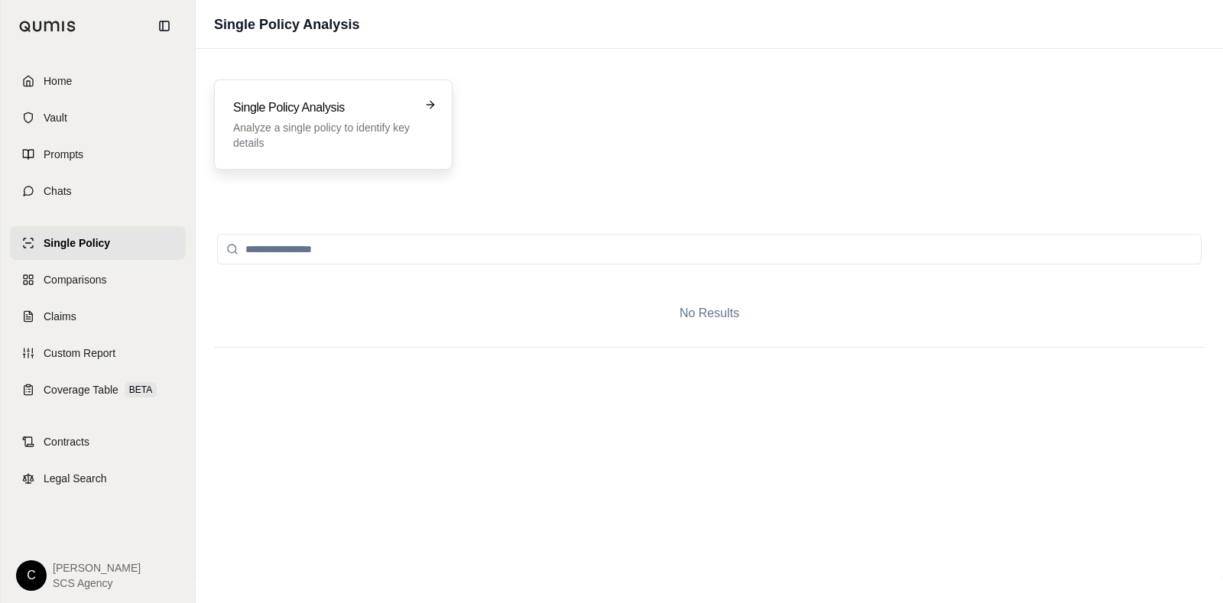
click at [362, 150] on p "Analyze a single policy to identify key details" at bounding box center [322, 135] width 179 height 31
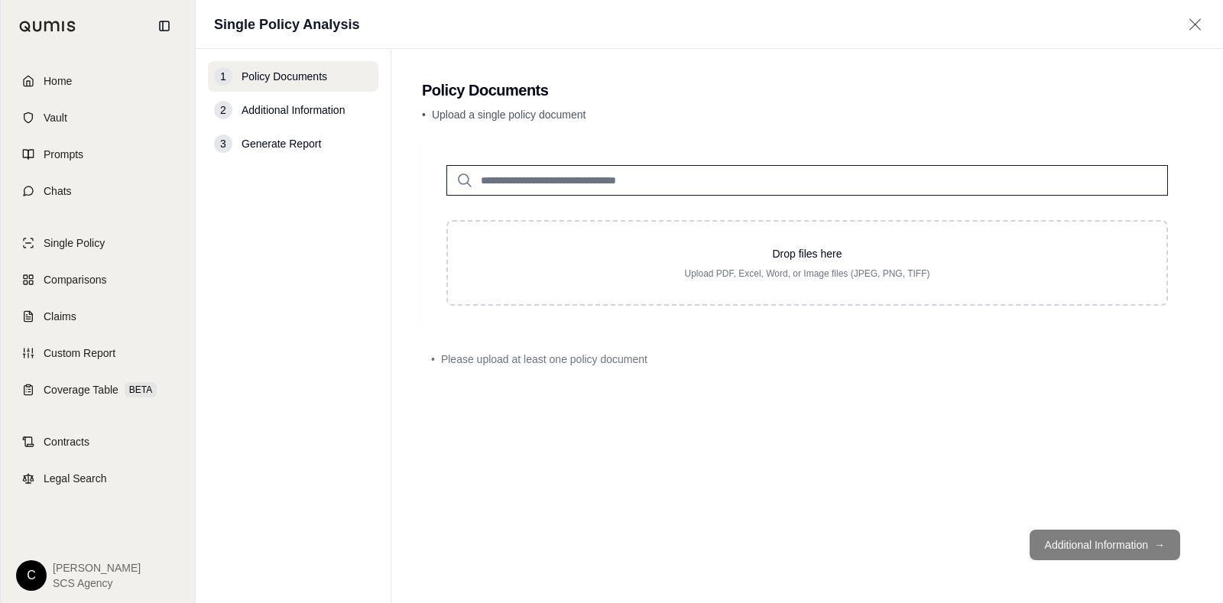
click at [547, 178] on input "search" at bounding box center [807, 180] width 722 height 31
click at [505, 180] on input "search" at bounding box center [807, 180] width 722 height 31
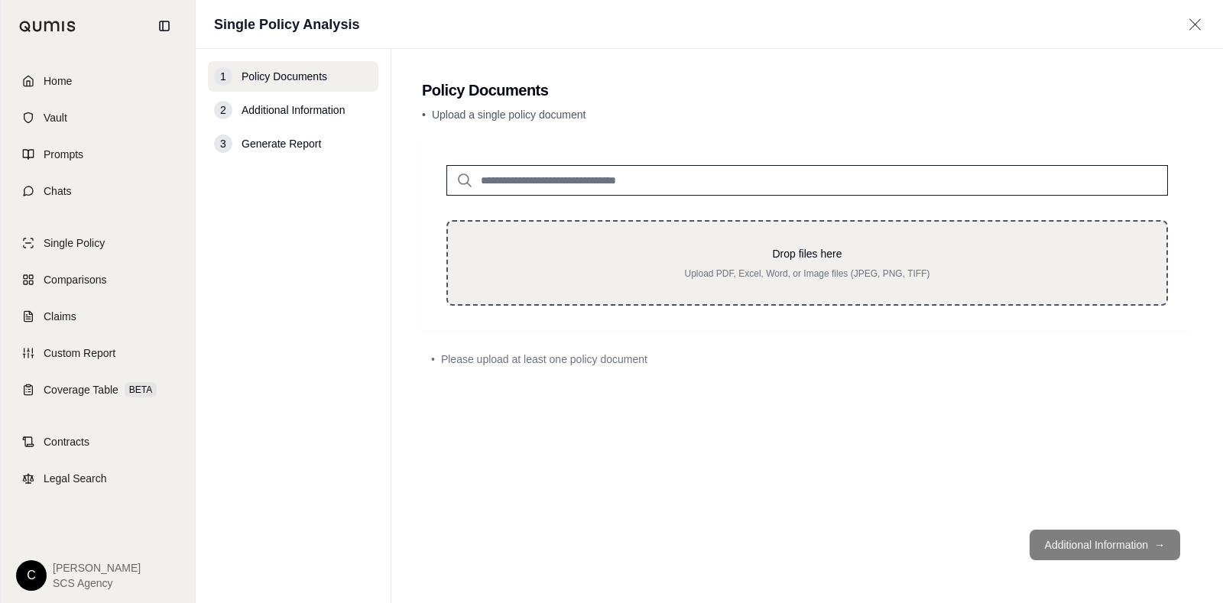
click at [486, 275] on p "Upload PDF, Excel, Word, or Image files (JPEG, PNG, TIFF)" at bounding box center [807, 274] width 670 height 12
type input "**********"
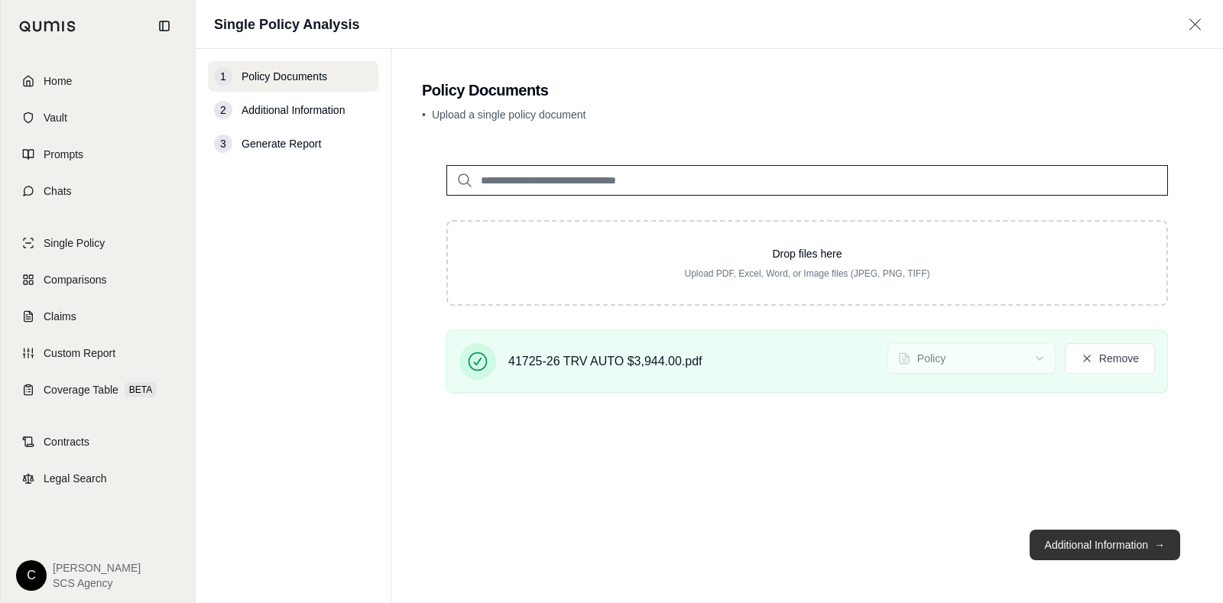
click at [978, 482] on button "Additional Information →" at bounding box center [1105, 545] width 151 height 31
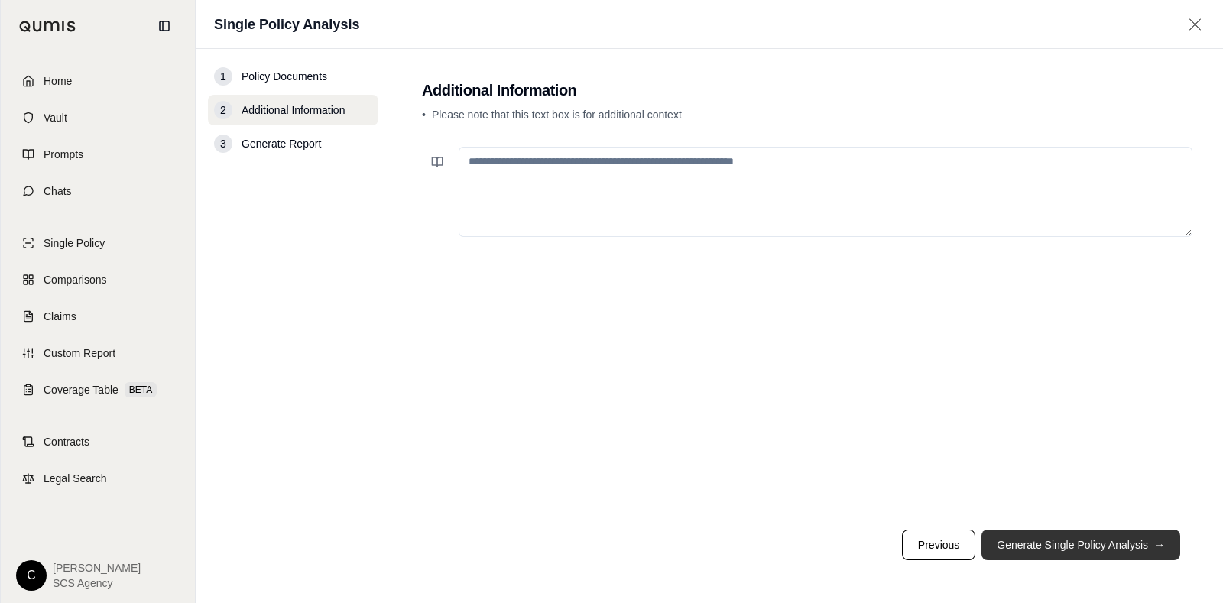
click at [978, 482] on button "Generate Single Policy Analysis →" at bounding box center [1081, 545] width 199 height 31
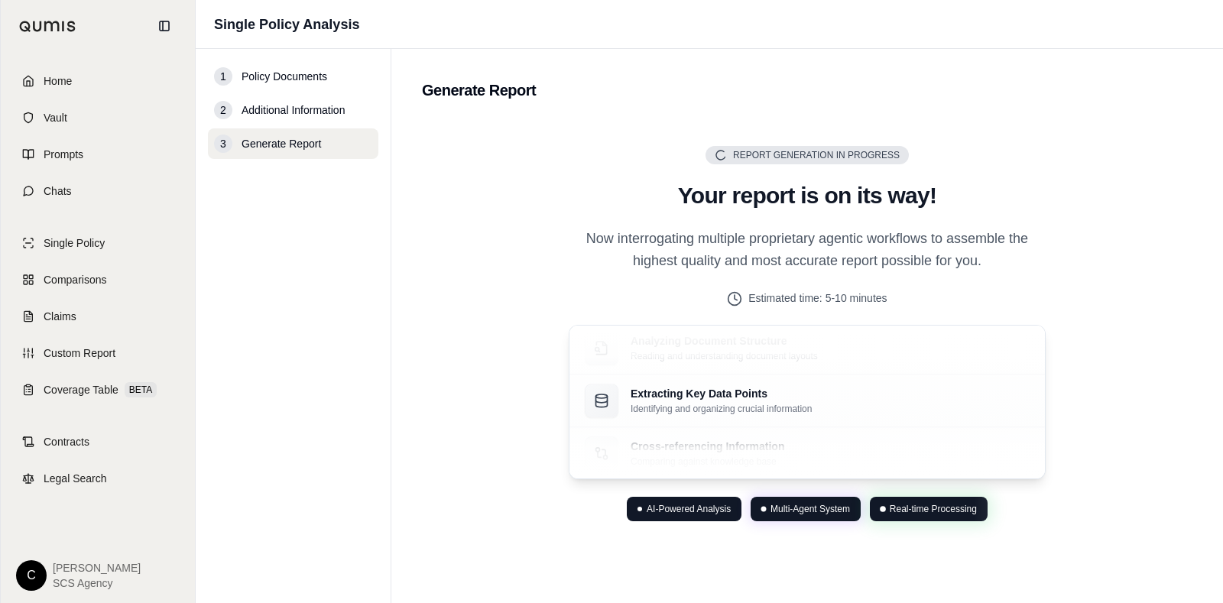
drag, startPoint x: 505, startPoint y: 602, endPoint x: 479, endPoint y: 560, distance: 48.8
click at [477, 482] on footer at bounding box center [807, 560] width 771 height 24
click at [511, 482] on div "Report Generation in Progress Generating Report Your report is on its way! Now …" at bounding box center [807, 333] width 771 height 429
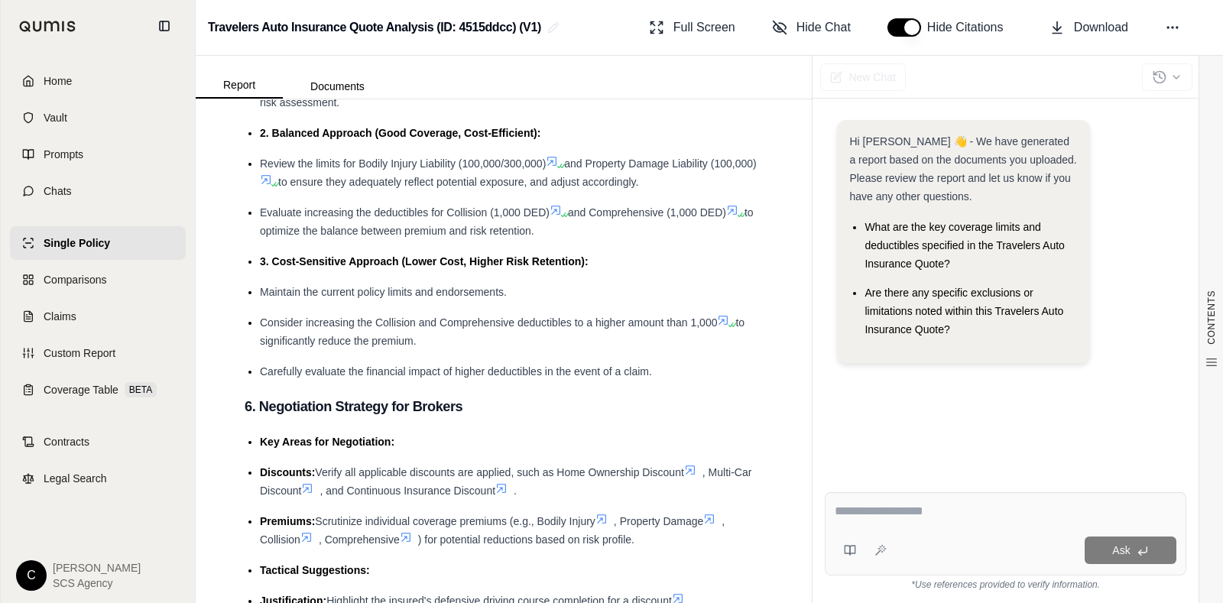
scroll to position [3074, 0]
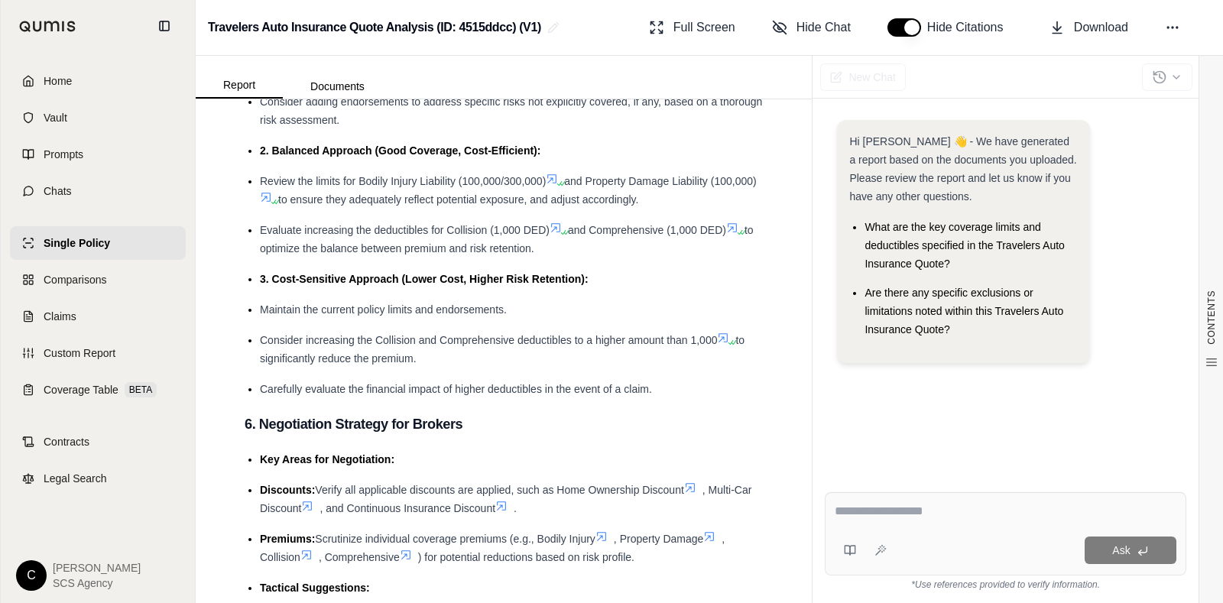
click at [978, 105] on div "Hi [PERSON_NAME] 👋 - We have generated a report based on the documents you uplo…" at bounding box center [1006, 288] width 386 height 385
drag, startPoint x: 820, startPoint y: 147, endPoint x: 809, endPoint y: 143, distance: 12.1
click at [814, 144] on div "Hi [PERSON_NAME] 👋 - We have generated a report based on the documents you uplo…" at bounding box center [1006, 288] width 386 height 385
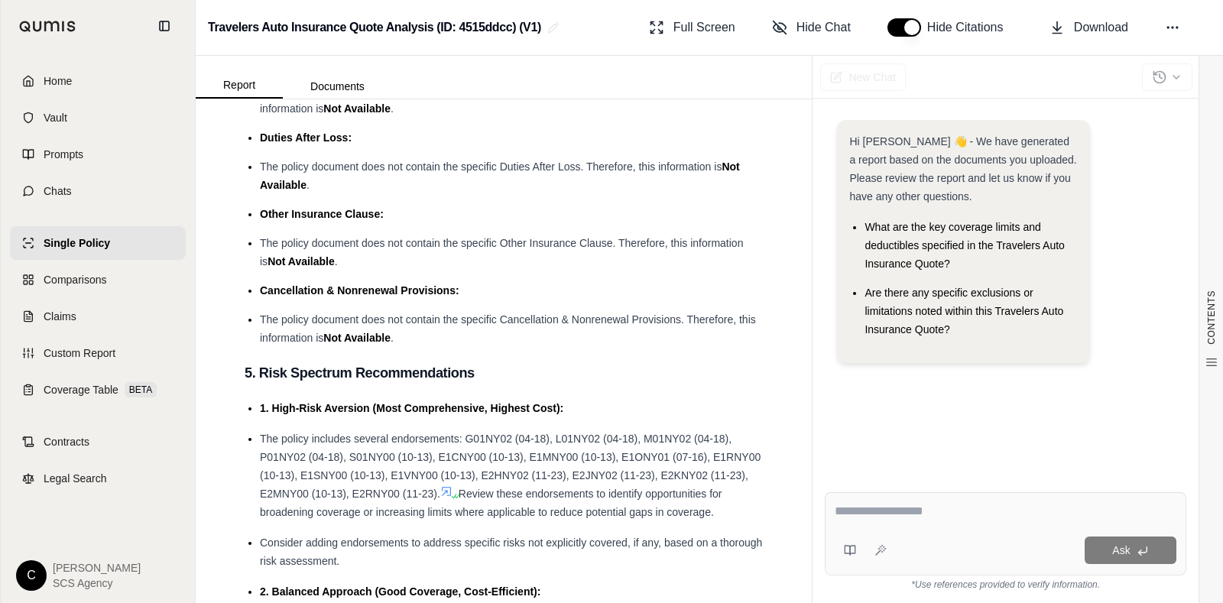
click at [821, 151] on div "Hi [PERSON_NAME] 👋 - We have generated a report based on the documents you uplo…" at bounding box center [1006, 288] width 386 height 385
click at [978, 250] on div "Hi [PERSON_NAME] 👋 - We have generated a report based on the documents you uplo…" at bounding box center [1005, 247] width 337 height 255
click at [38, 155] on link "Prompts" at bounding box center [98, 155] width 176 height 34
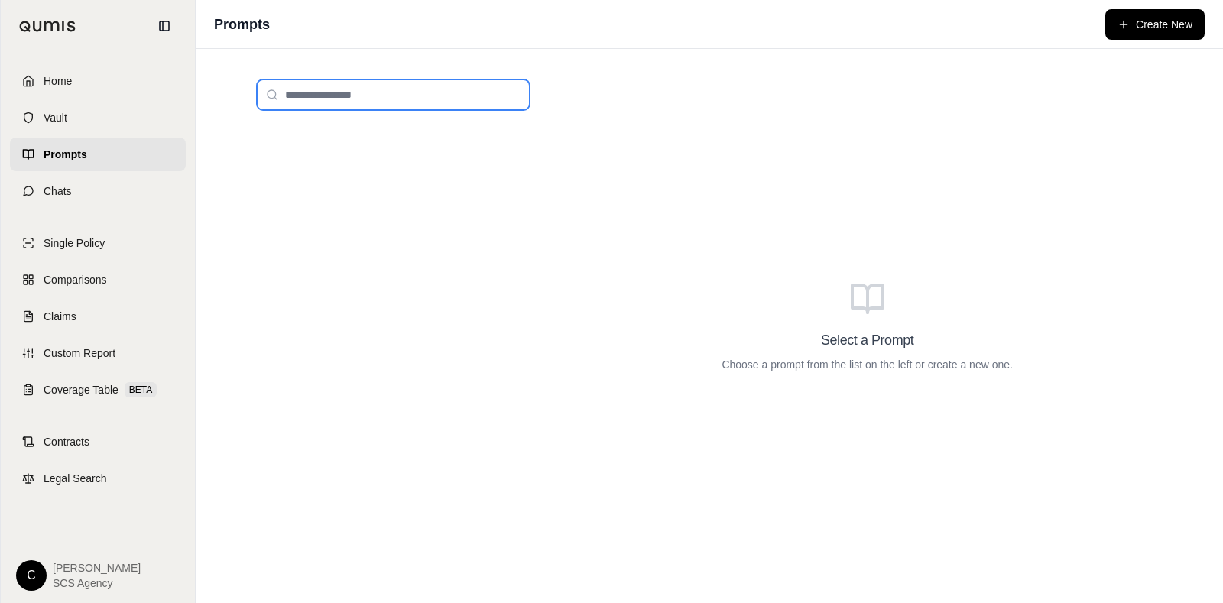
click at [372, 106] on input "search" at bounding box center [393, 94] width 273 height 31
click at [264, 96] on input "******" at bounding box center [393, 94] width 273 height 31
click at [270, 97] on icon at bounding box center [272, 95] width 12 height 12
click at [361, 96] on input "******" at bounding box center [393, 94] width 273 height 31
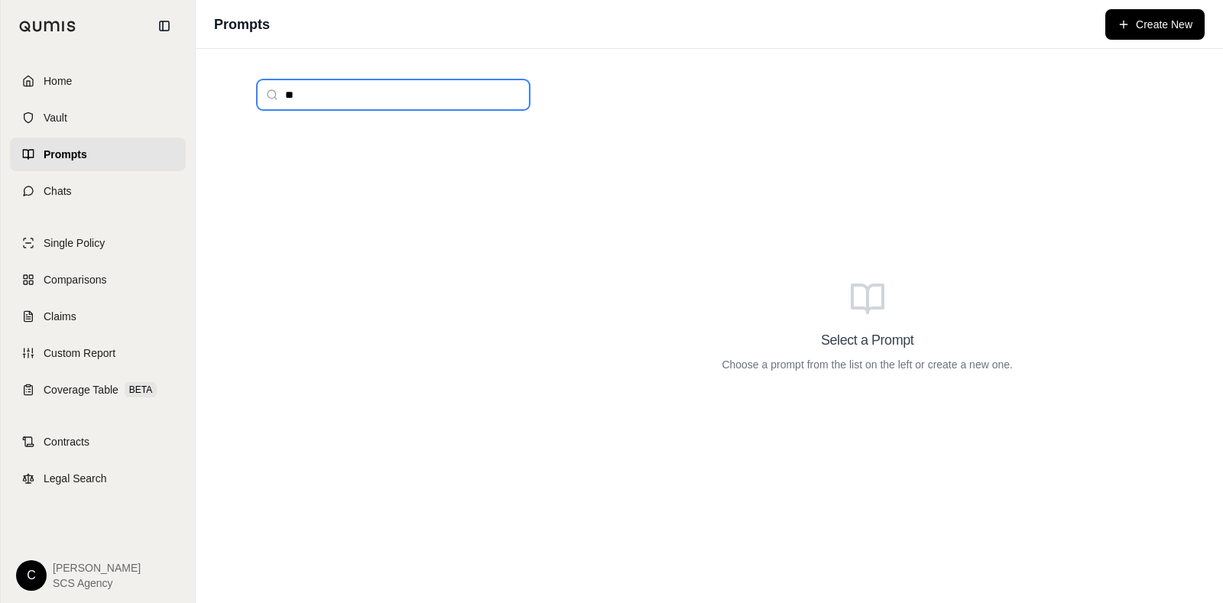
type input "*"
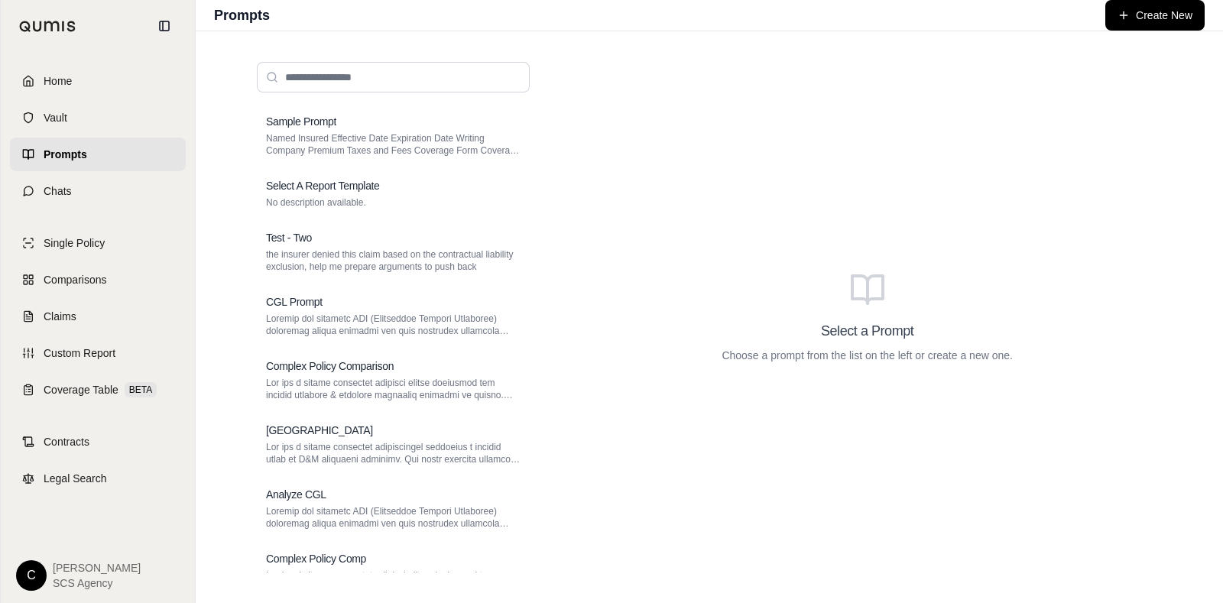
click at [641, 76] on div "Select a Prompt Choose a prompt from the list on the left or create a new one." at bounding box center [867, 317] width 614 height 535
click at [475, 76] on input "search" at bounding box center [393, 77] width 273 height 31
click at [753, 71] on div "Select a Prompt Choose a prompt from the list on the left or create a new one." at bounding box center [867, 317] width 614 height 535
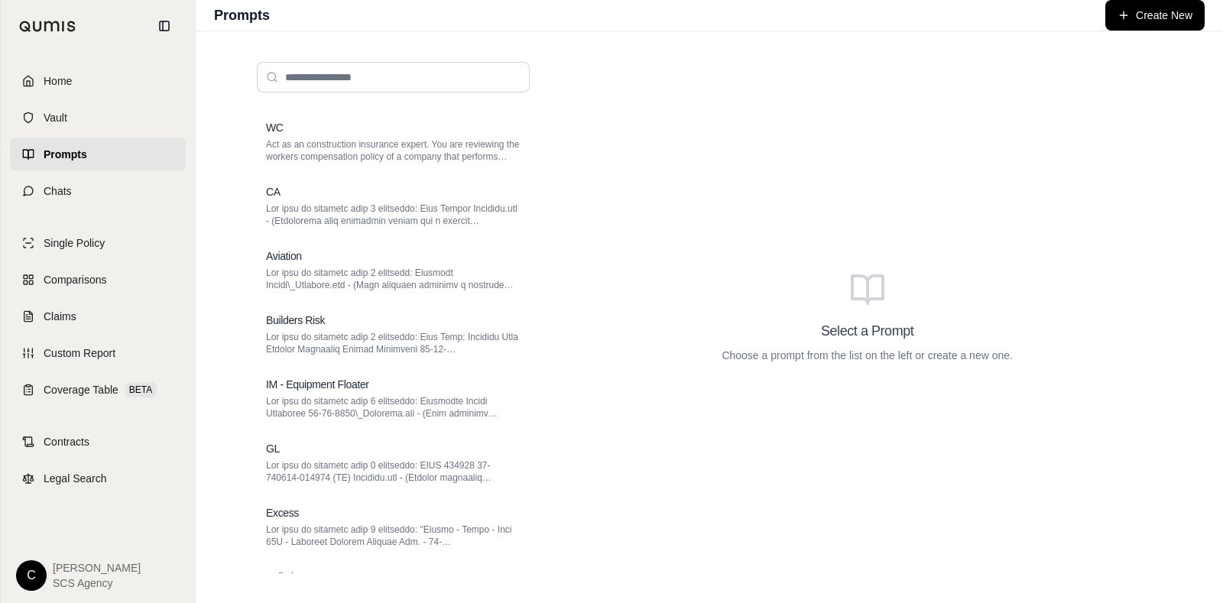
scroll to position [764, 0]
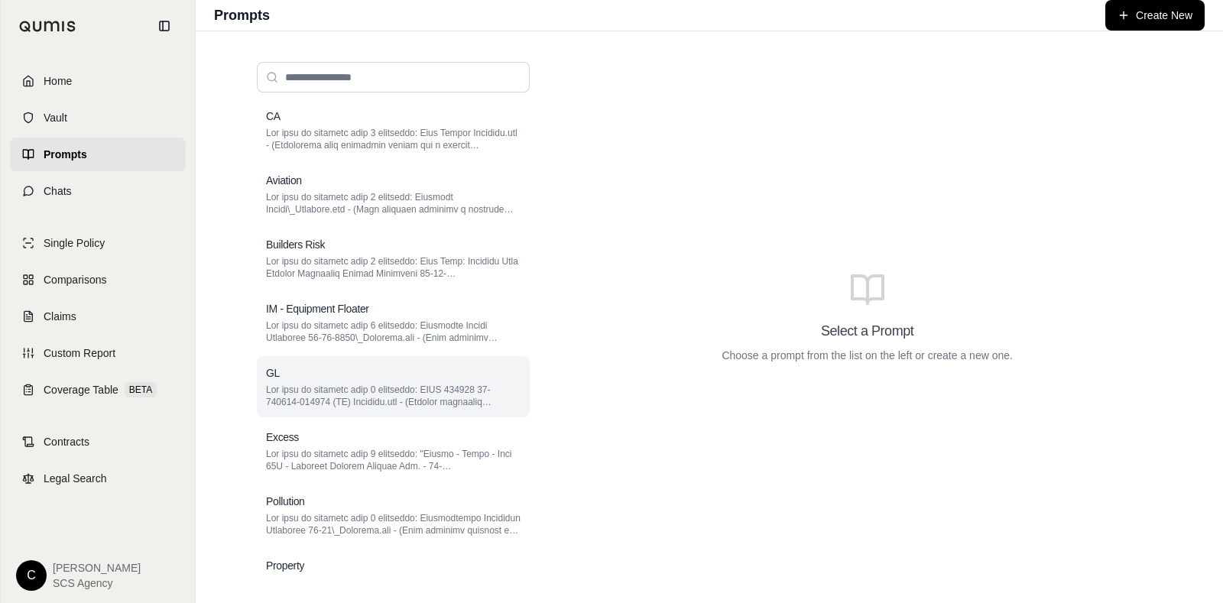
click at [380, 385] on p at bounding box center [393, 396] width 255 height 24
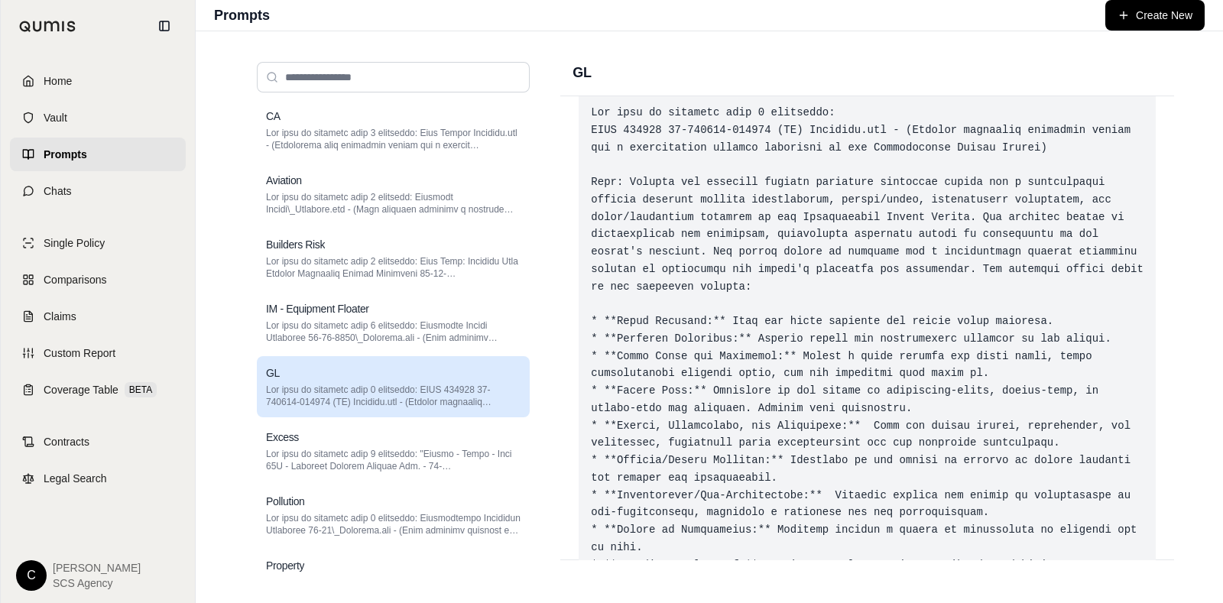
scroll to position [0, 0]
